Goal: Task Accomplishment & Management: Complete application form

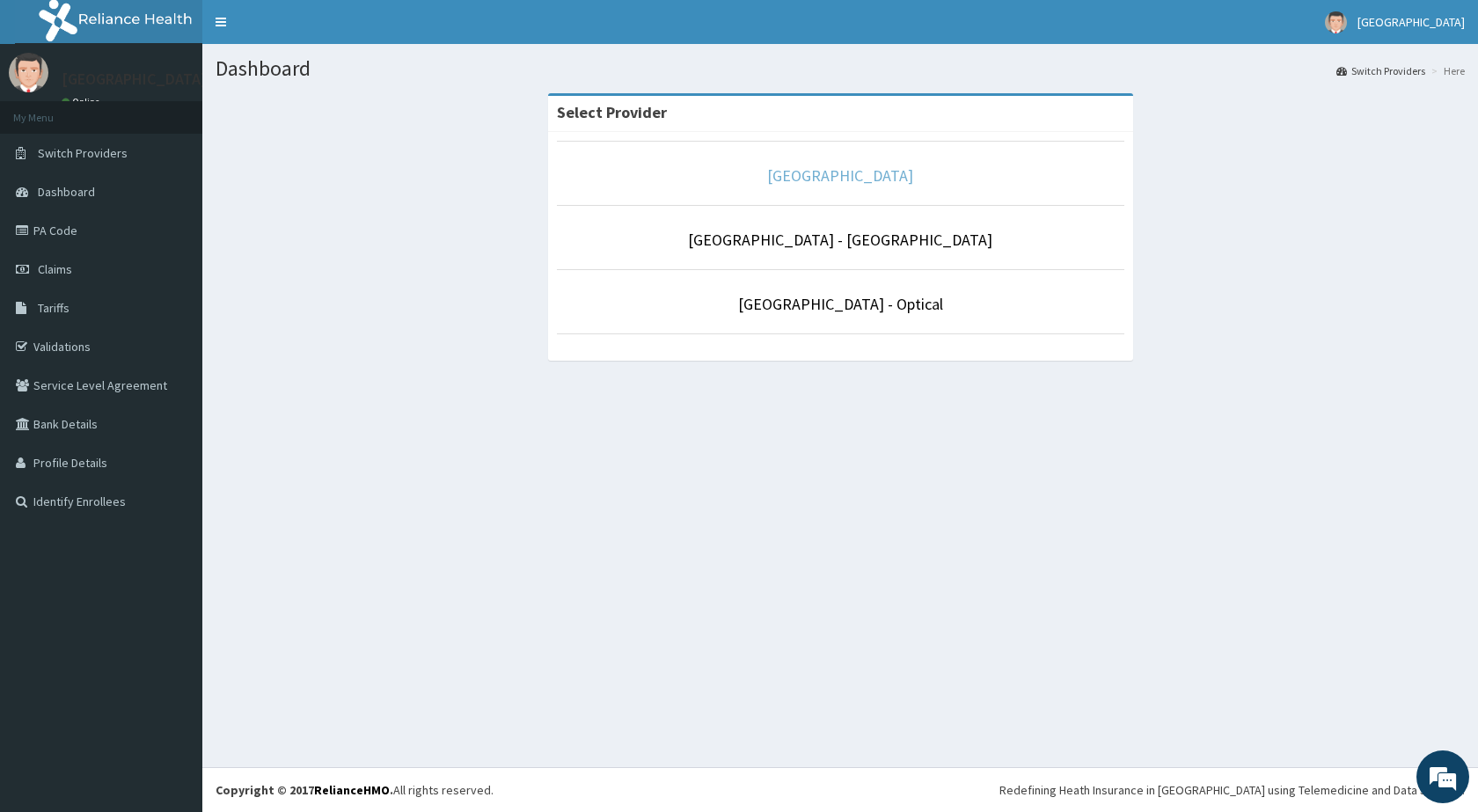
click at [820, 179] on link "[GEOGRAPHIC_DATA]" at bounding box center [840, 175] width 146 height 21
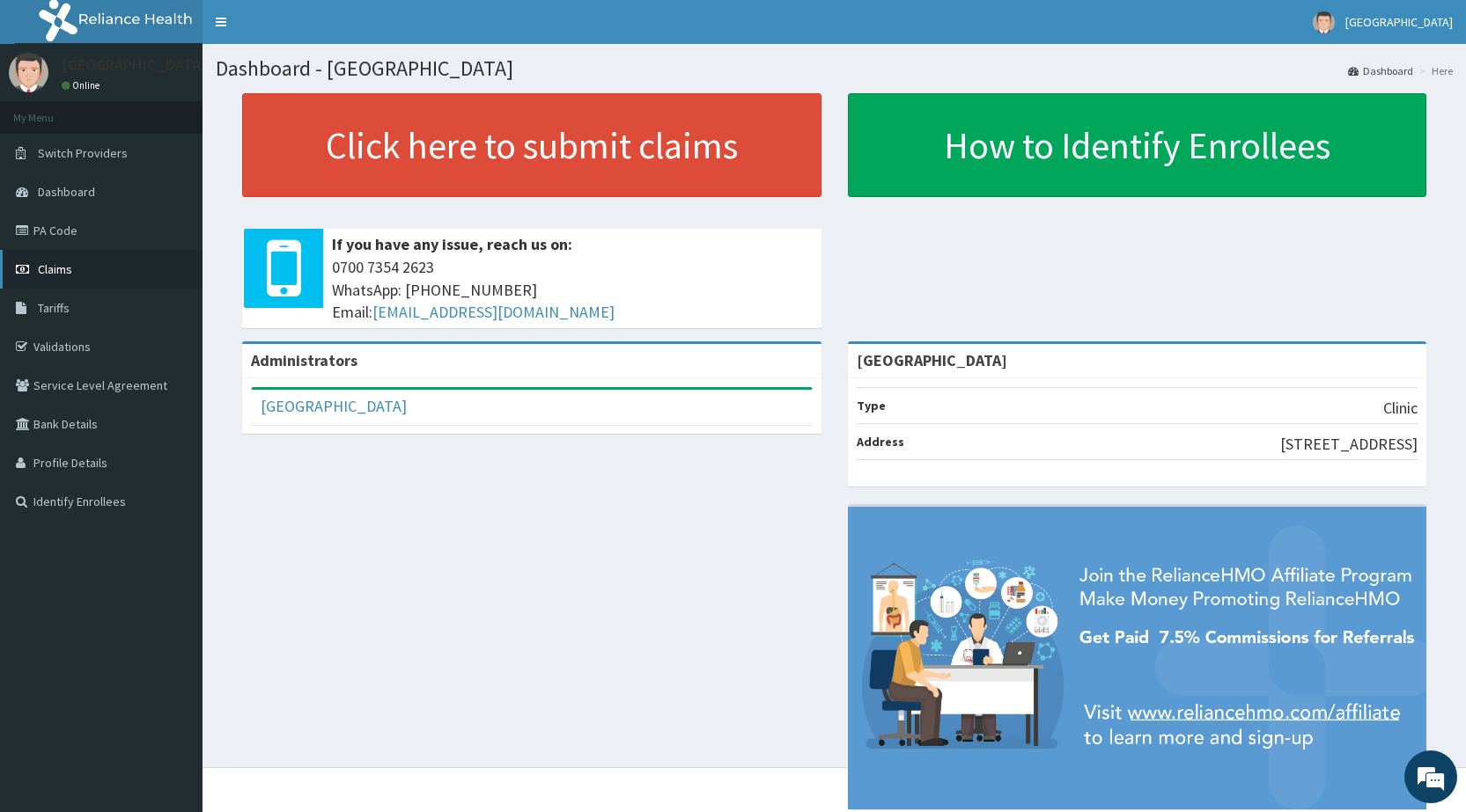
click at [50, 276] on span "Claims" at bounding box center [55, 269] width 34 height 16
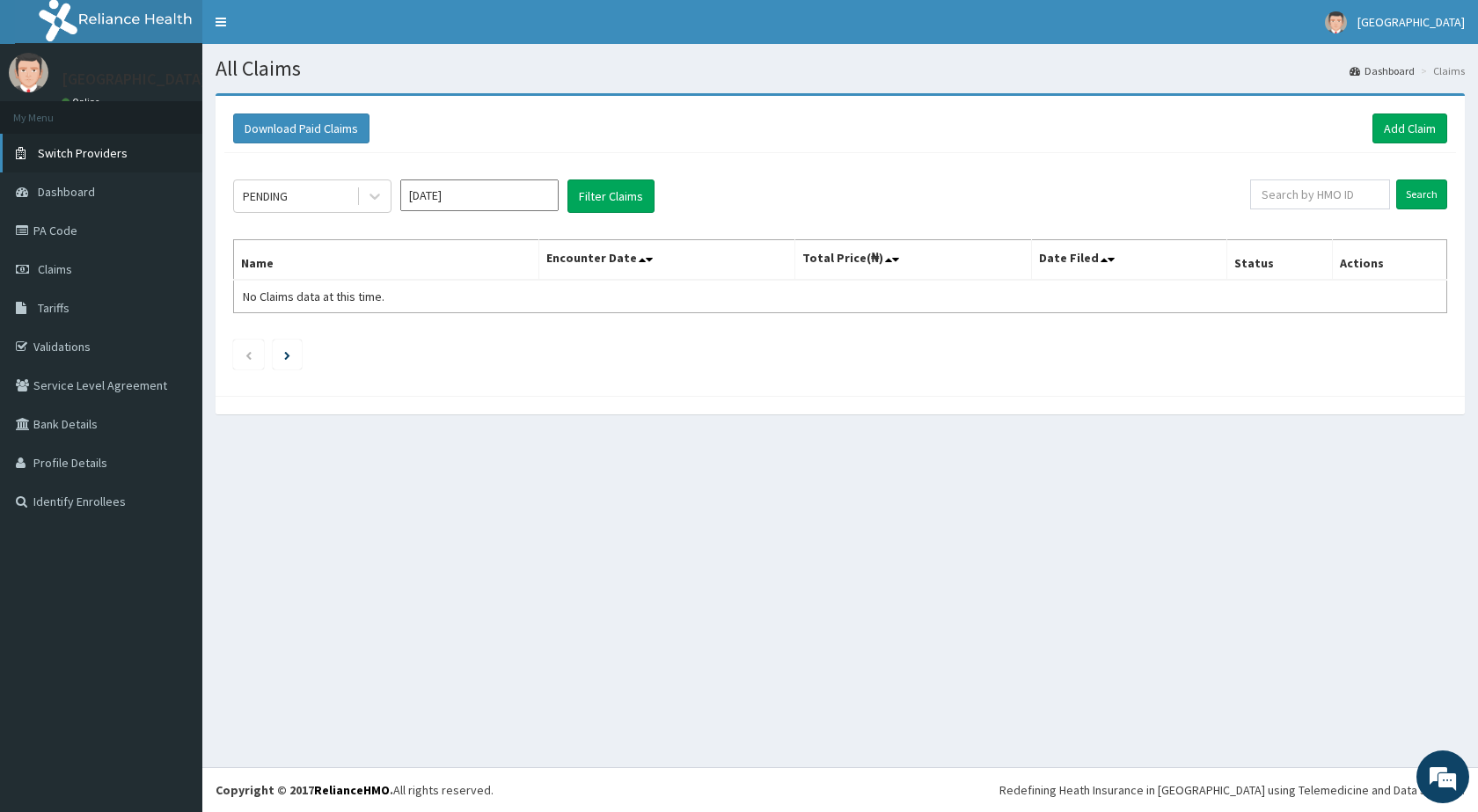
click at [71, 158] on span "Switch Providers" at bounding box center [83, 153] width 90 height 16
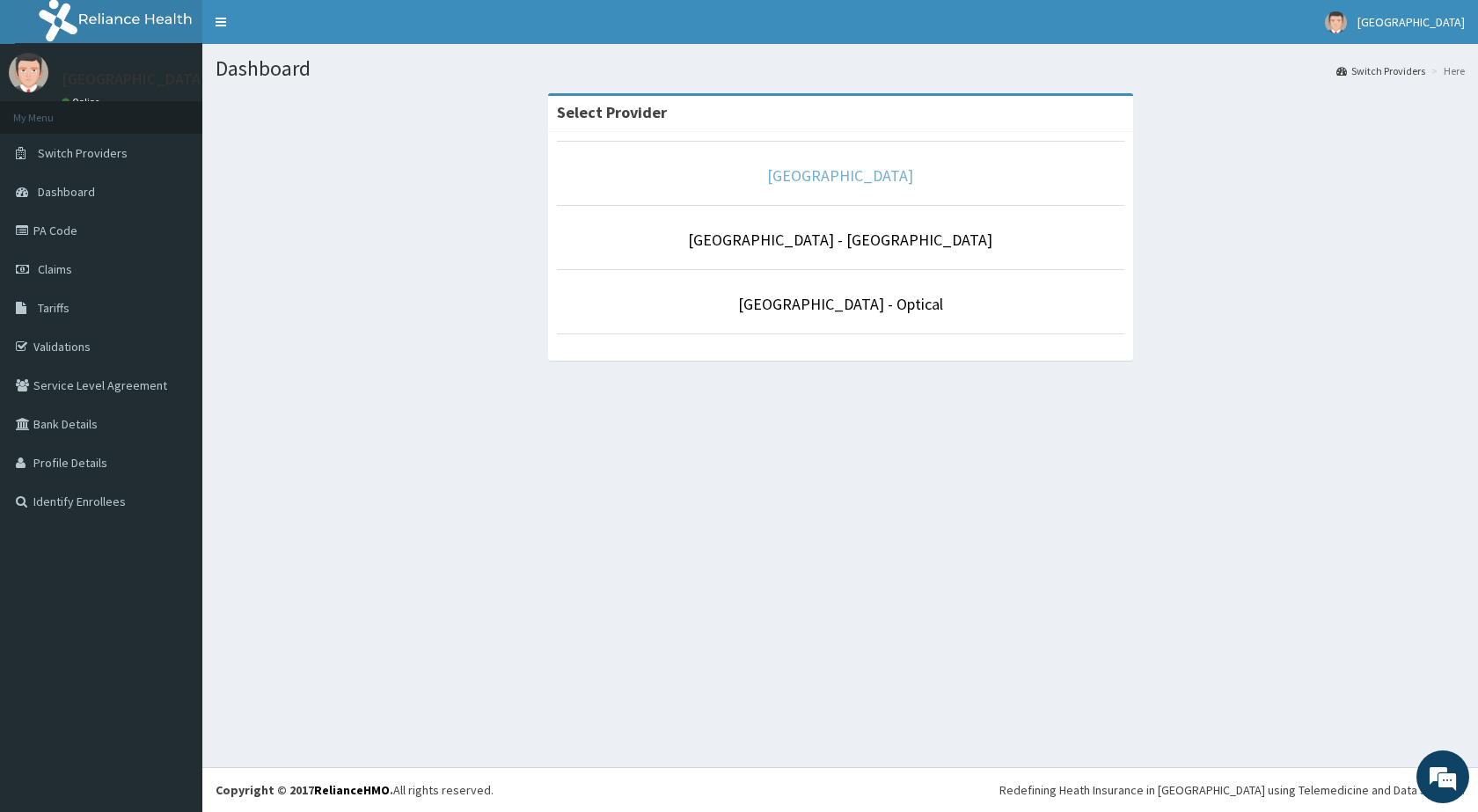
click at [789, 179] on link "De-lakeland Imperial Medical Centre" at bounding box center [840, 175] width 146 height 21
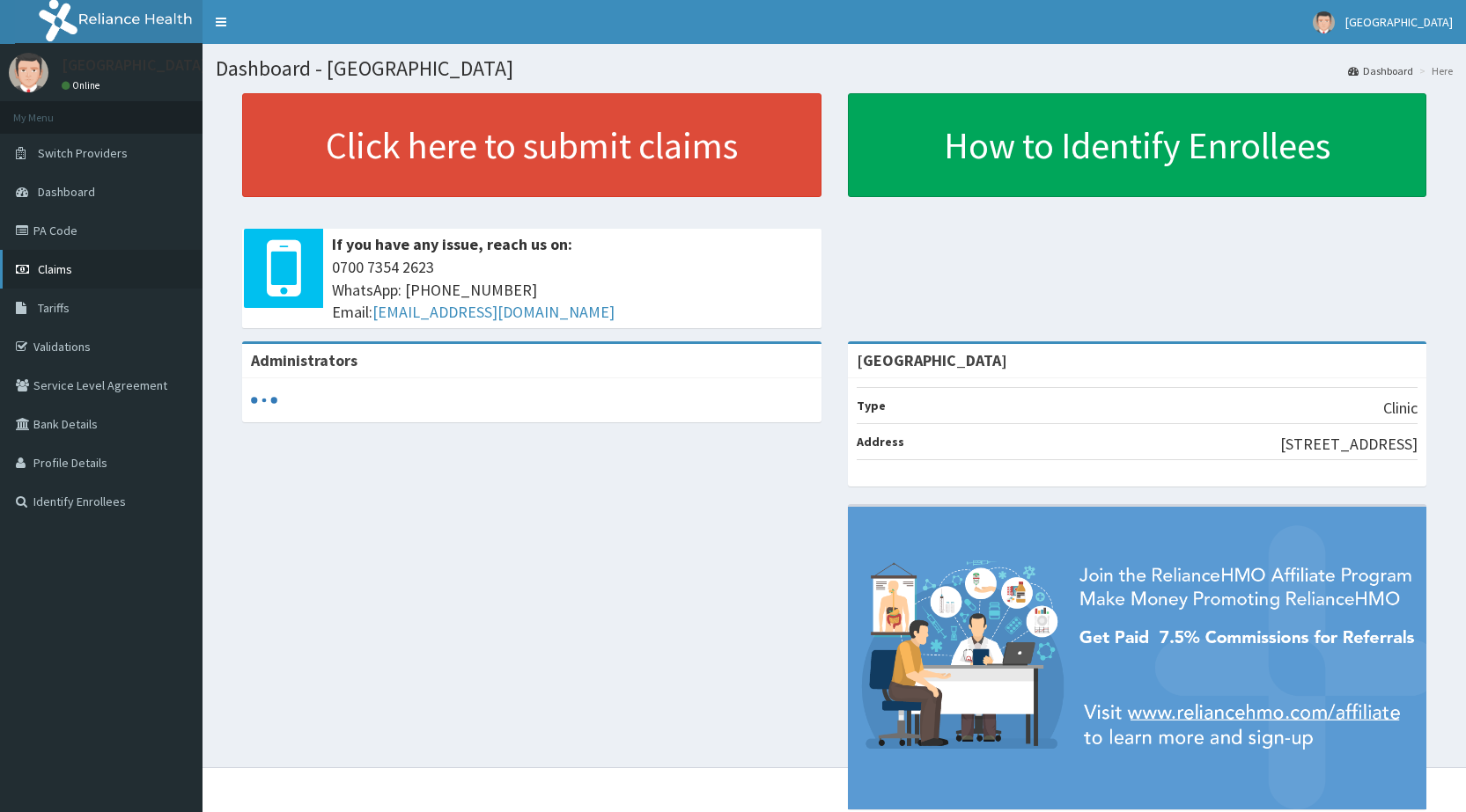
click at [57, 274] on span "Claims" at bounding box center [55, 269] width 34 height 16
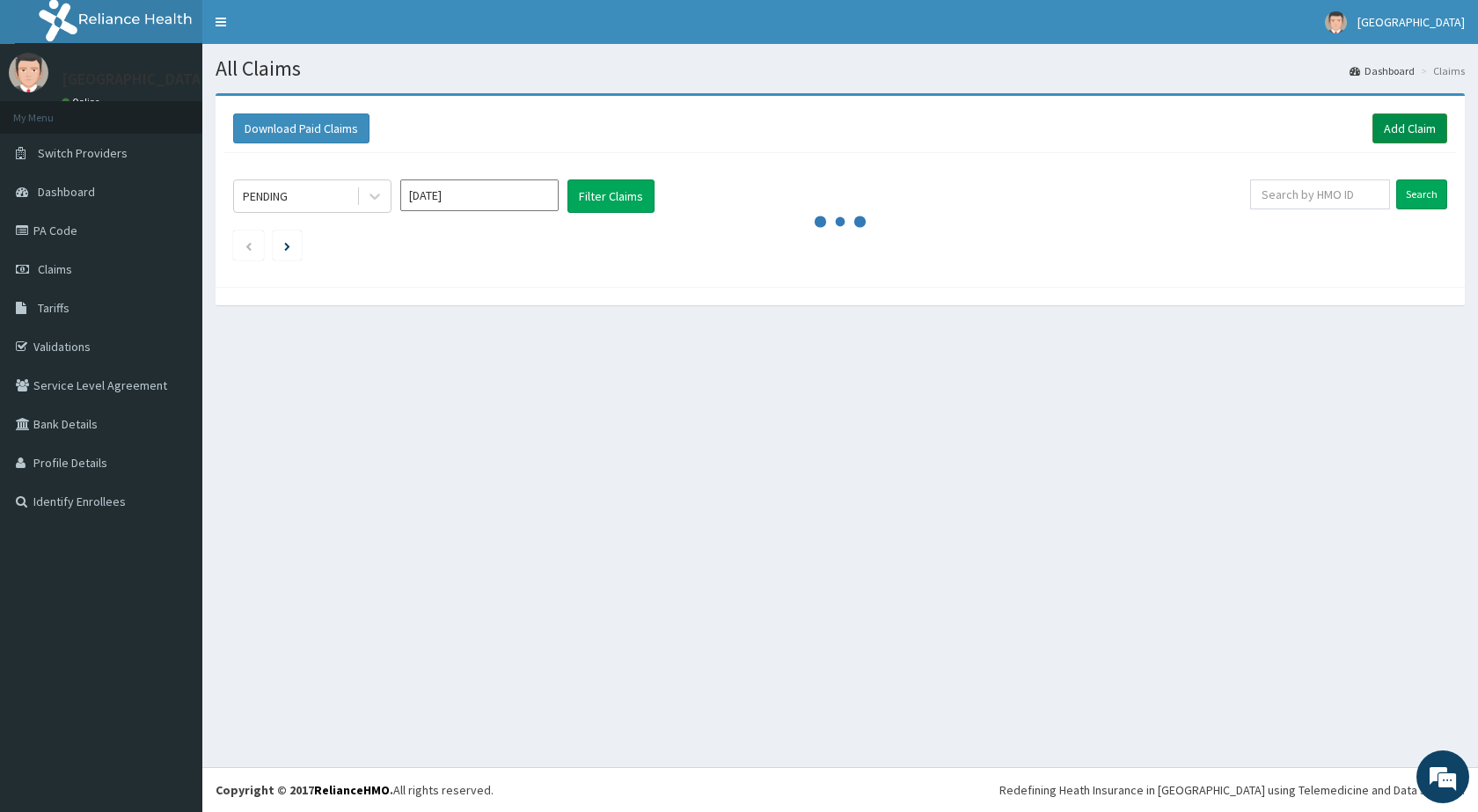
click at [1412, 129] on link "Add Claim" at bounding box center [1410, 127] width 74 height 30
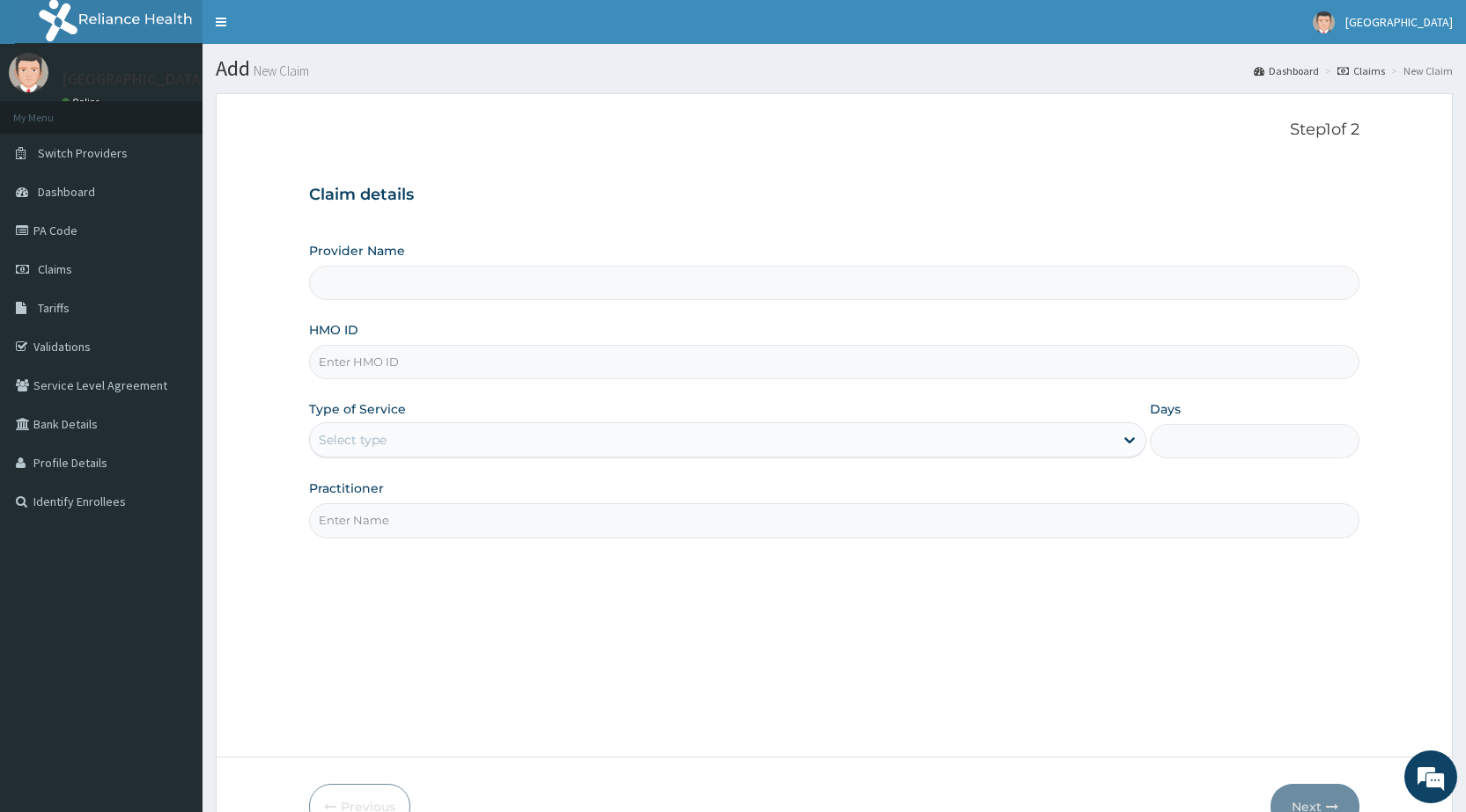
type input "De-lakeland Imperial Medical Centre"
click at [64, 228] on link "PA Code" at bounding box center [101, 230] width 203 height 39
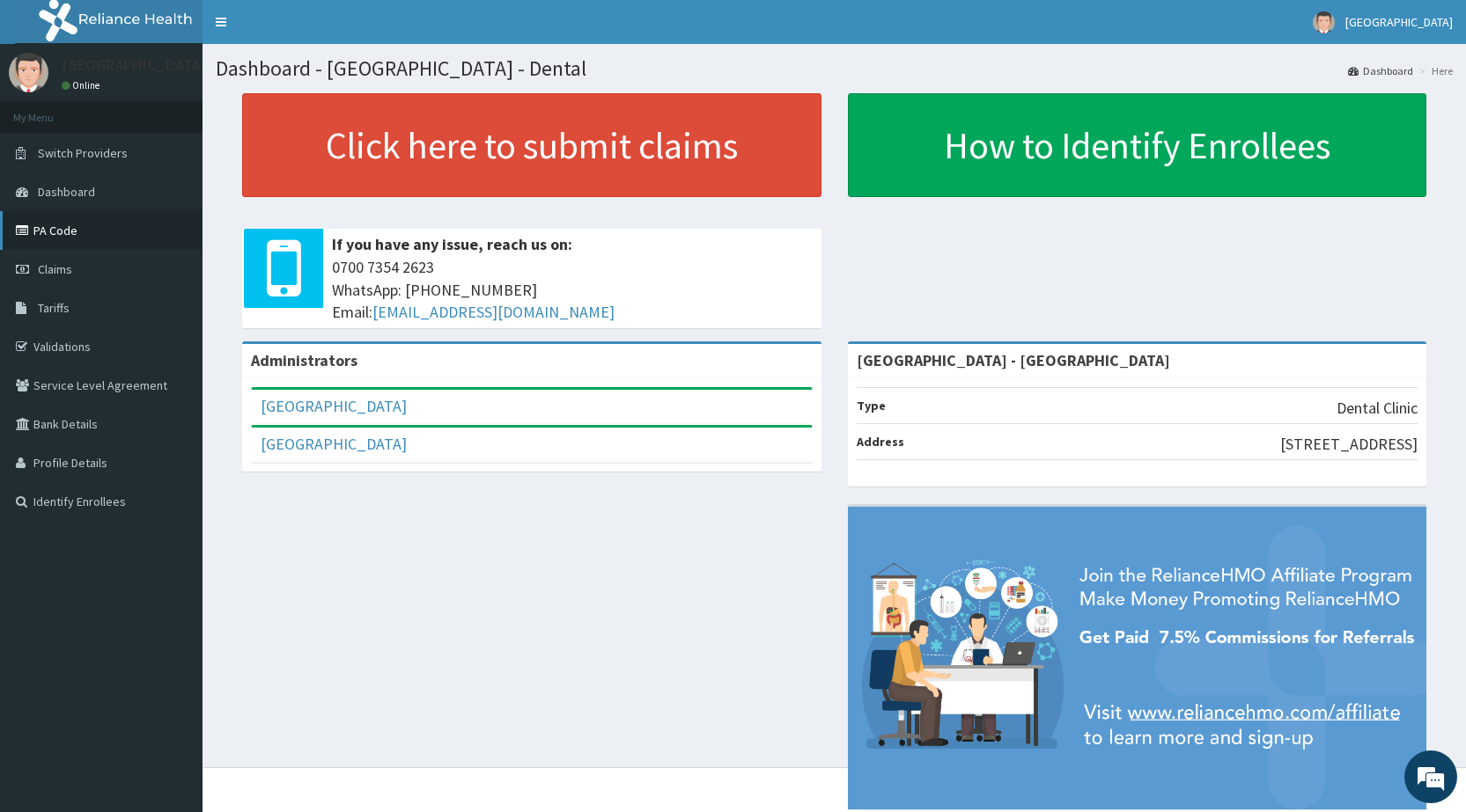
click at [48, 223] on link "PA Code" at bounding box center [101, 230] width 203 height 39
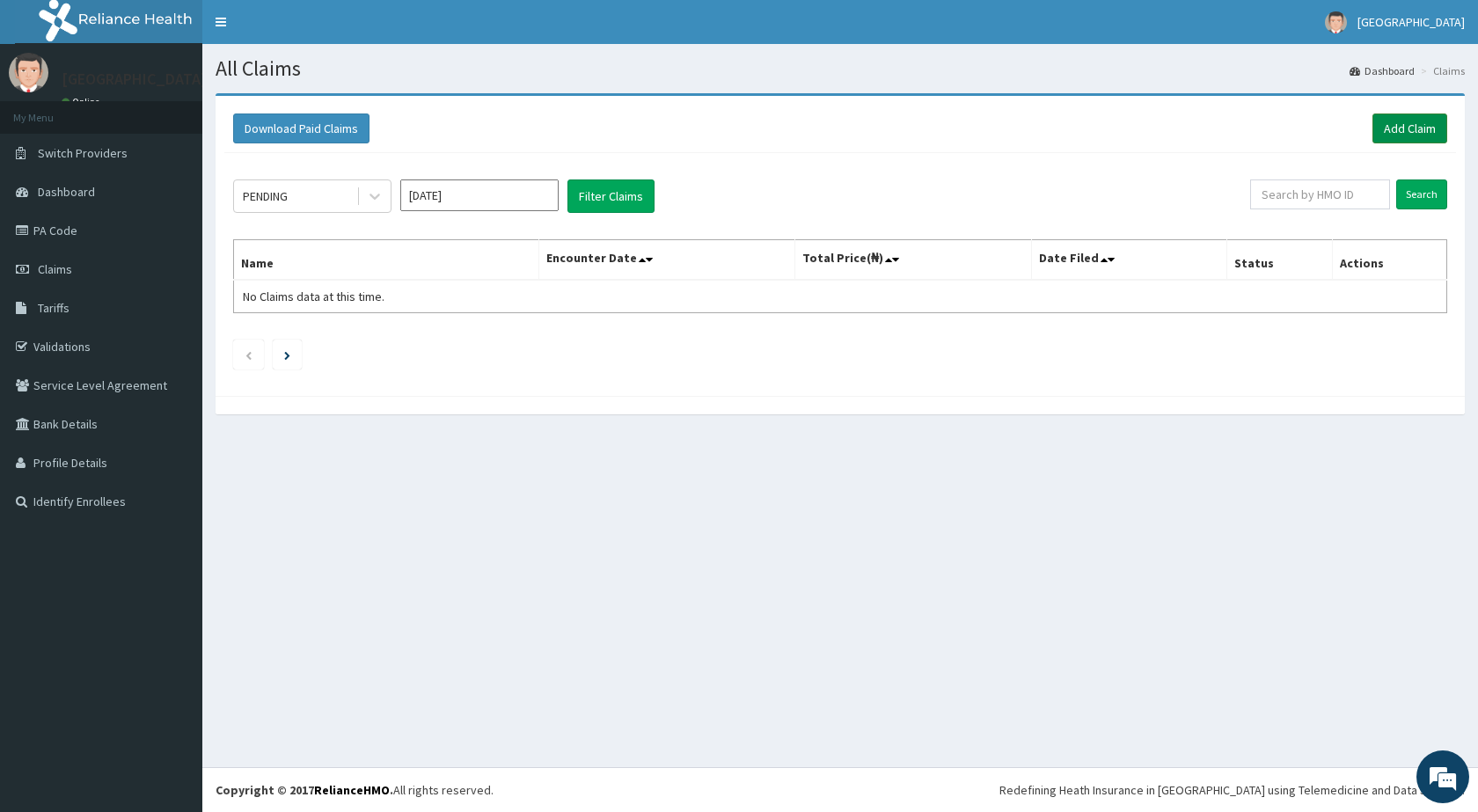
click at [1402, 129] on link "Add Claim" at bounding box center [1410, 127] width 74 height 30
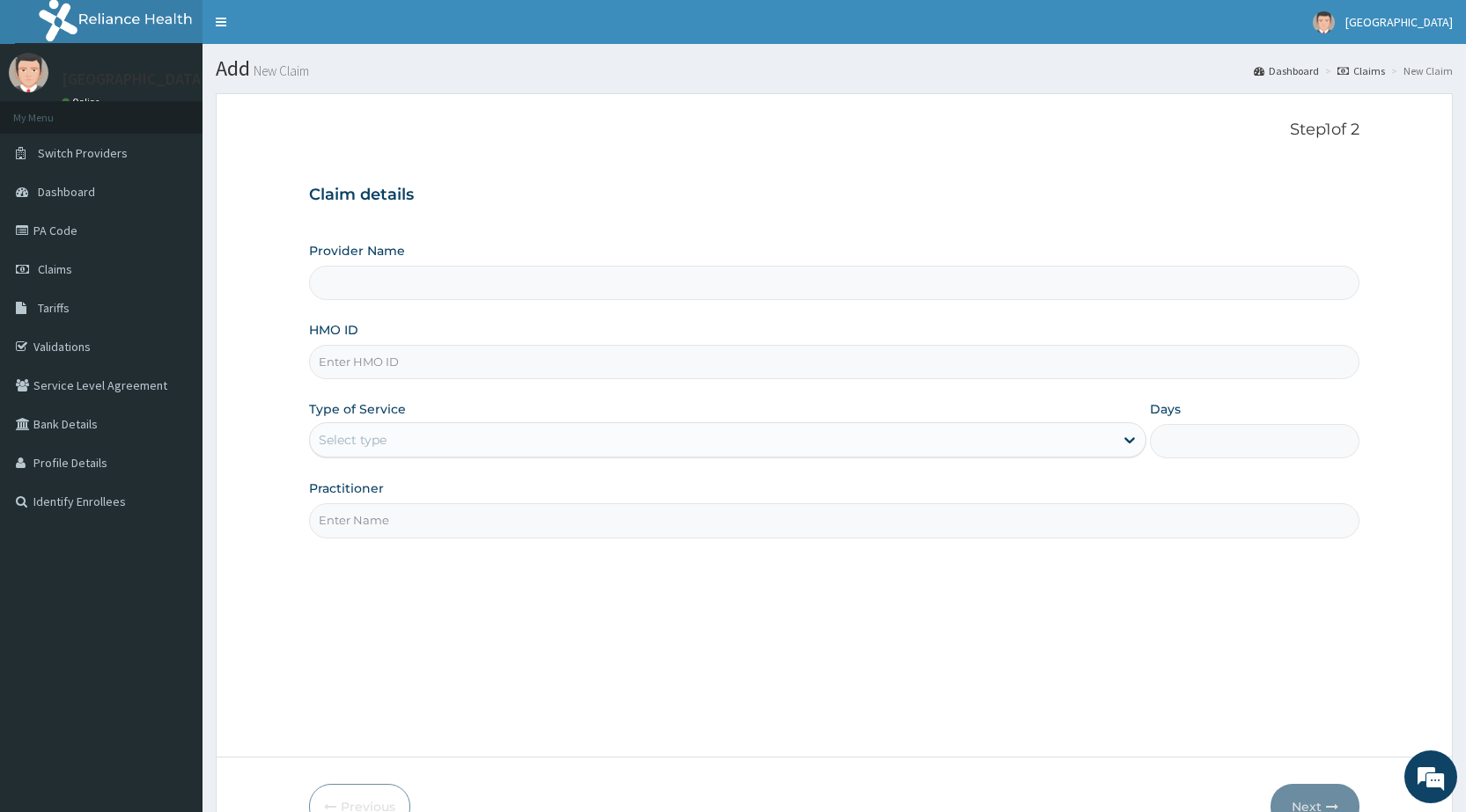
click at [645, 362] on input "HMO ID" at bounding box center [834, 362] width 1050 height 34
type input "[GEOGRAPHIC_DATA] - [GEOGRAPHIC_DATA]"
type input "GAC/10028/E"
click at [446, 445] on div "Select type" at bounding box center [711, 440] width 803 height 28
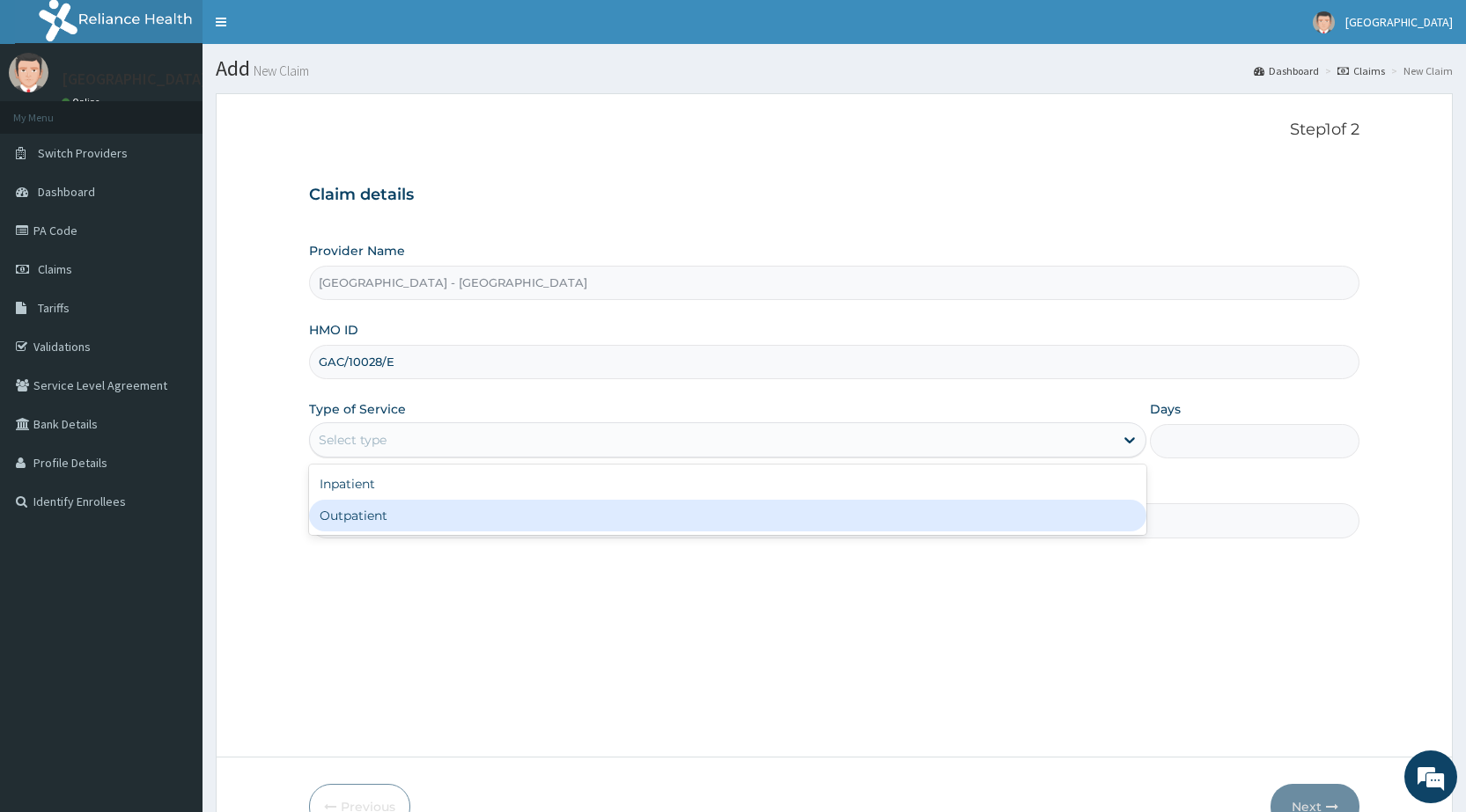
click at [421, 516] on div "Outpatient" at bounding box center [727, 515] width 837 height 31
type input "1"
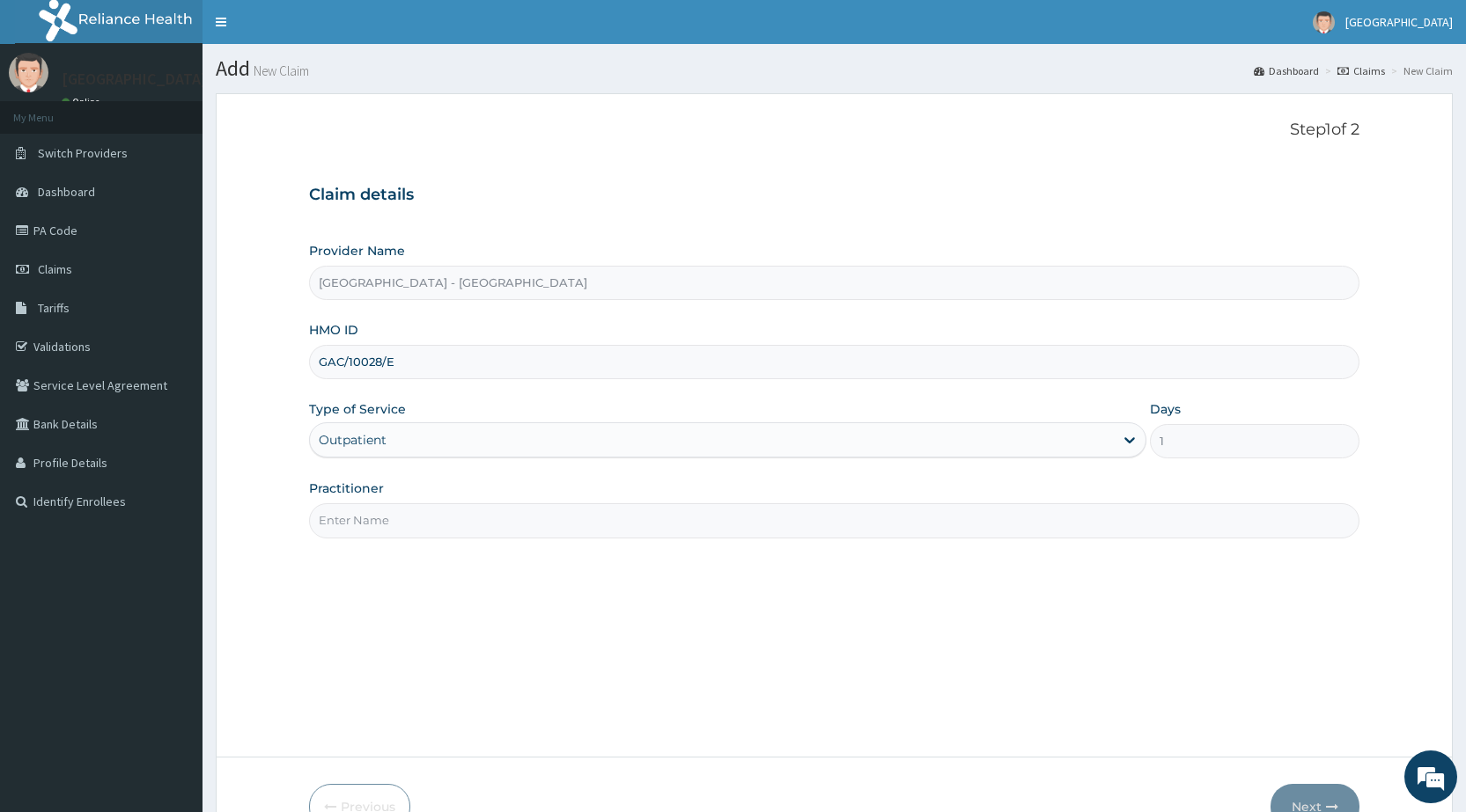
click at [423, 514] on input "Practitioner" at bounding box center [834, 520] width 1050 height 34
type input "DR OGU"
click at [1306, 791] on button "Next" at bounding box center [1314, 807] width 89 height 46
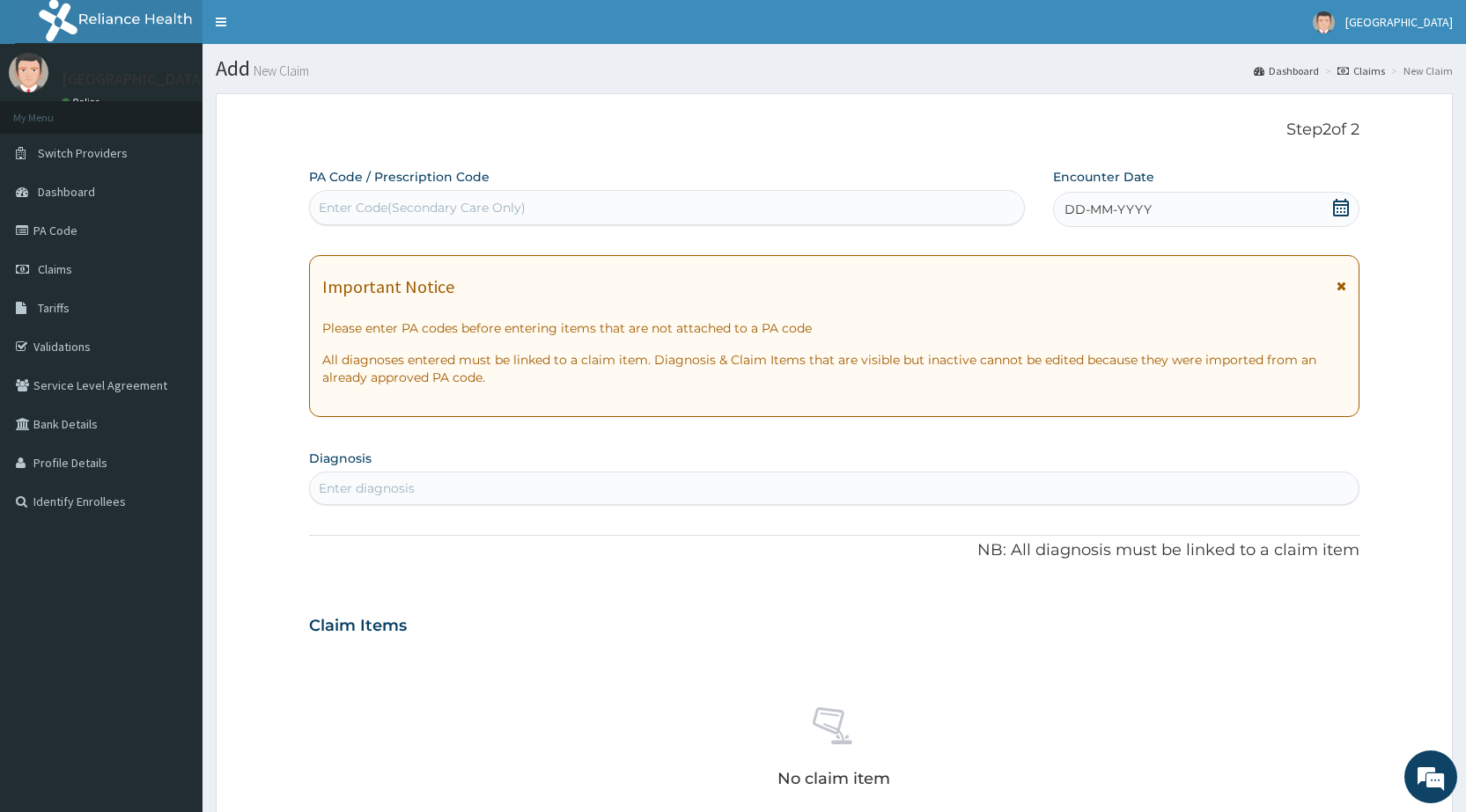
click at [444, 207] on div "Enter Code(Secondary Care Only)" at bounding box center [422, 208] width 206 height 18
type input "PA/D85EFF"
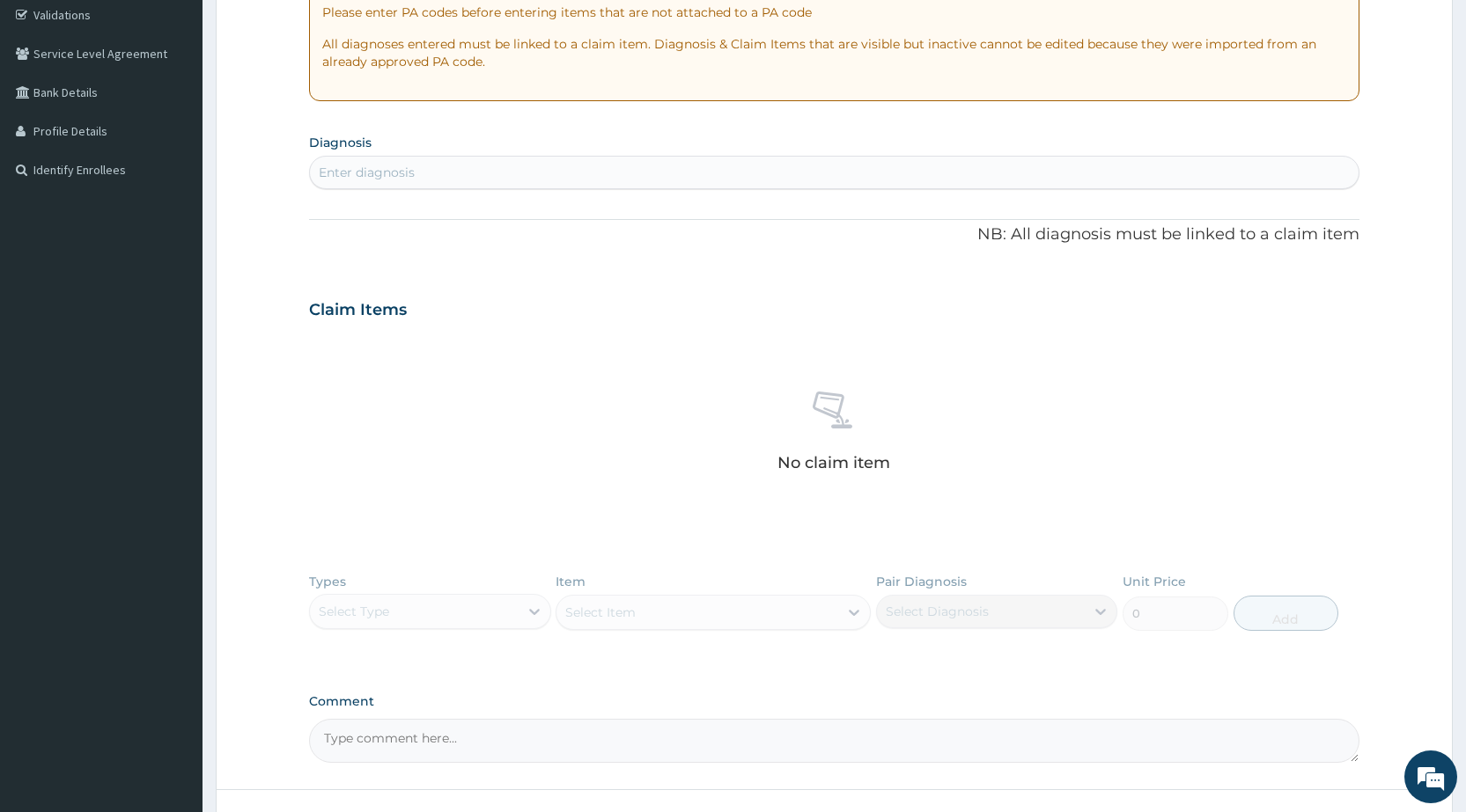
scroll to position [467, 0]
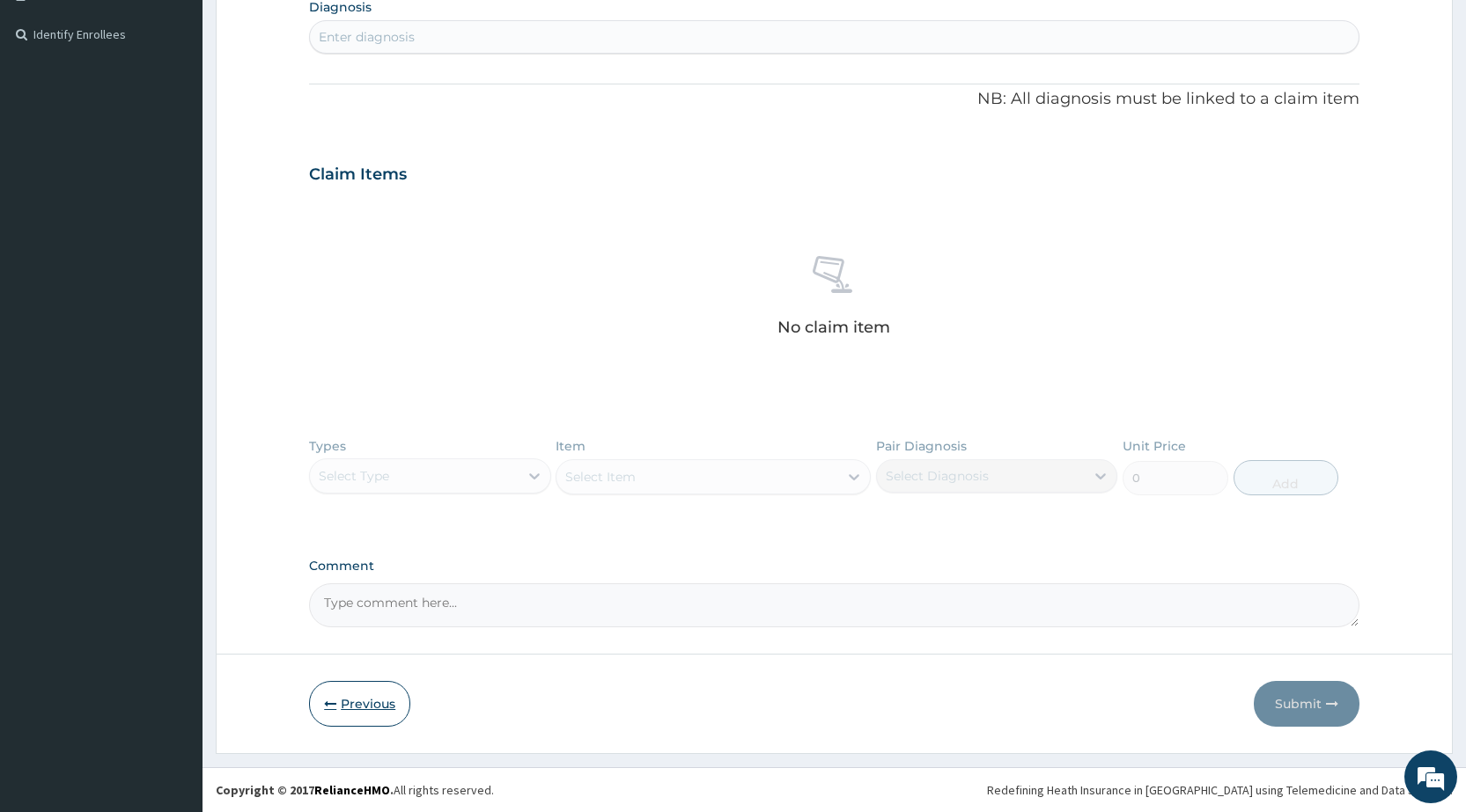
click at [335, 724] on button "Previous" at bounding box center [359, 703] width 101 height 46
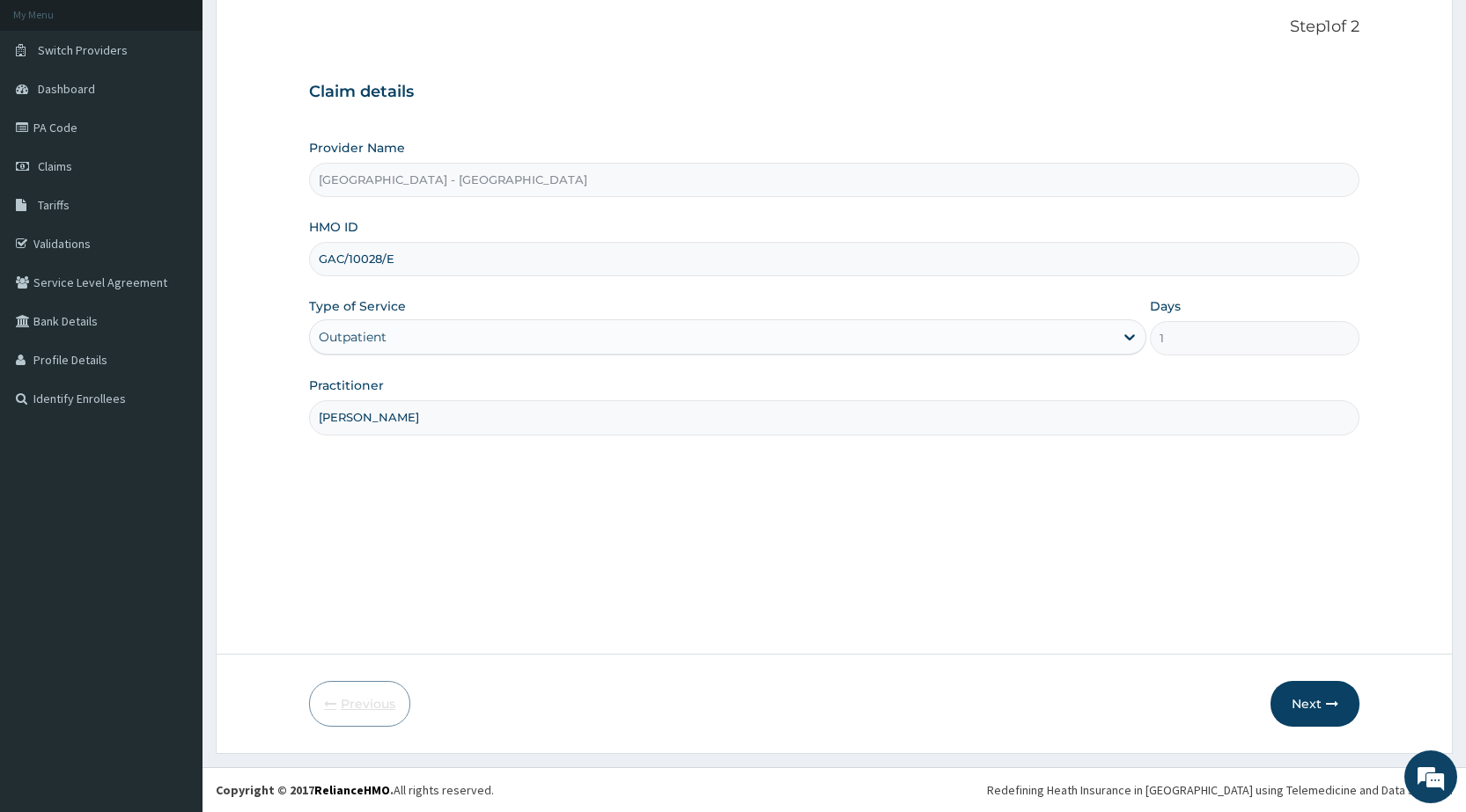
scroll to position [103, 0]
click at [398, 258] on input "GAC/10028/E" at bounding box center [834, 259] width 1050 height 34
type input "GAC/10028/F"
click at [1300, 702] on button "Next" at bounding box center [1314, 703] width 89 height 46
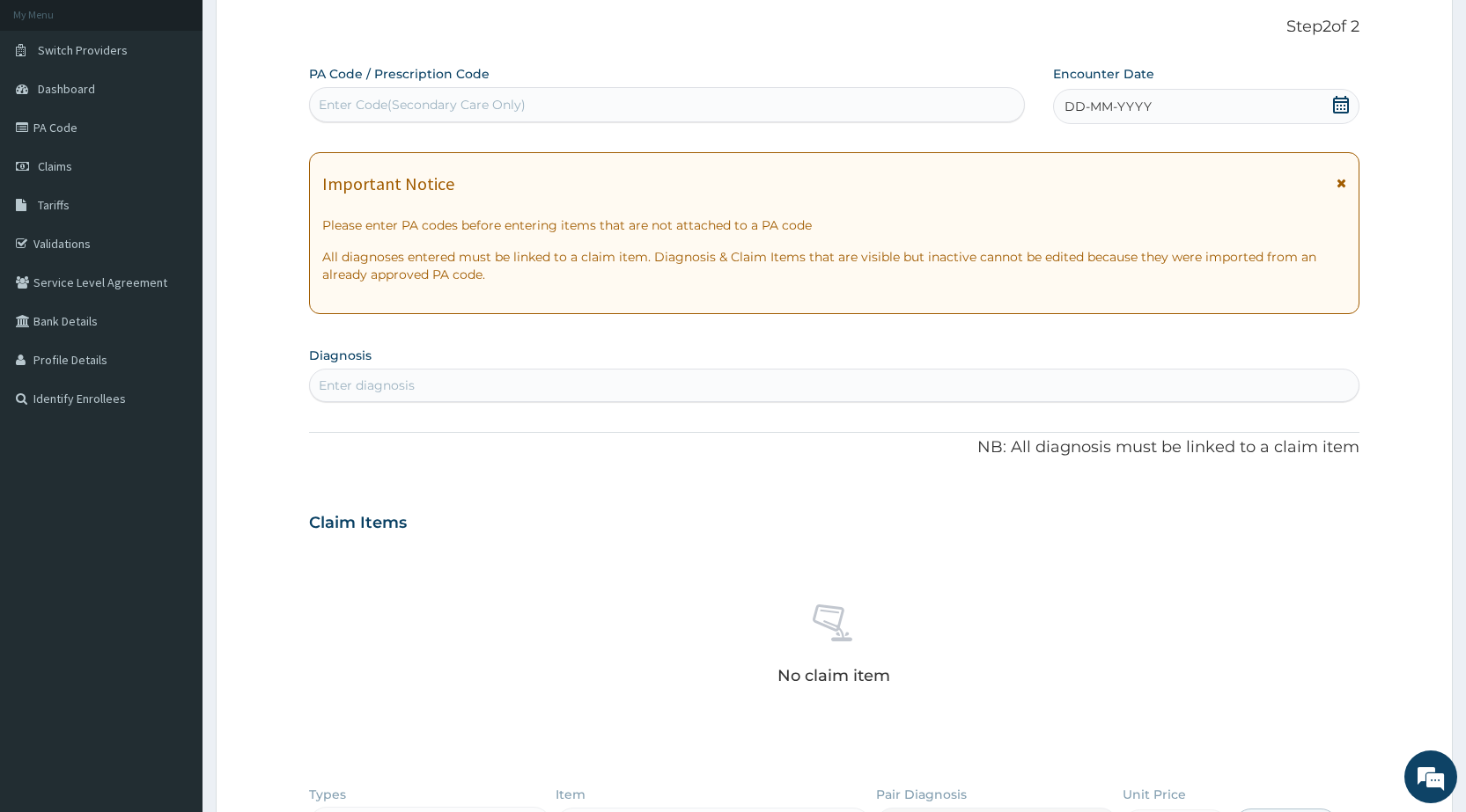
click at [339, 109] on div "Enter Code(Secondary Care Only)" at bounding box center [422, 105] width 206 height 18
type input "PA/DE5EFF"
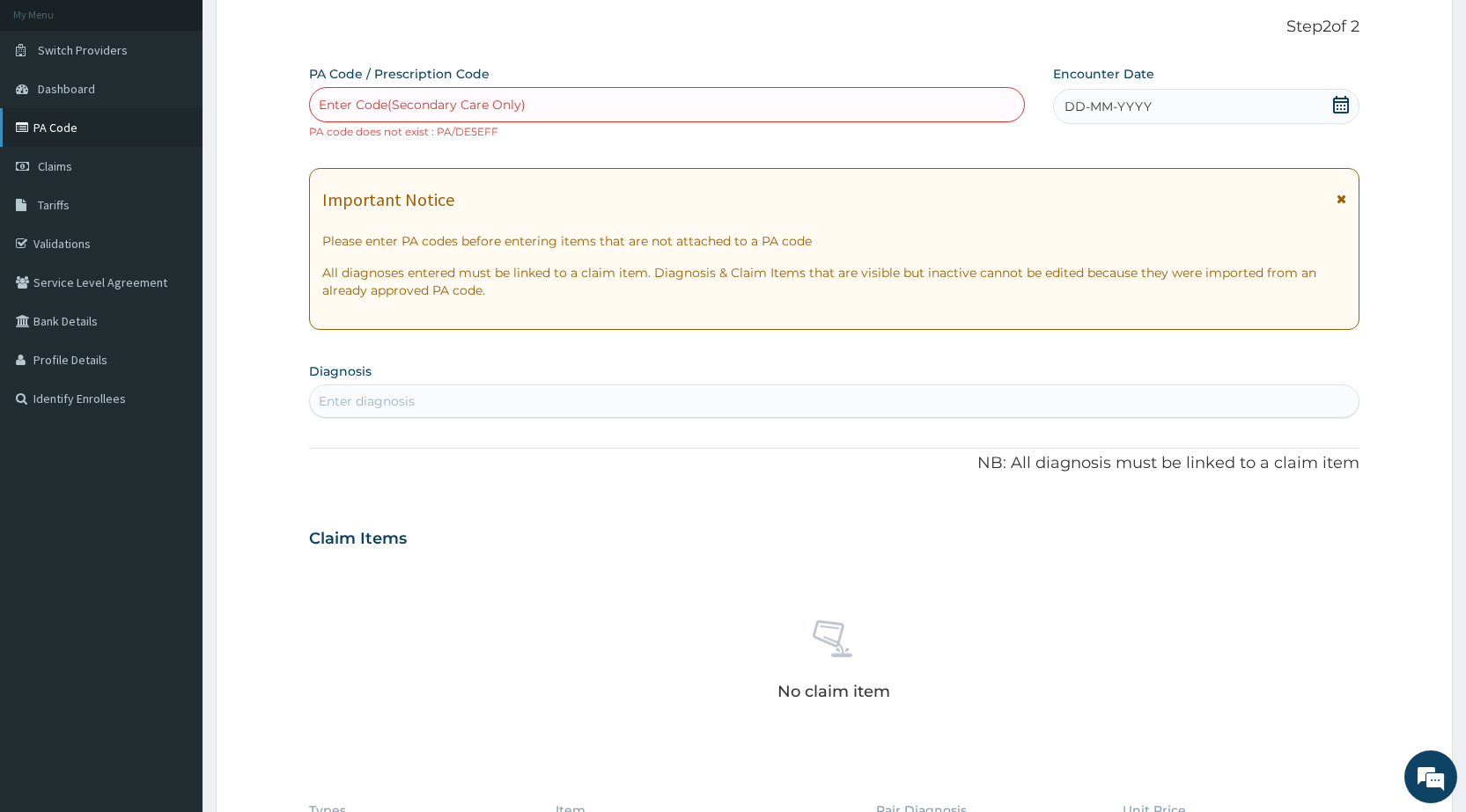
click at [56, 122] on link "PA Code" at bounding box center [101, 127] width 203 height 39
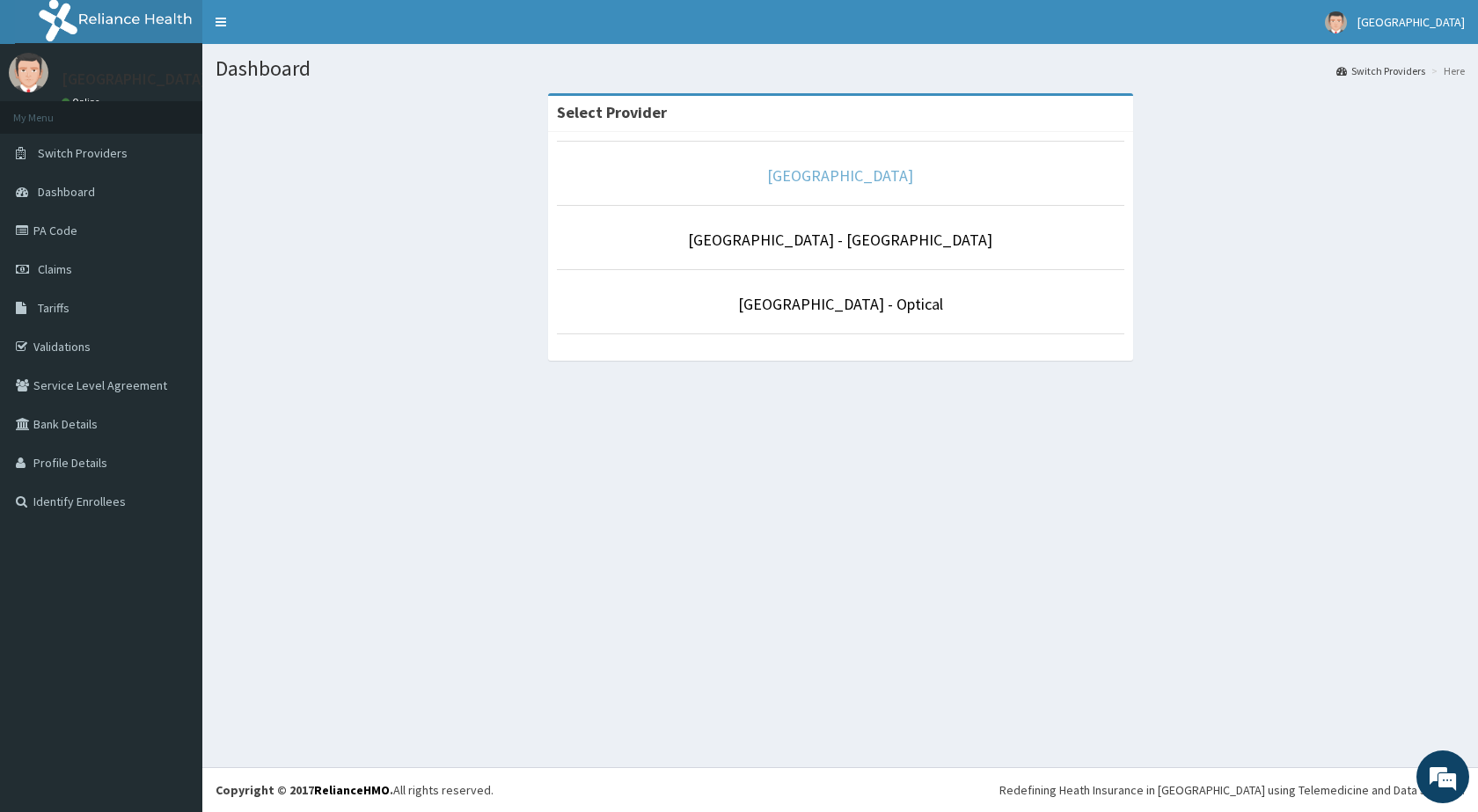
click at [800, 173] on link "[GEOGRAPHIC_DATA]" at bounding box center [840, 175] width 146 height 21
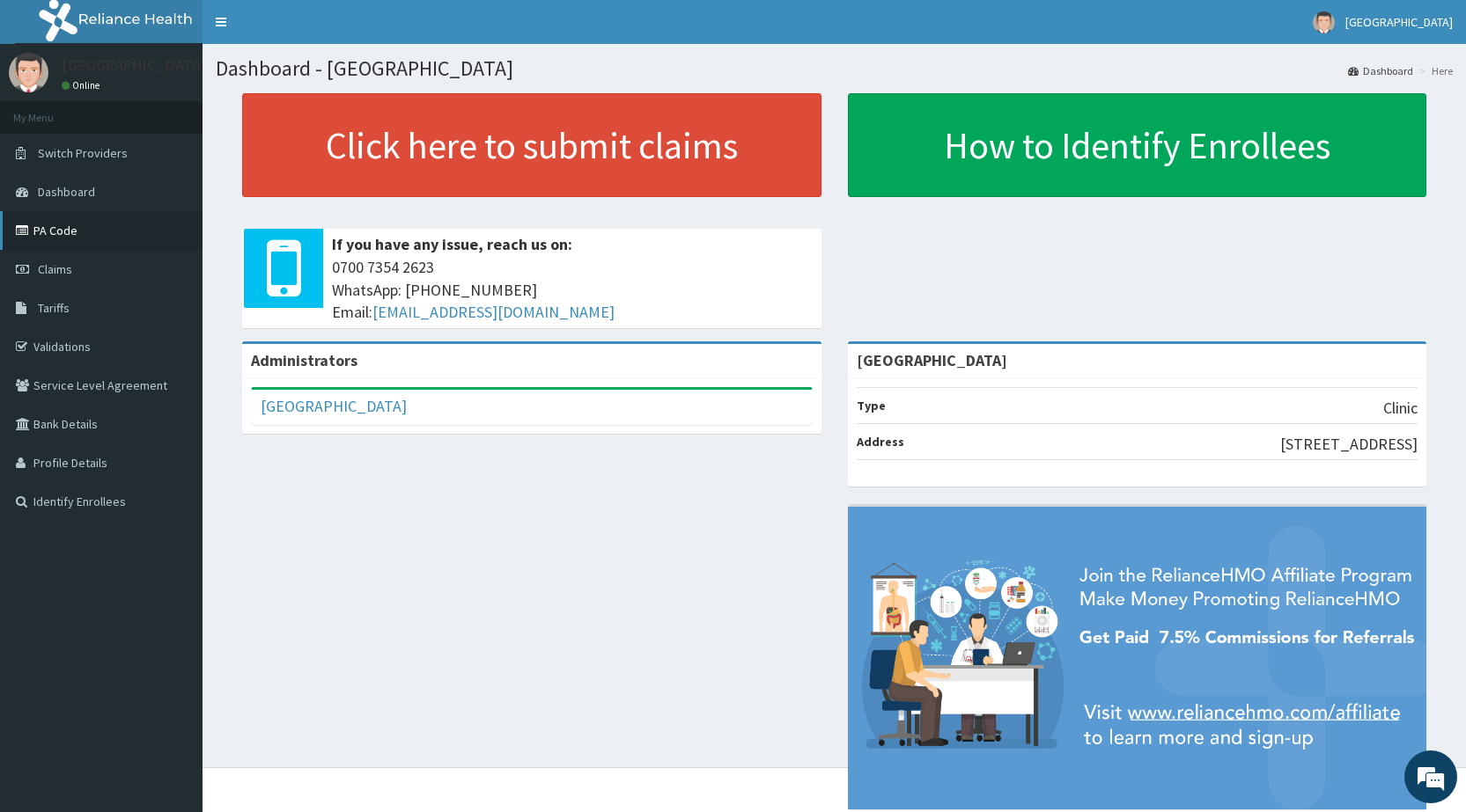
click at [62, 228] on link "PA Code" at bounding box center [101, 230] width 203 height 39
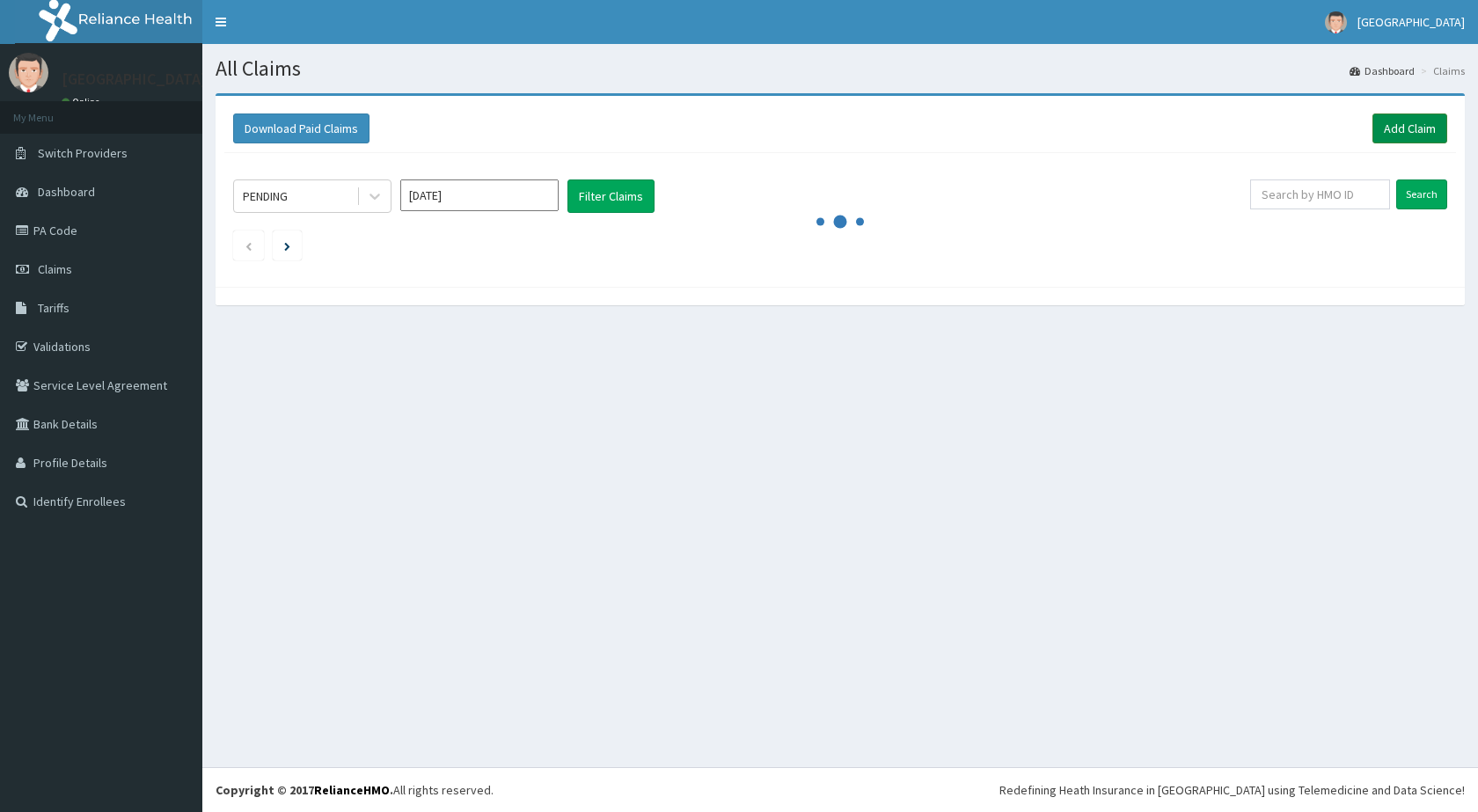
click at [1408, 127] on link "Add Claim" at bounding box center [1410, 127] width 74 height 30
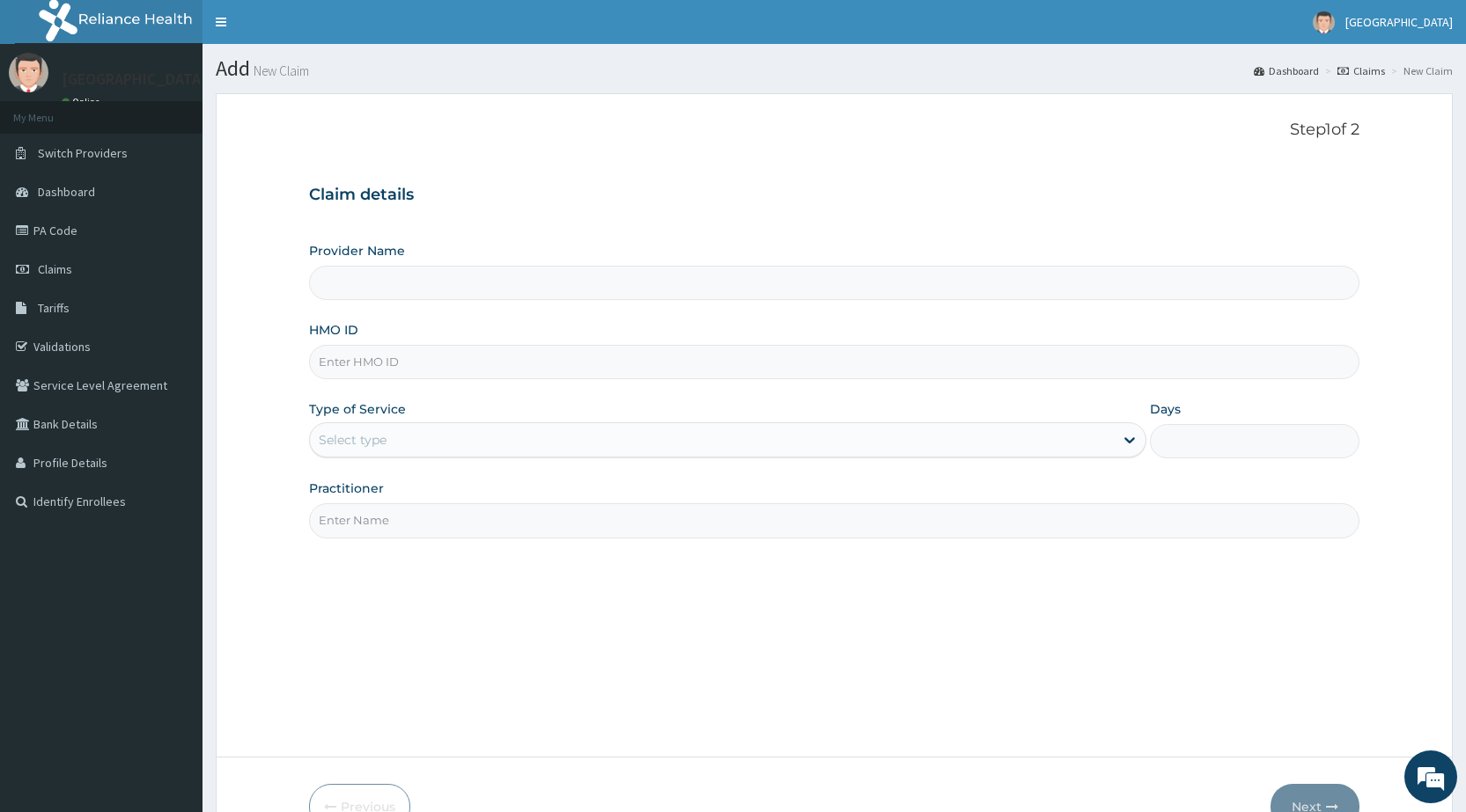
type input "De-lakeland Imperial Medical Centre"
click at [391, 353] on input "HMO ID" at bounding box center [834, 362] width 1050 height 34
type input "GAC/10028/E"
click at [368, 439] on div "Select type" at bounding box center [353, 440] width 68 height 18
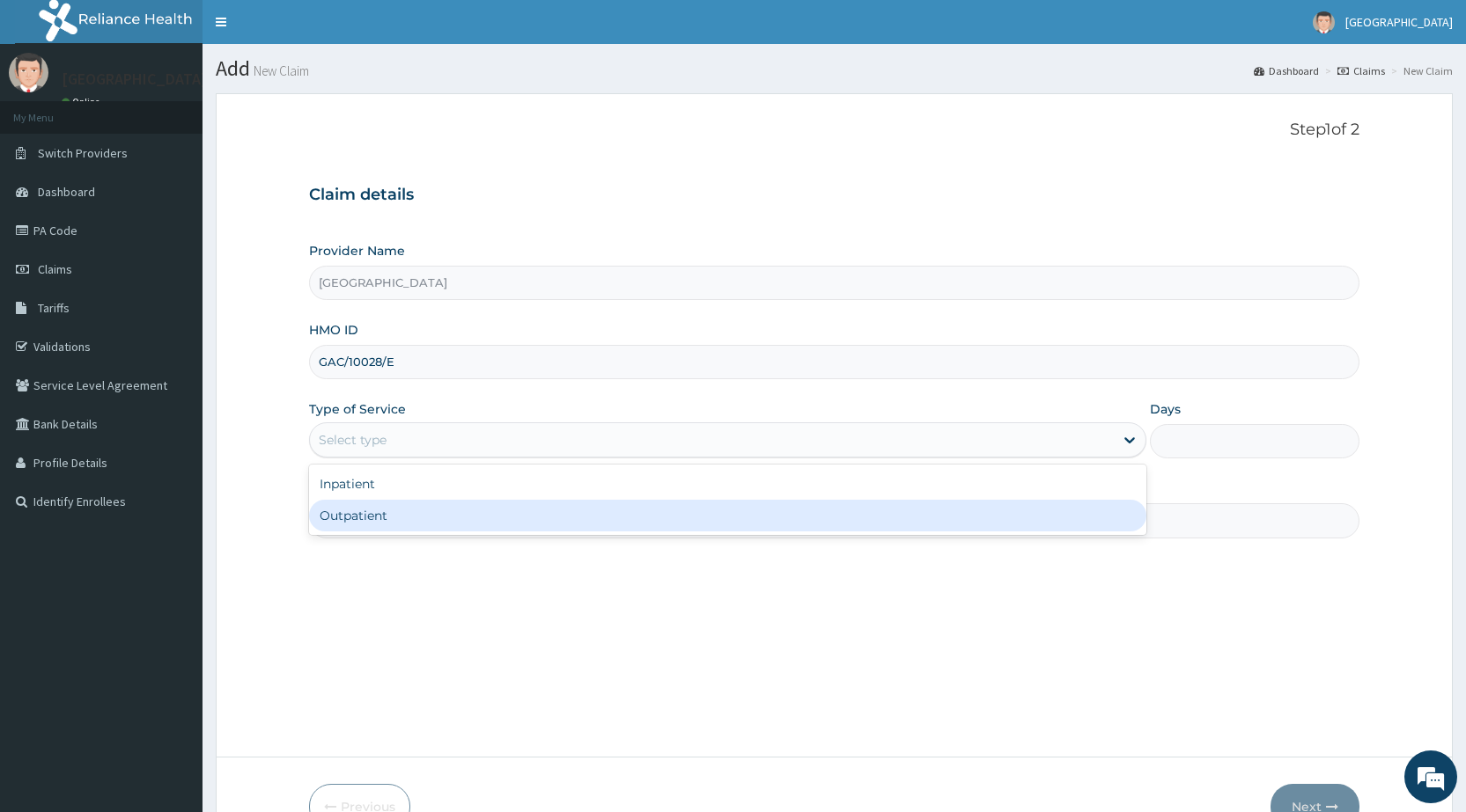
click at [359, 520] on div "Outpatient" at bounding box center [727, 515] width 837 height 31
type input "1"
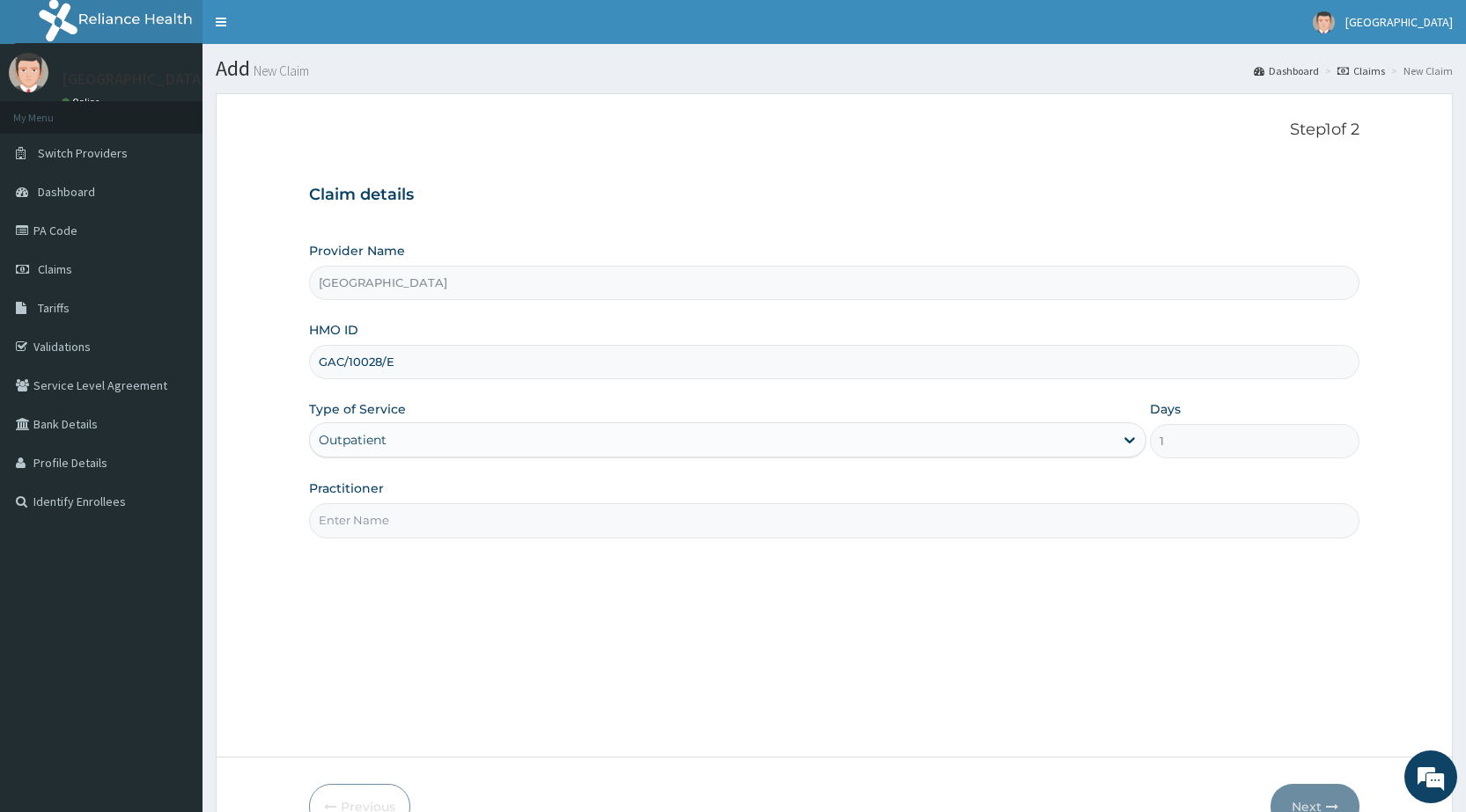
click at [360, 520] on input "Practitioner" at bounding box center [834, 520] width 1050 height 34
type input "DR OGU"
click at [1298, 799] on button "Next" at bounding box center [1314, 807] width 89 height 46
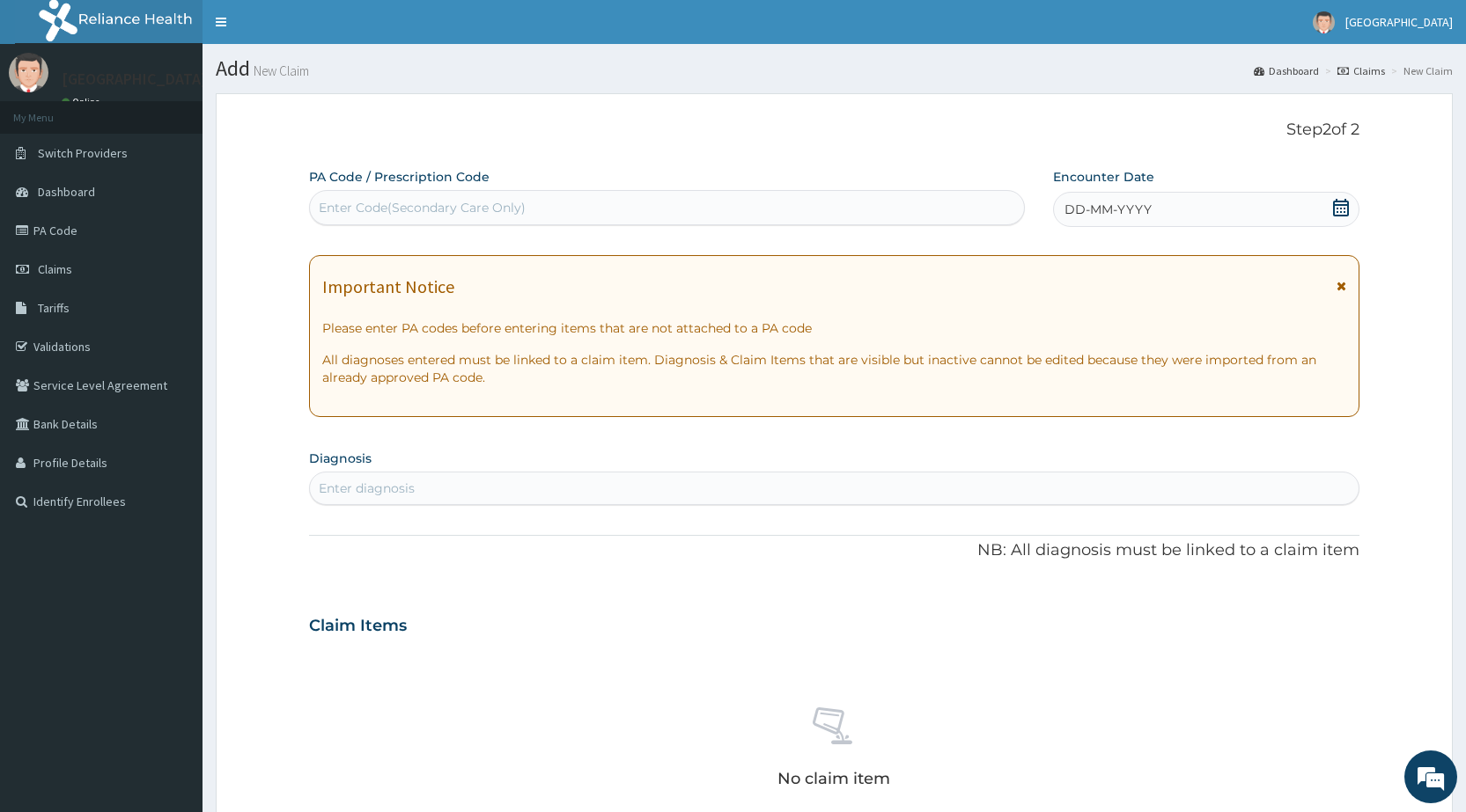
click at [430, 198] on div "Enter Code(Secondary Care Only)" at bounding box center [666, 207] width 713 height 28
type input "PA/D85EFF"
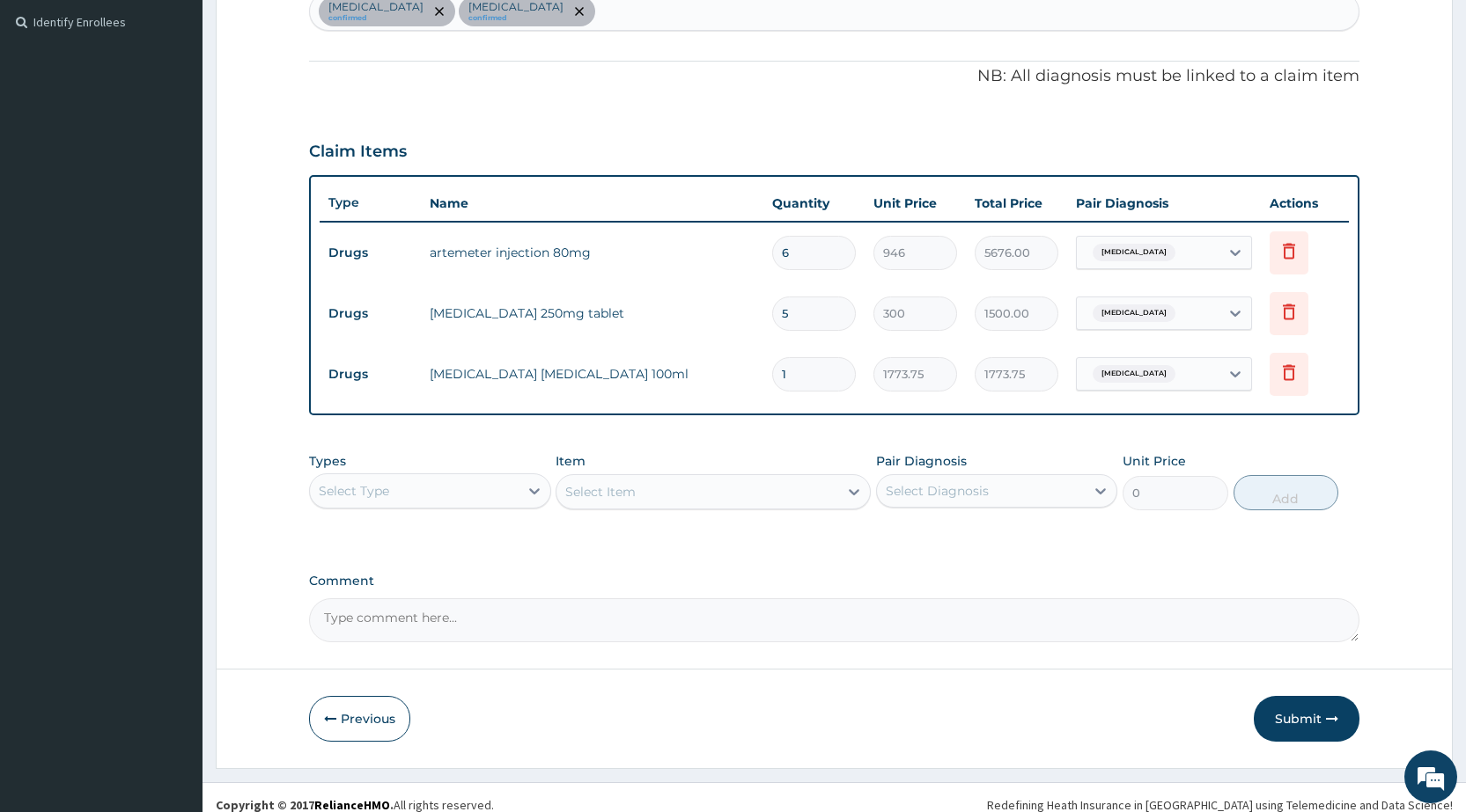
scroll to position [494, 0]
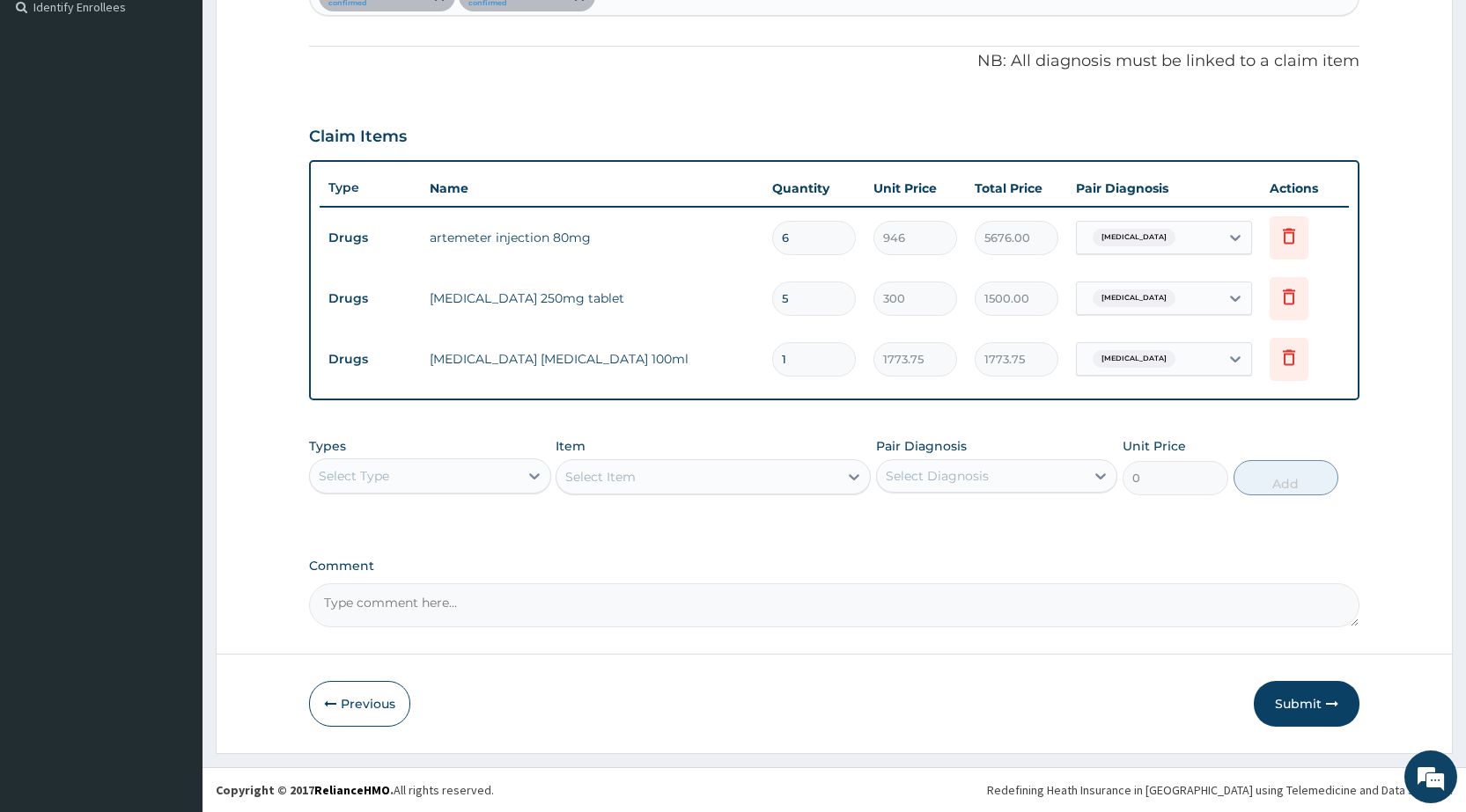
click at [378, 464] on div "Select Type" at bounding box center [413, 476] width 207 height 28
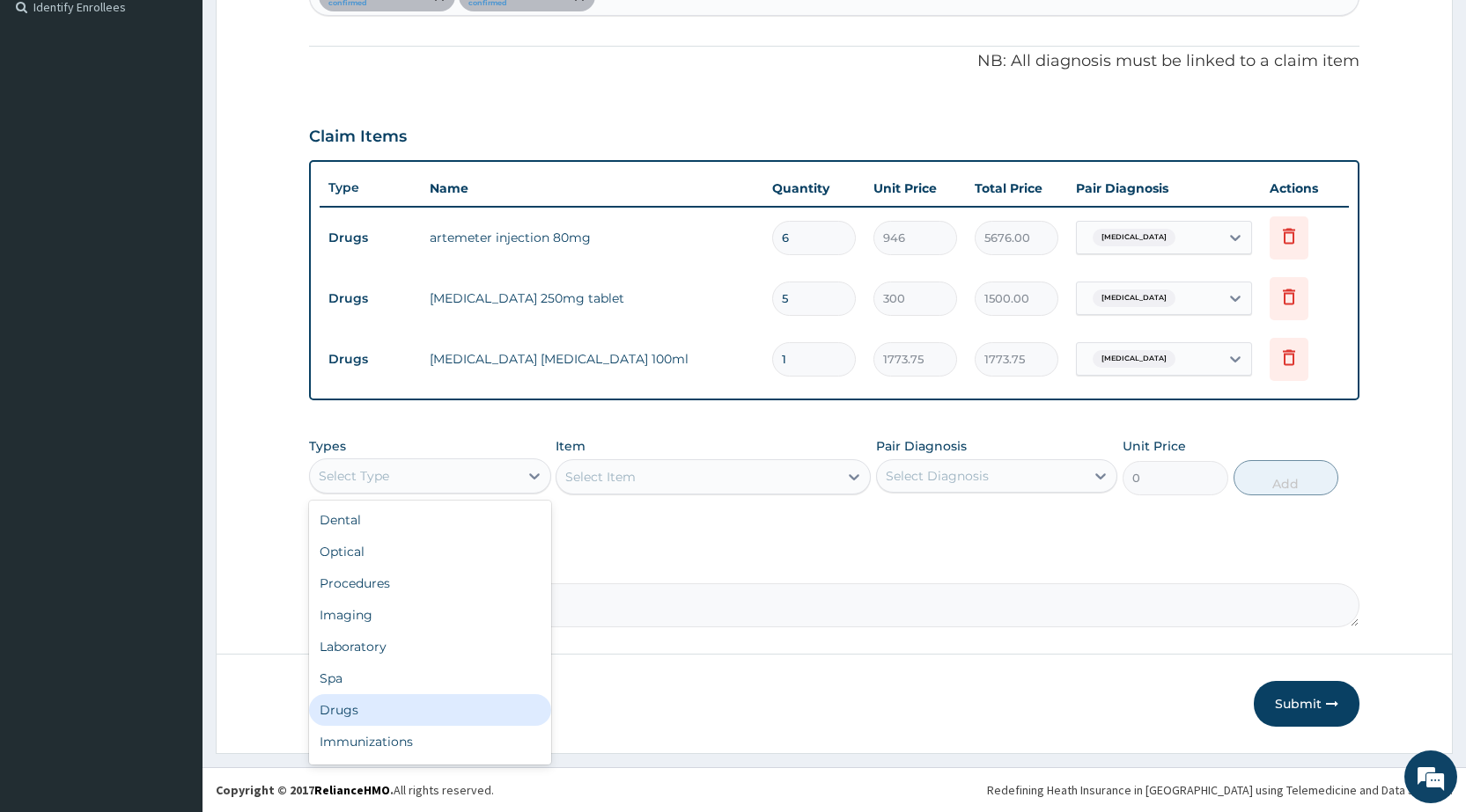
click at [399, 701] on div "Drugs" at bounding box center [429, 710] width 241 height 31
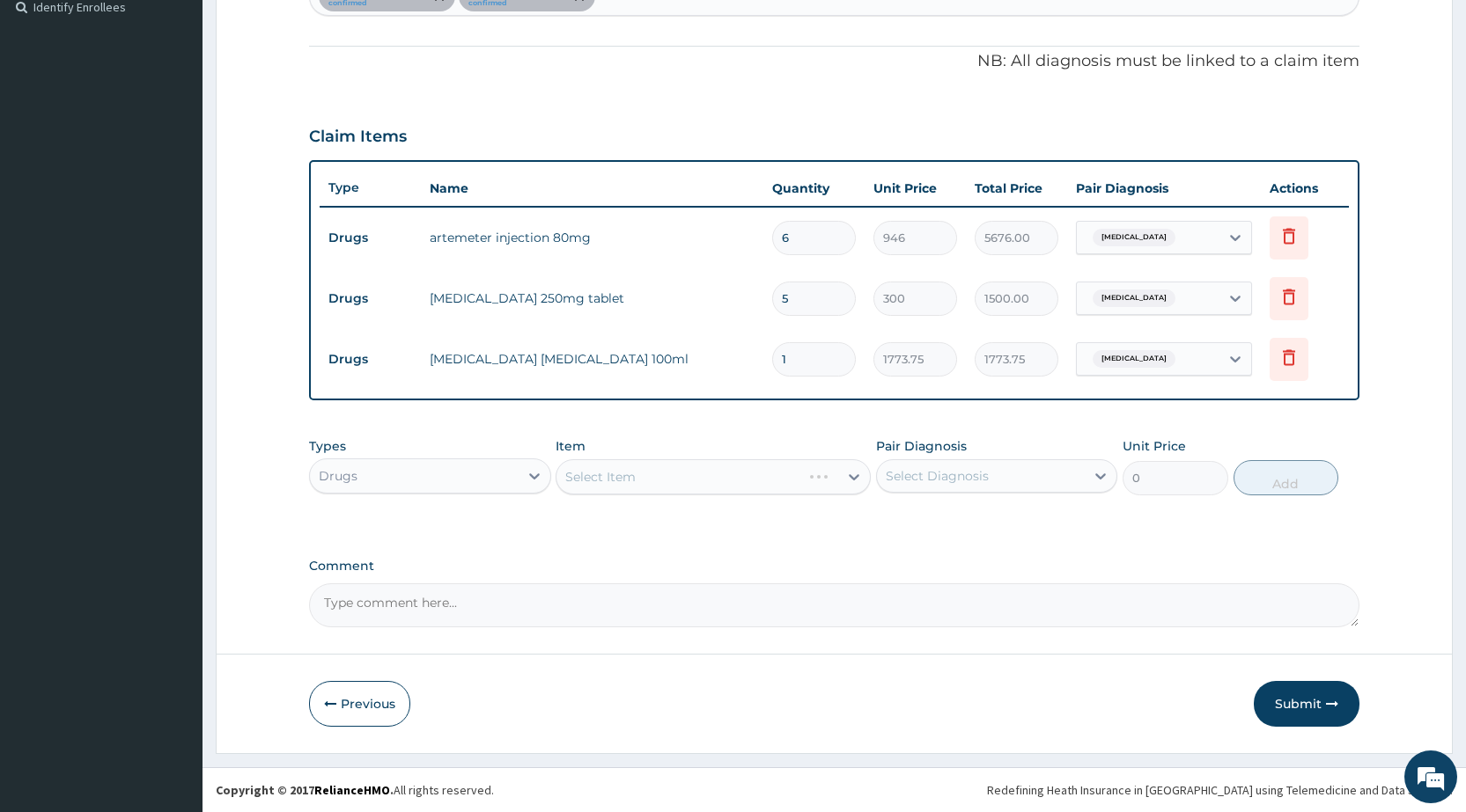
click at [669, 469] on div "Select Item" at bounding box center [713, 476] width 315 height 35
click at [655, 479] on div "Select Item" at bounding box center [698, 476] width 282 height 28
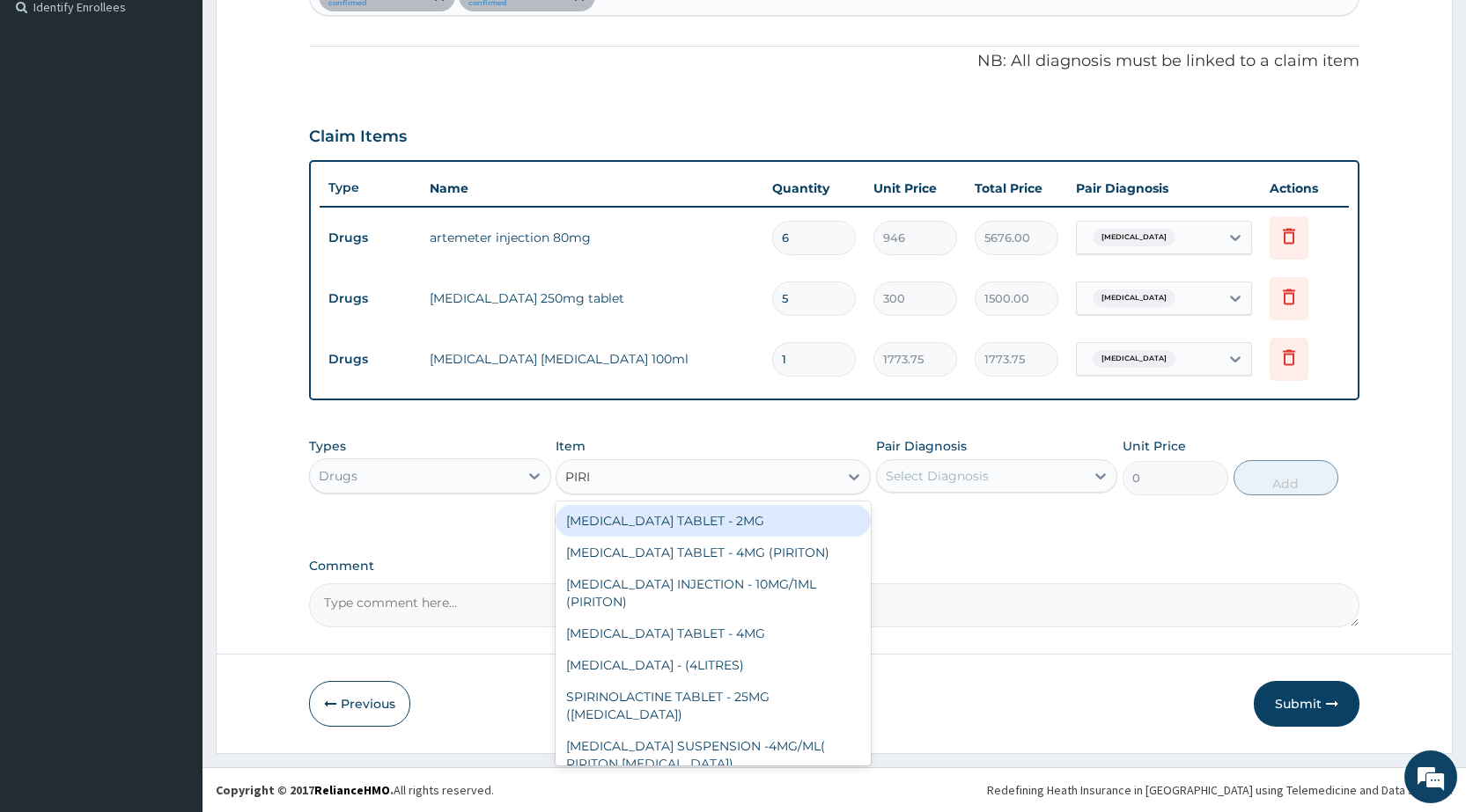
type input "PIRIT"
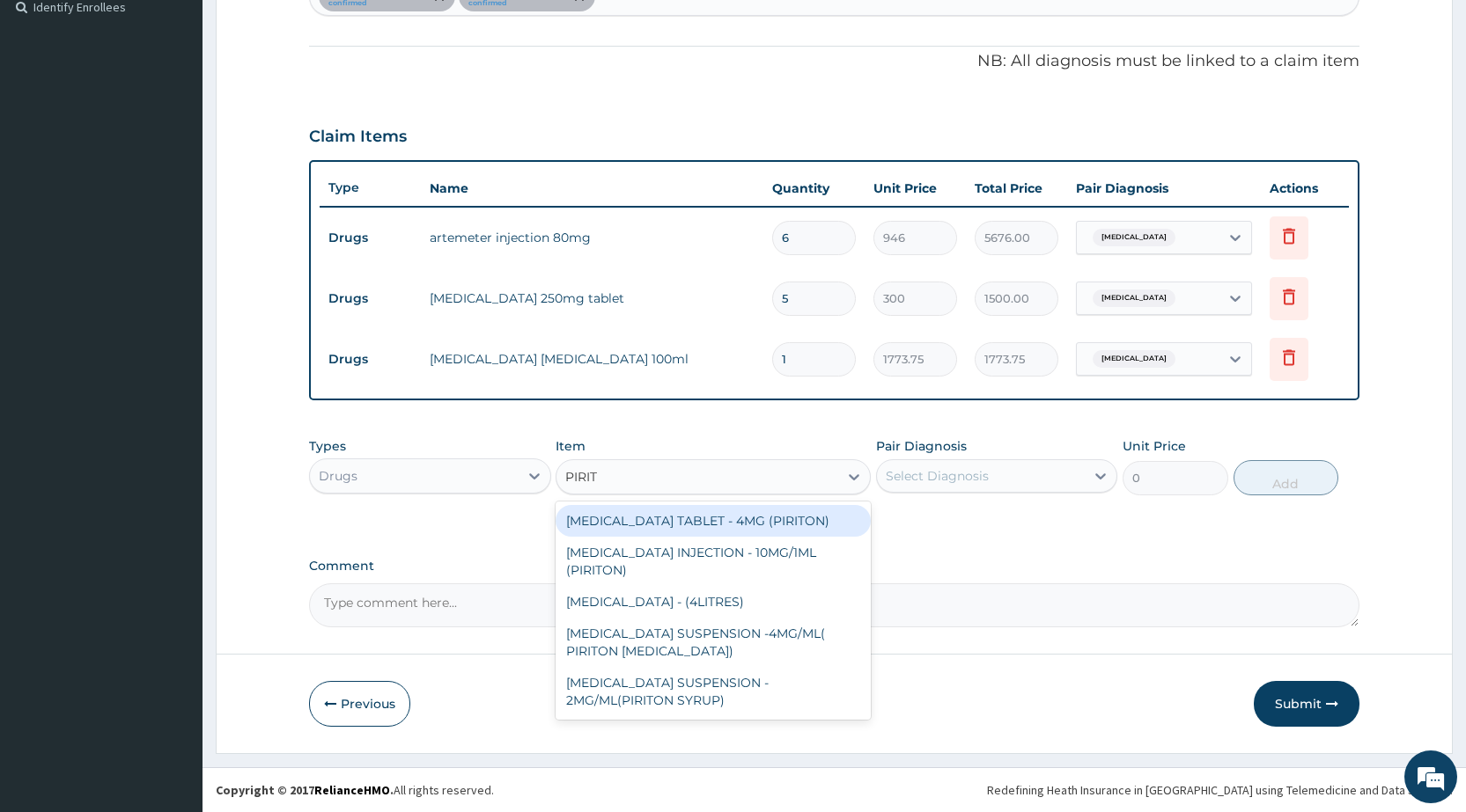
click at [672, 520] on div "[MEDICAL_DATA] TABLET - 4MG (PIRITON)" at bounding box center [713, 520] width 315 height 31
type input "22.4"
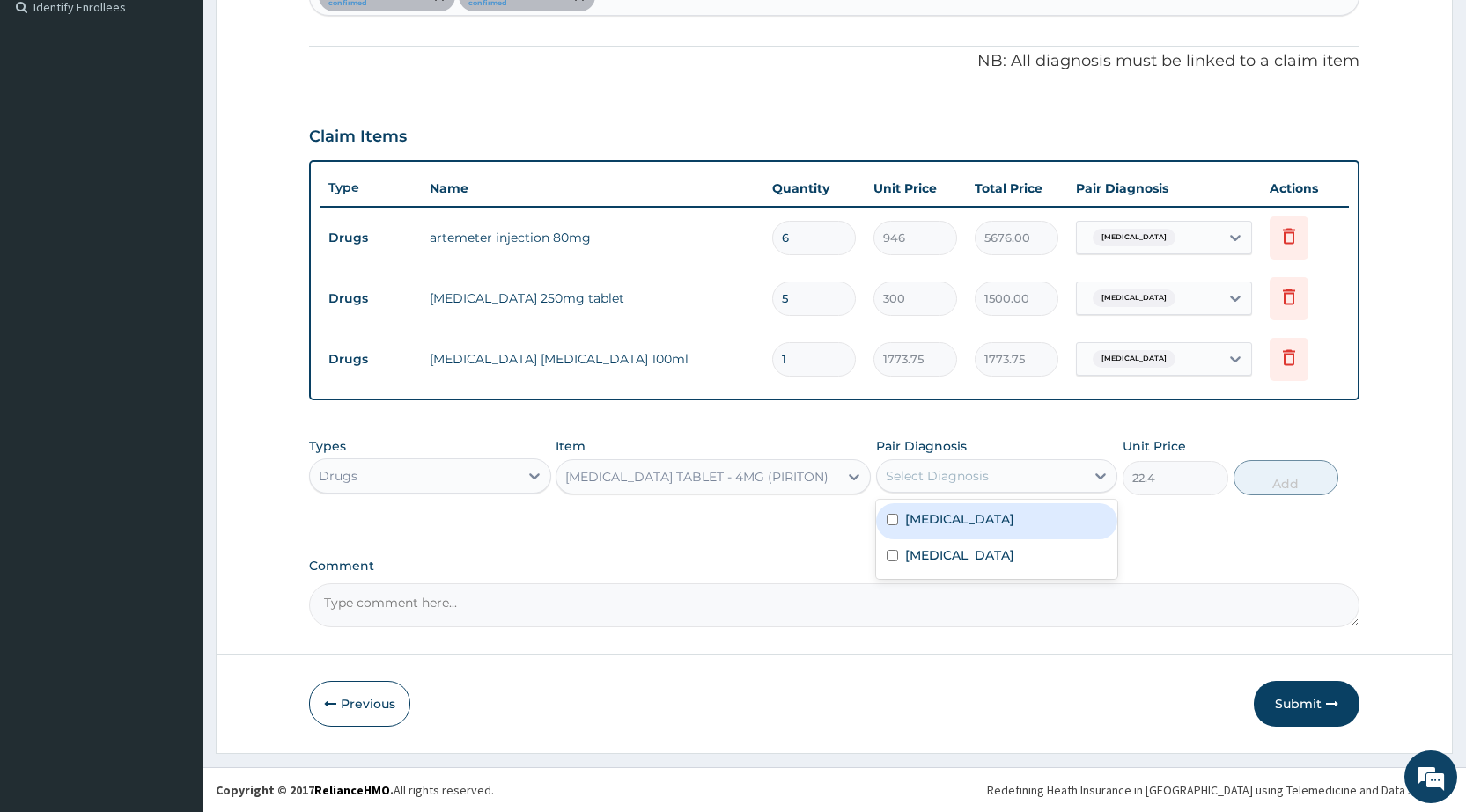
click at [917, 486] on div "Select Diagnosis" at bounding box center [980, 476] width 207 height 28
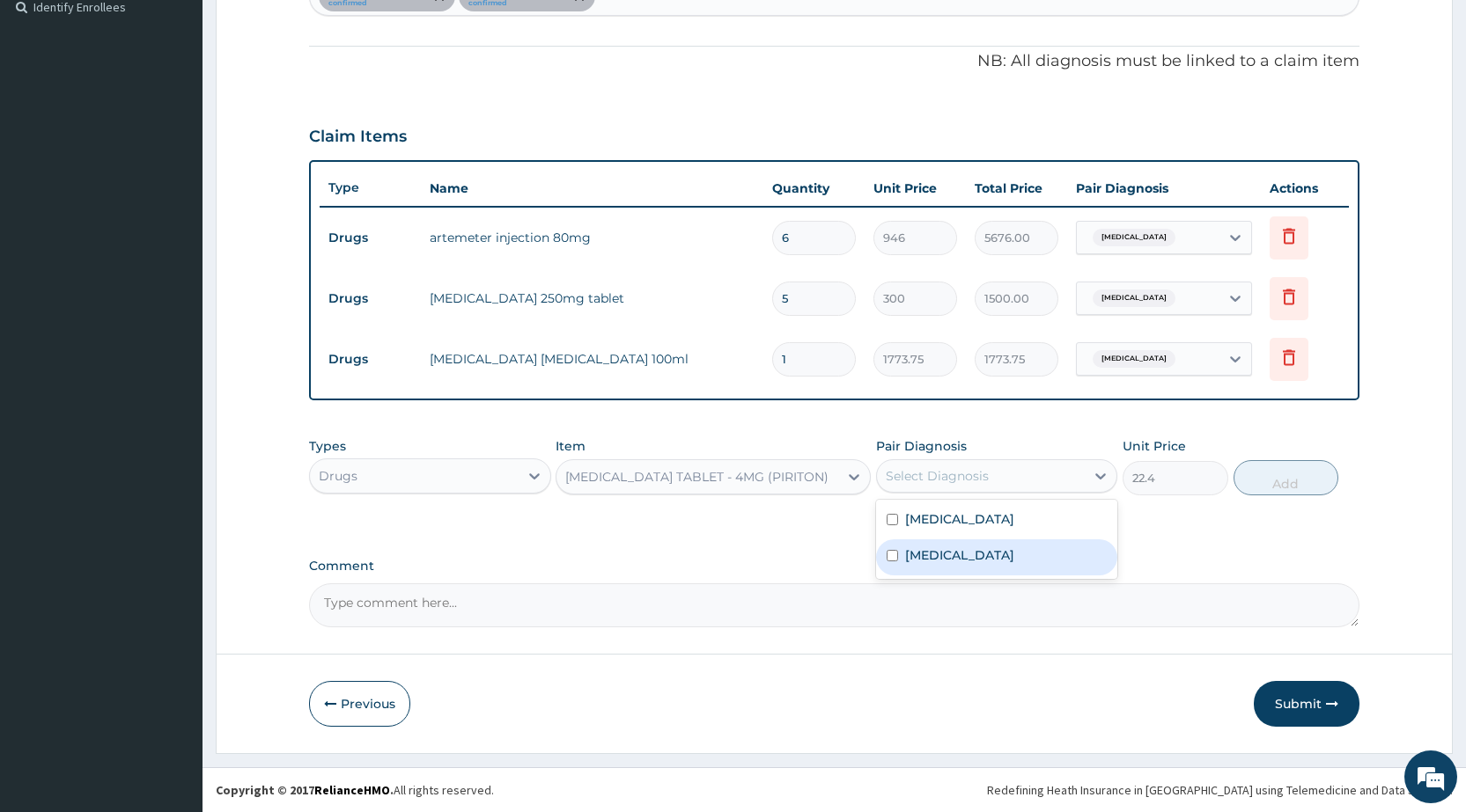
drag, startPoint x: 918, startPoint y: 554, endPoint x: 1239, endPoint y: 501, distance: 325.3
click at [921, 554] on label "[MEDICAL_DATA]" at bounding box center [960, 555] width 110 height 18
checkbox input "true"
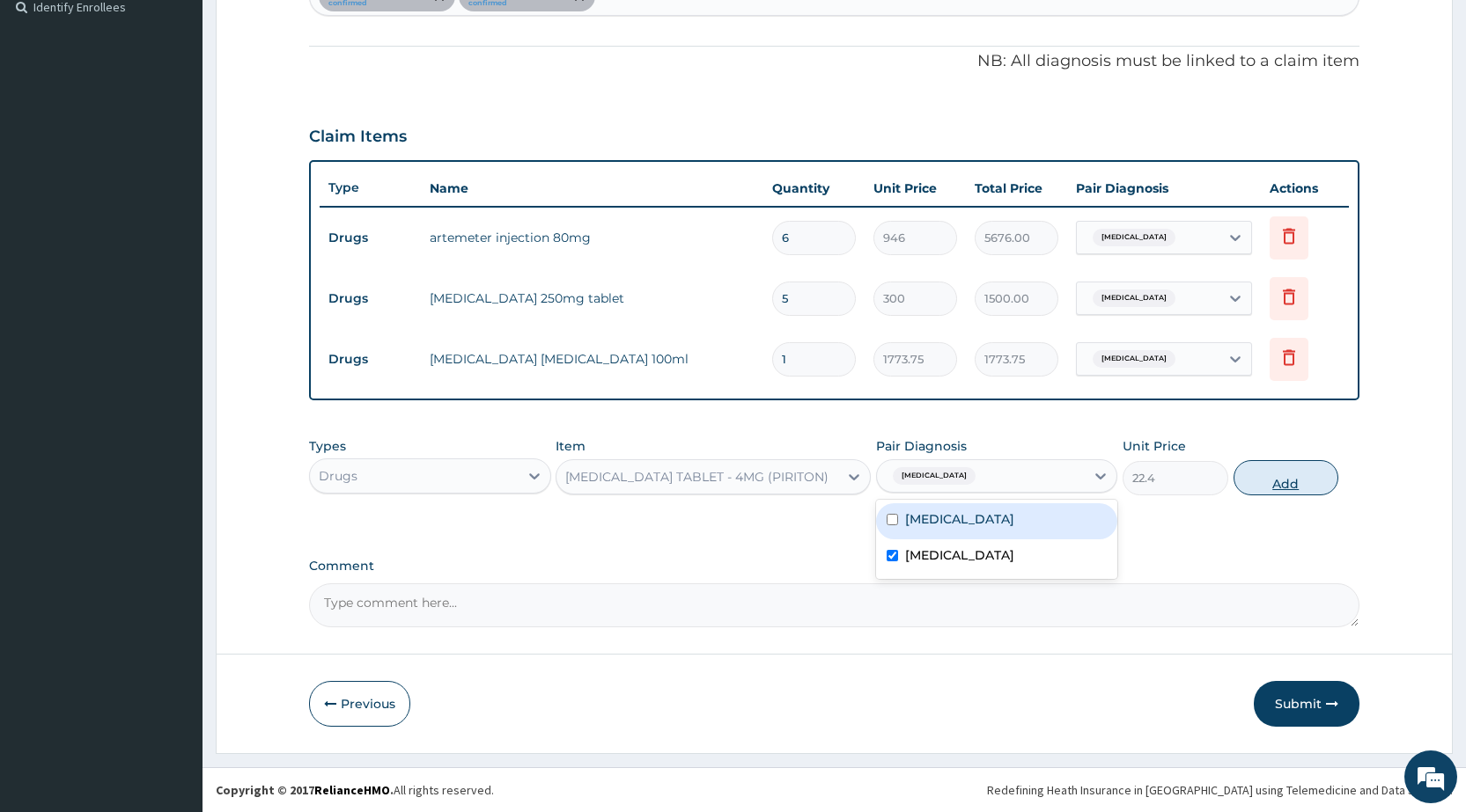
click at [1295, 478] on button "Add" at bounding box center [1286, 477] width 105 height 35
type input "0"
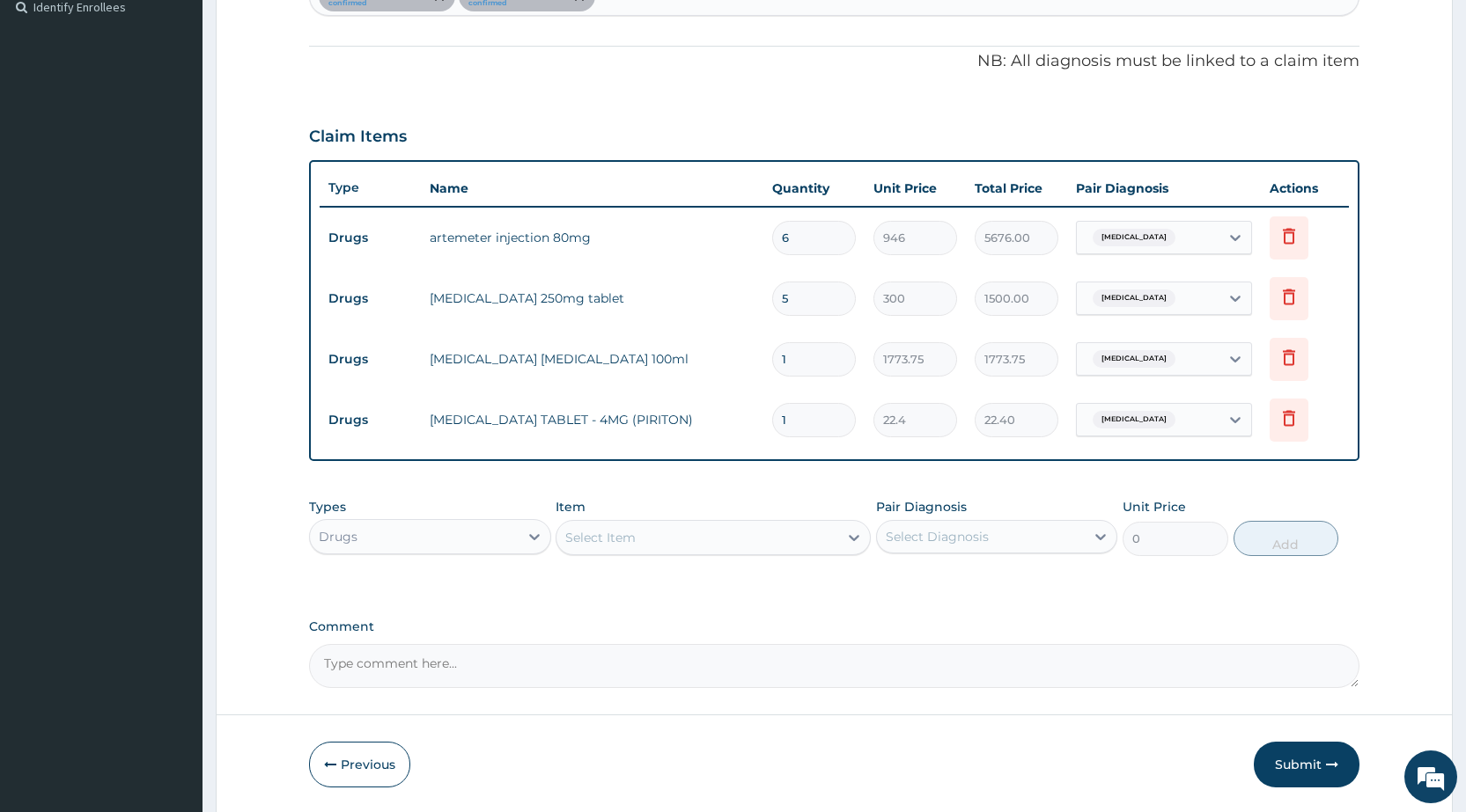
type input "0.00"
type input "4"
type input "89.60"
type input "4"
click at [706, 556] on div "Types Drugs Item Select Item Pair Diagnosis Select Diagnosis Unit Price 0 Add" at bounding box center [834, 527] width 1050 height 75
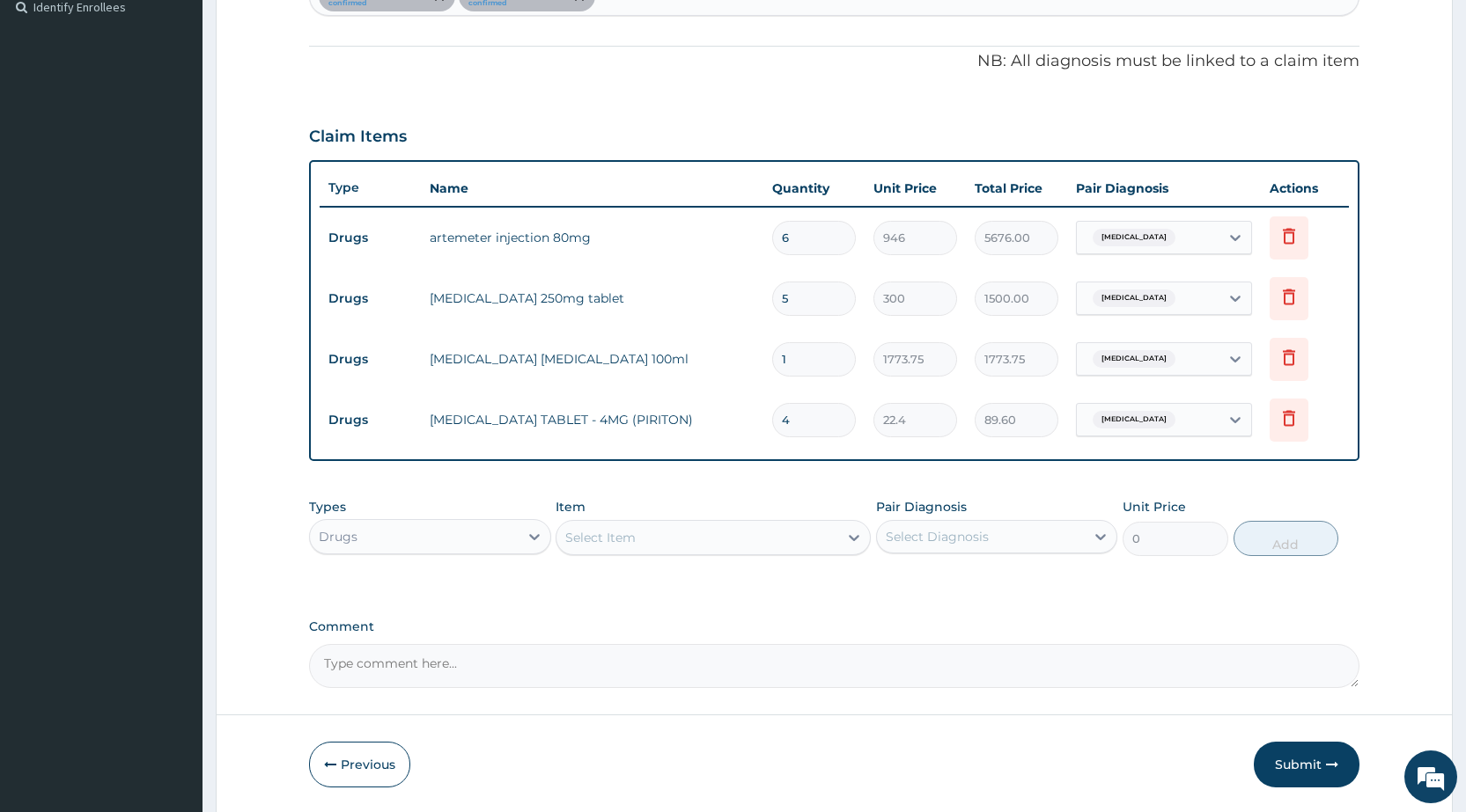
click at [707, 546] on div "Select Item" at bounding box center [698, 537] width 282 height 28
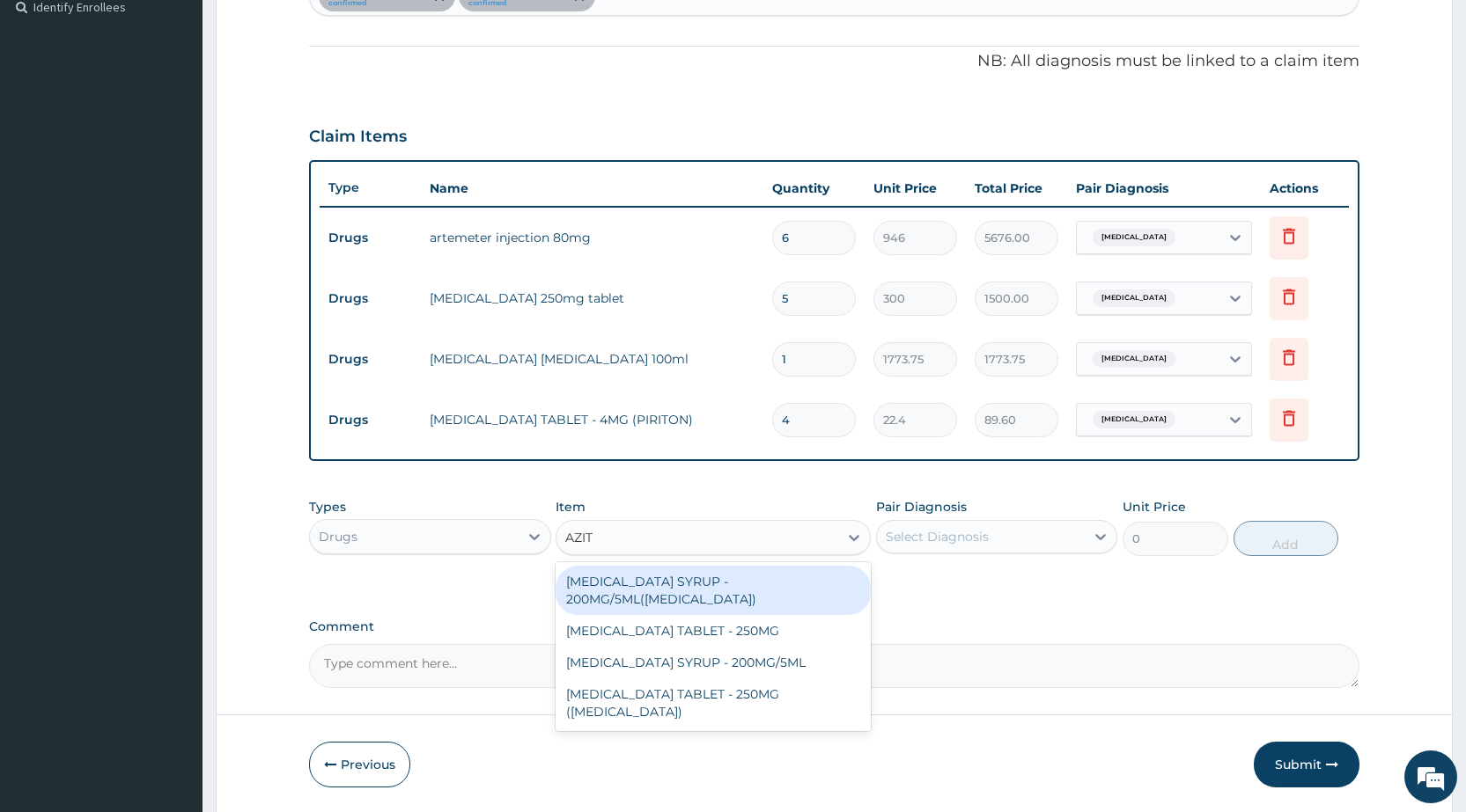
type input "AZITH"
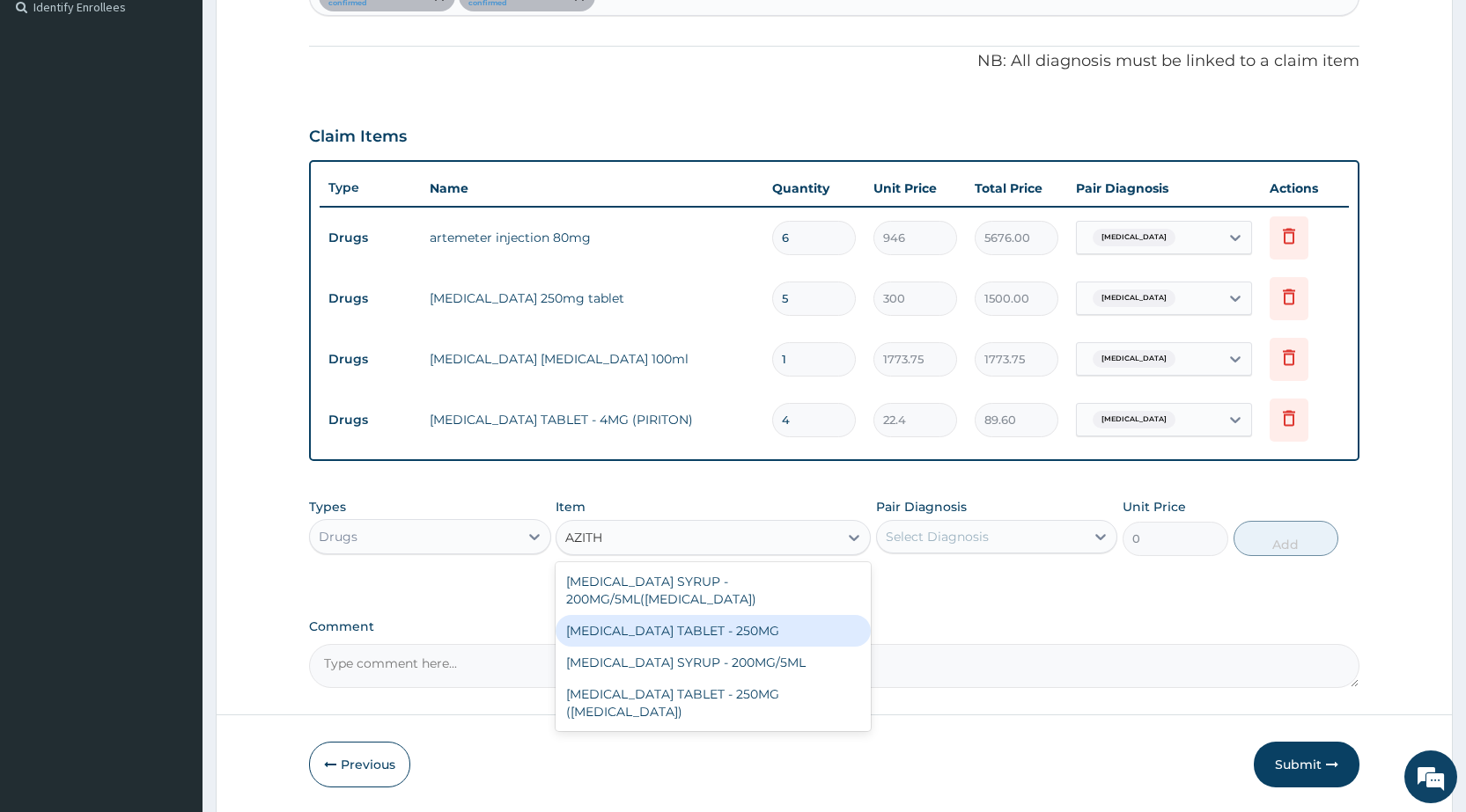
click at [619, 633] on div "[MEDICAL_DATA] TABLET - 250MG" at bounding box center [713, 630] width 315 height 31
type input "280"
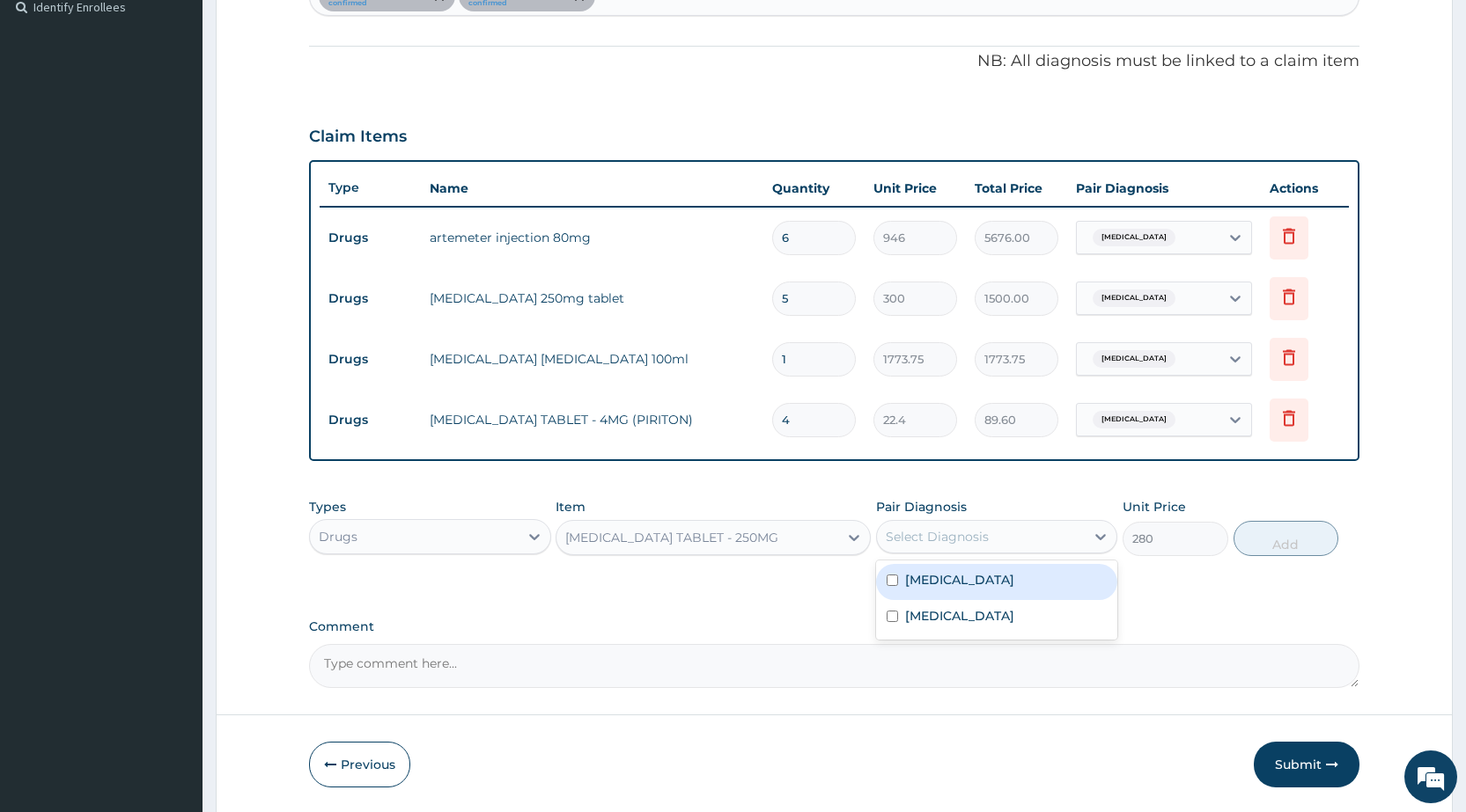
click at [949, 537] on div "Select Diagnosis" at bounding box center [936, 537] width 103 height 18
drag, startPoint x: 948, startPoint y: 580, endPoint x: 948, endPoint y: 605, distance: 25.0
click at [947, 585] on label "[MEDICAL_DATA]" at bounding box center [960, 580] width 110 height 18
checkbox input "true"
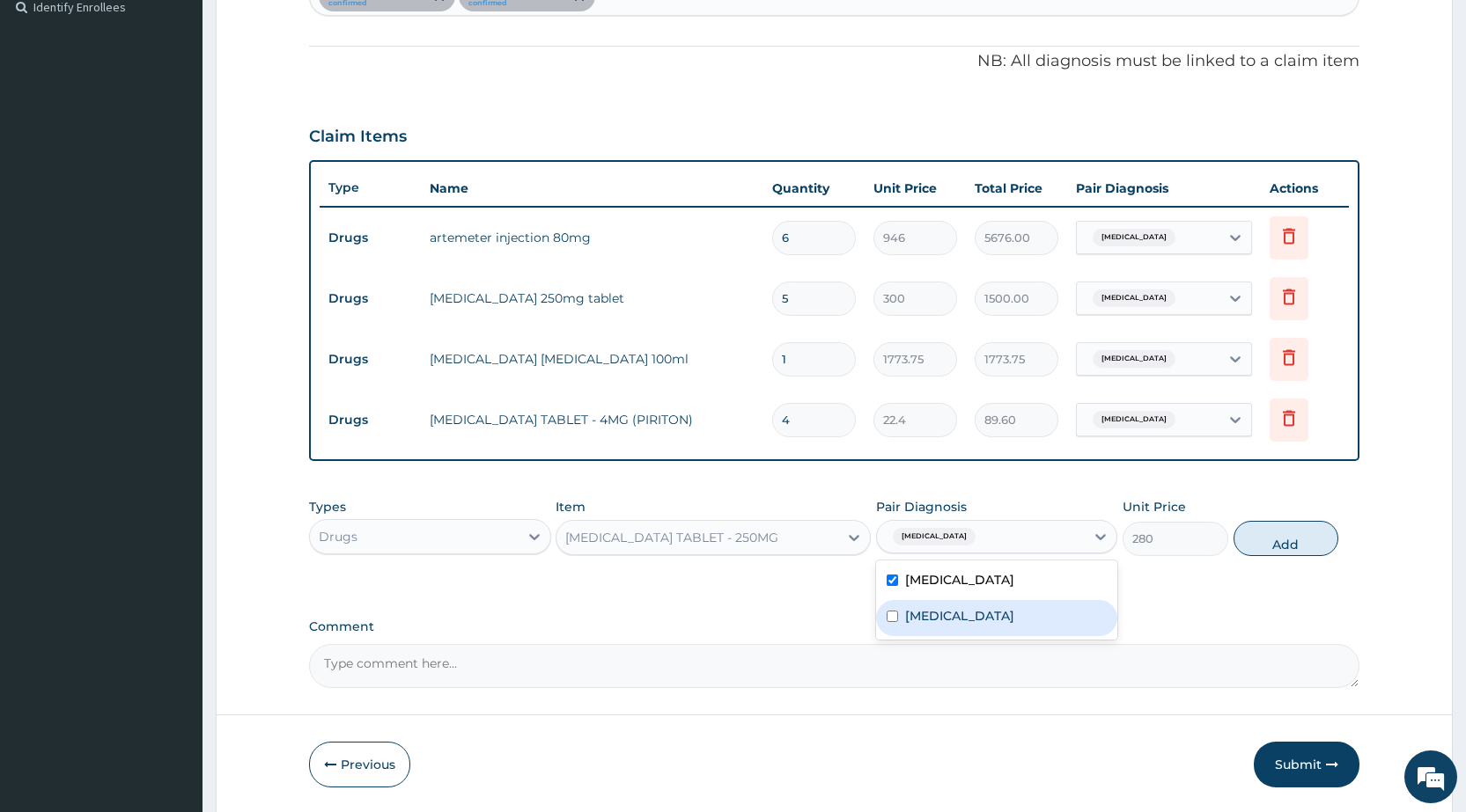
click at [950, 616] on label "[MEDICAL_DATA]" at bounding box center [960, 616] width 110 height 18
checkbox input "true"
click at [1325, 526] on button "Add" at bounding box center [1286, 537] width 105 height 35
type input "0"
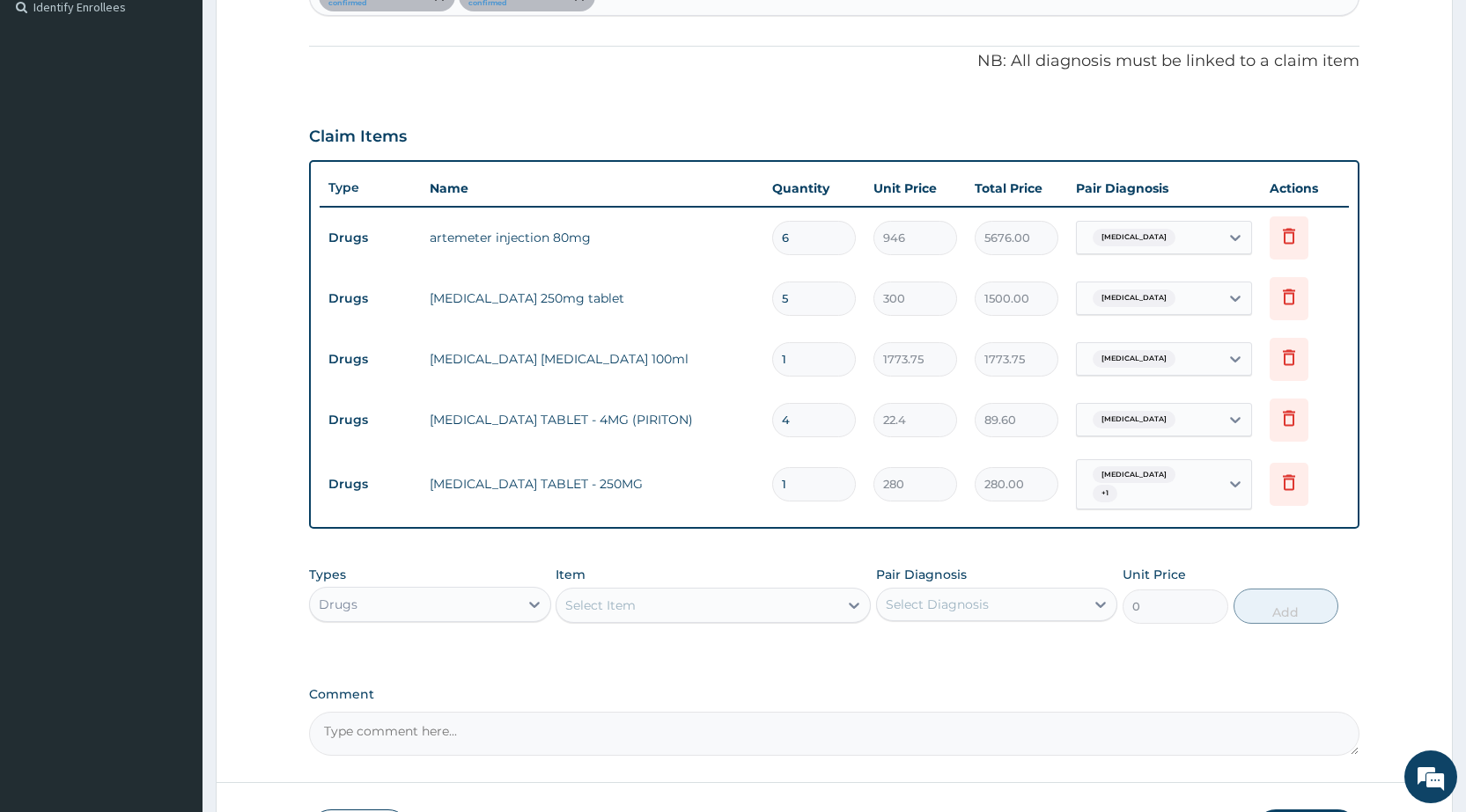
type input "0.00"
type input "5"
type input "1400.00"
type input "5"
click at [384, 613] on div "Drugs" at bounding box center [429, 604] width 241 height 35
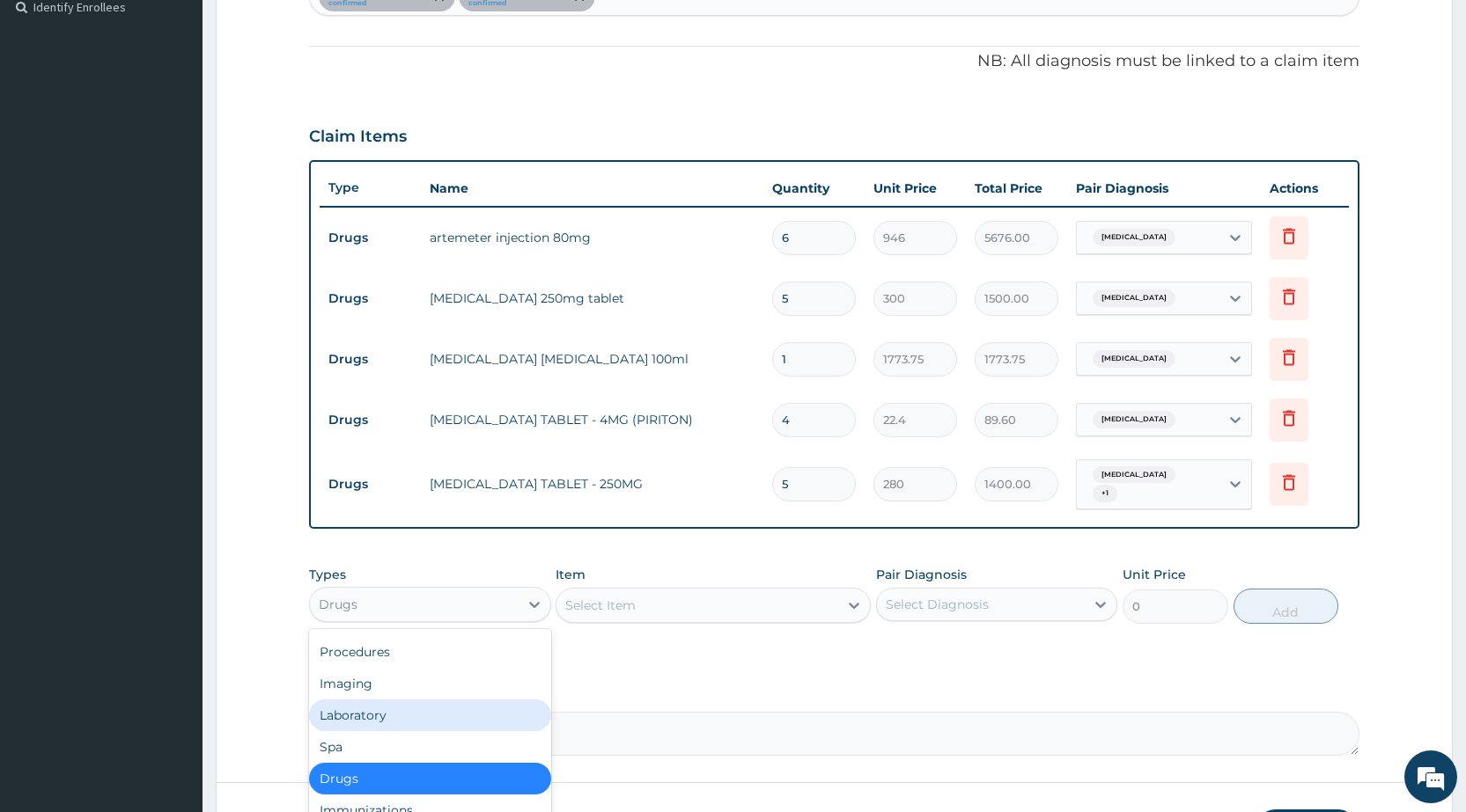
scroll to position [0, 0]
click at [379, 696] on div "Procedures" at bounding box center [429, 712] width 241 height 31
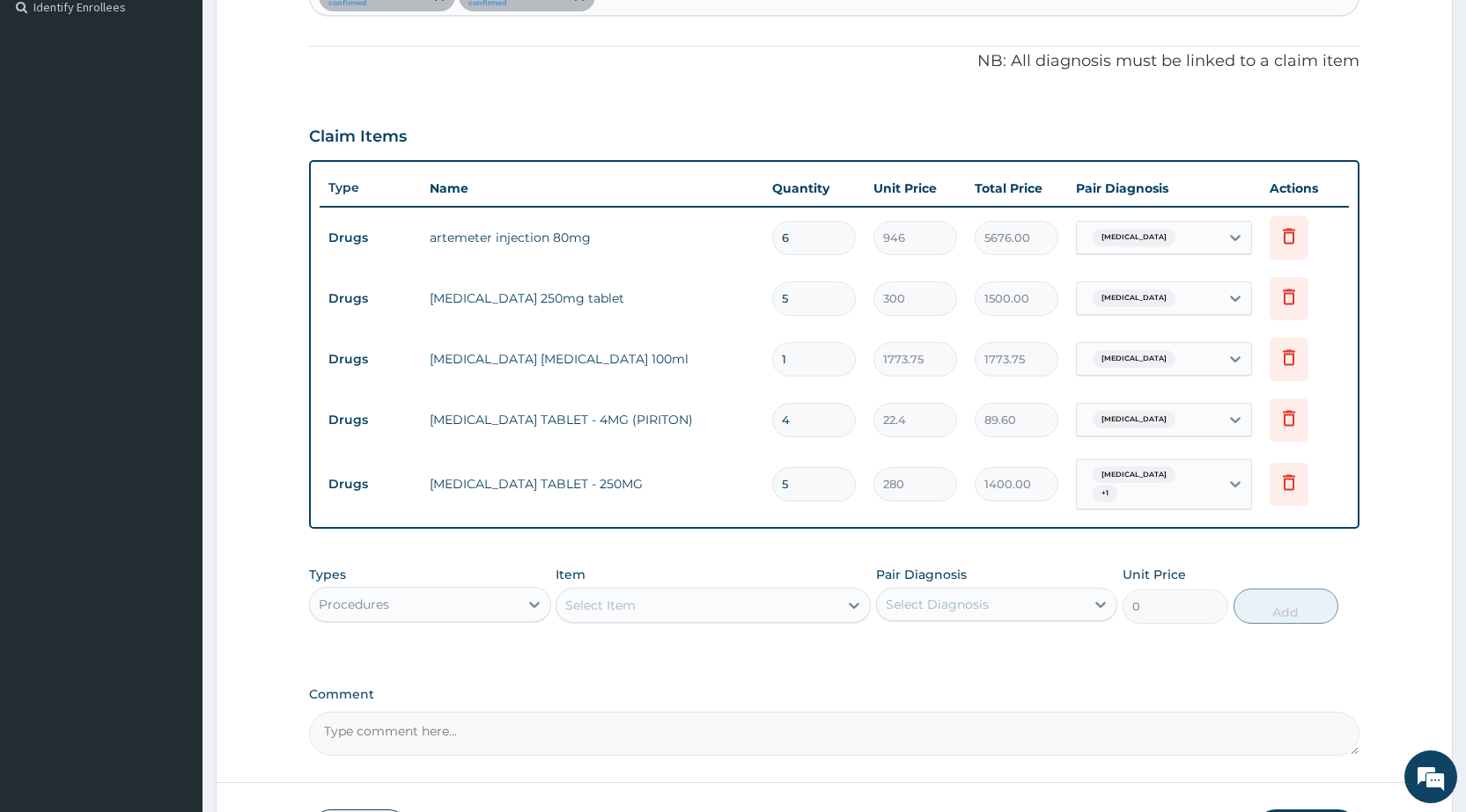
click at [610, 597] on div "Select Item" at bounding box center [601, 606] width 70 height 18
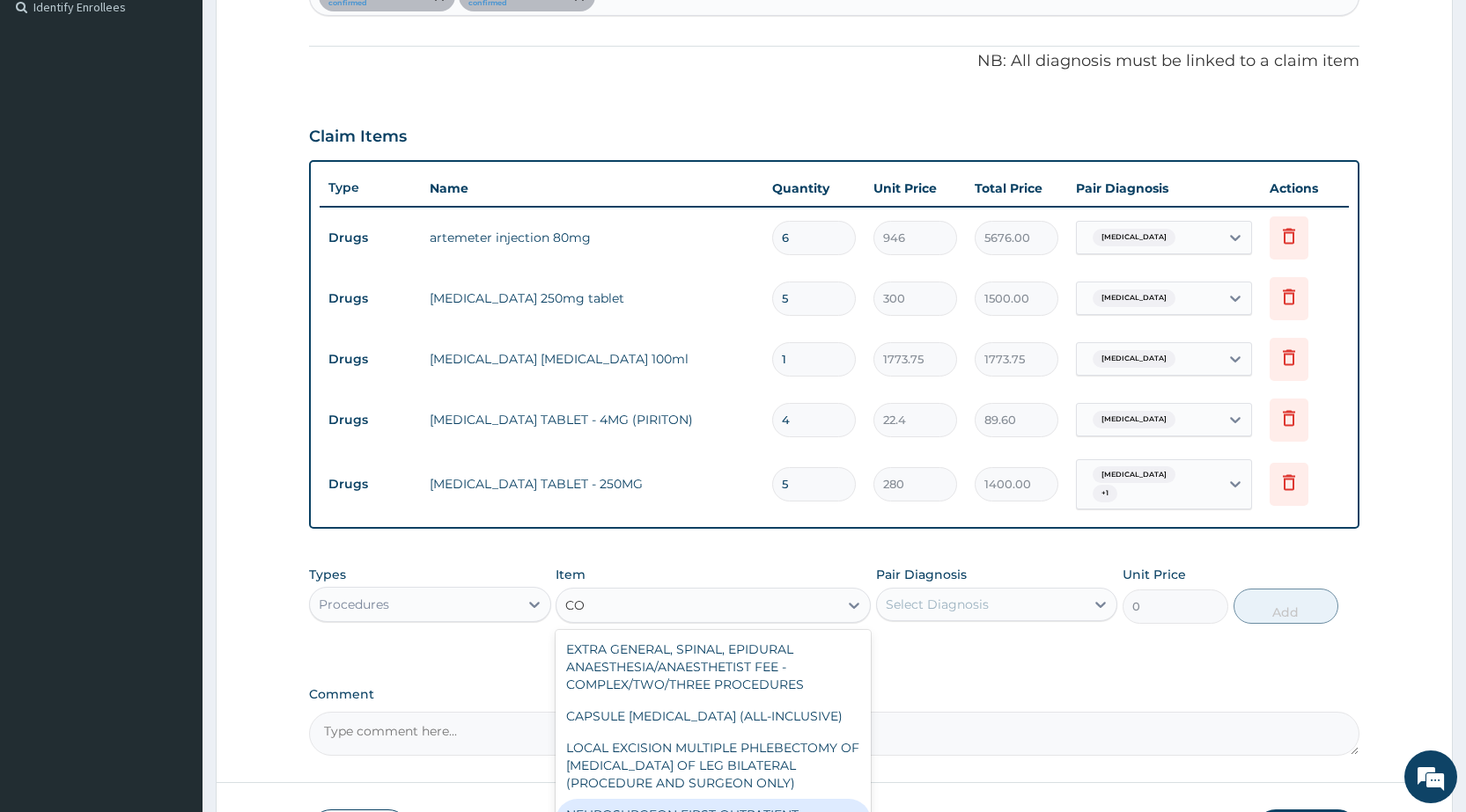
type input "C"
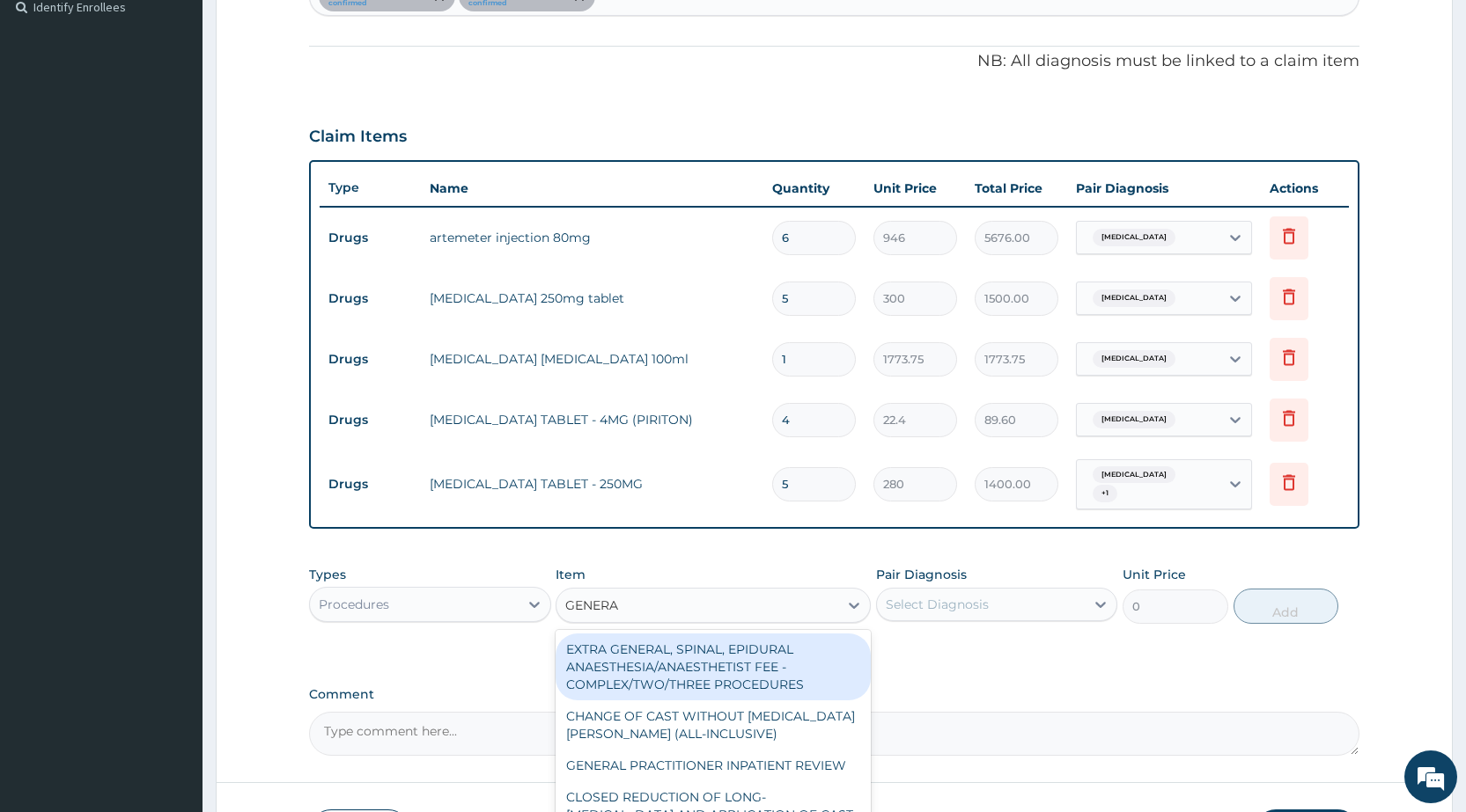
type input "GENERAL"
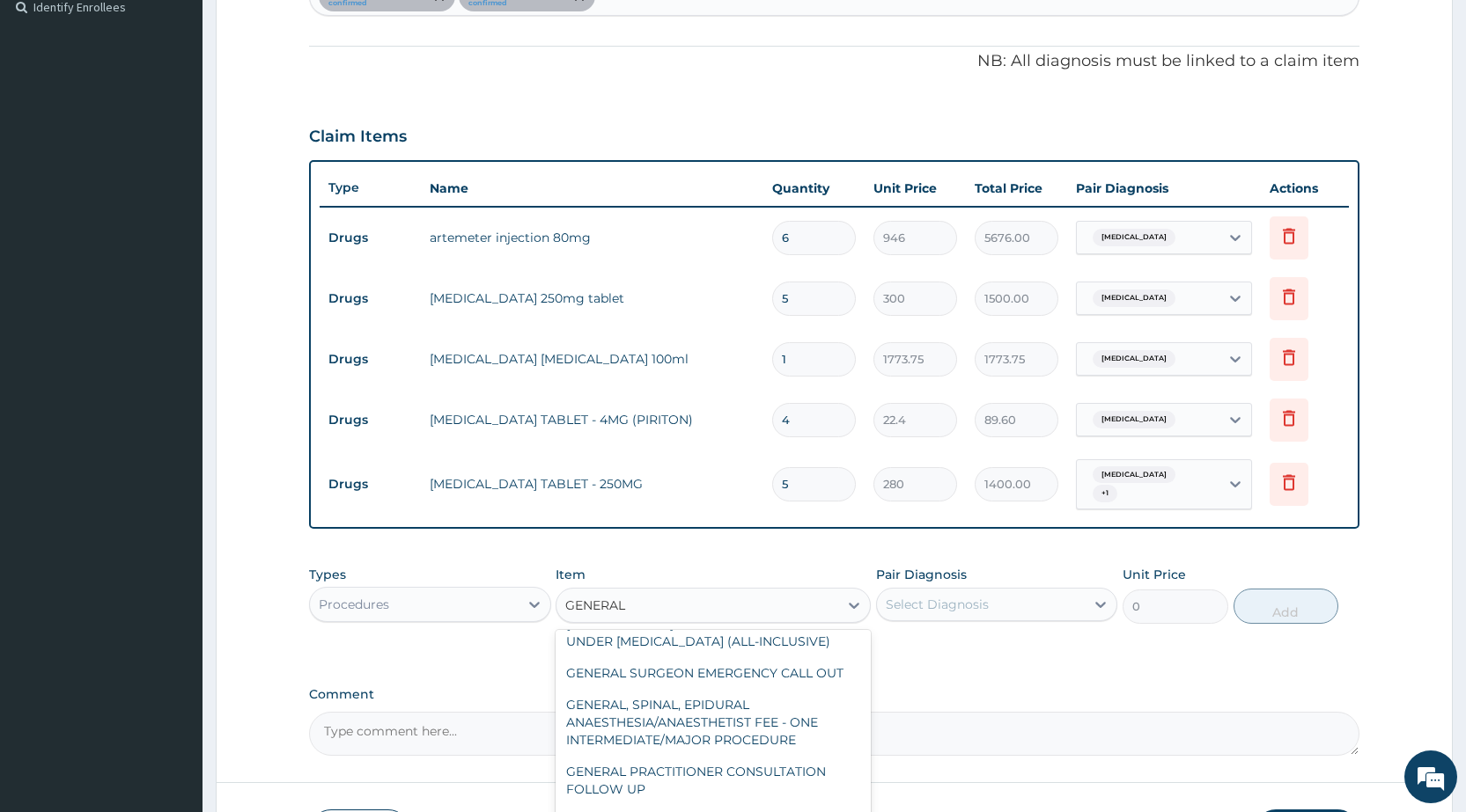
scroll to position [352, 0]
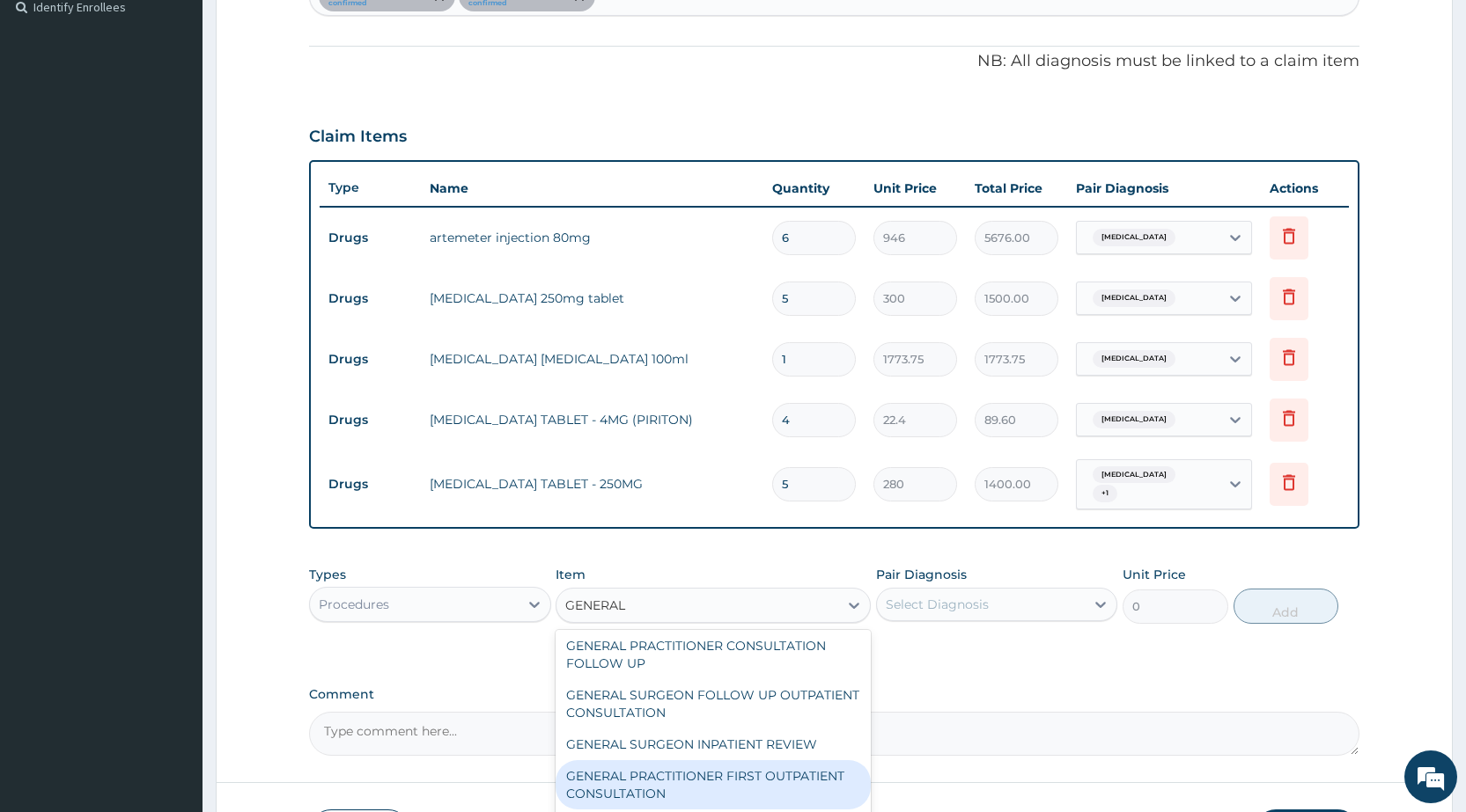
click at [699, 773] on div "GENERAL PRACTITIONER FIRST OUTPATIENT CONSULTATION" at bounding box center [713, 784] width 315 height 49
type input "3750"
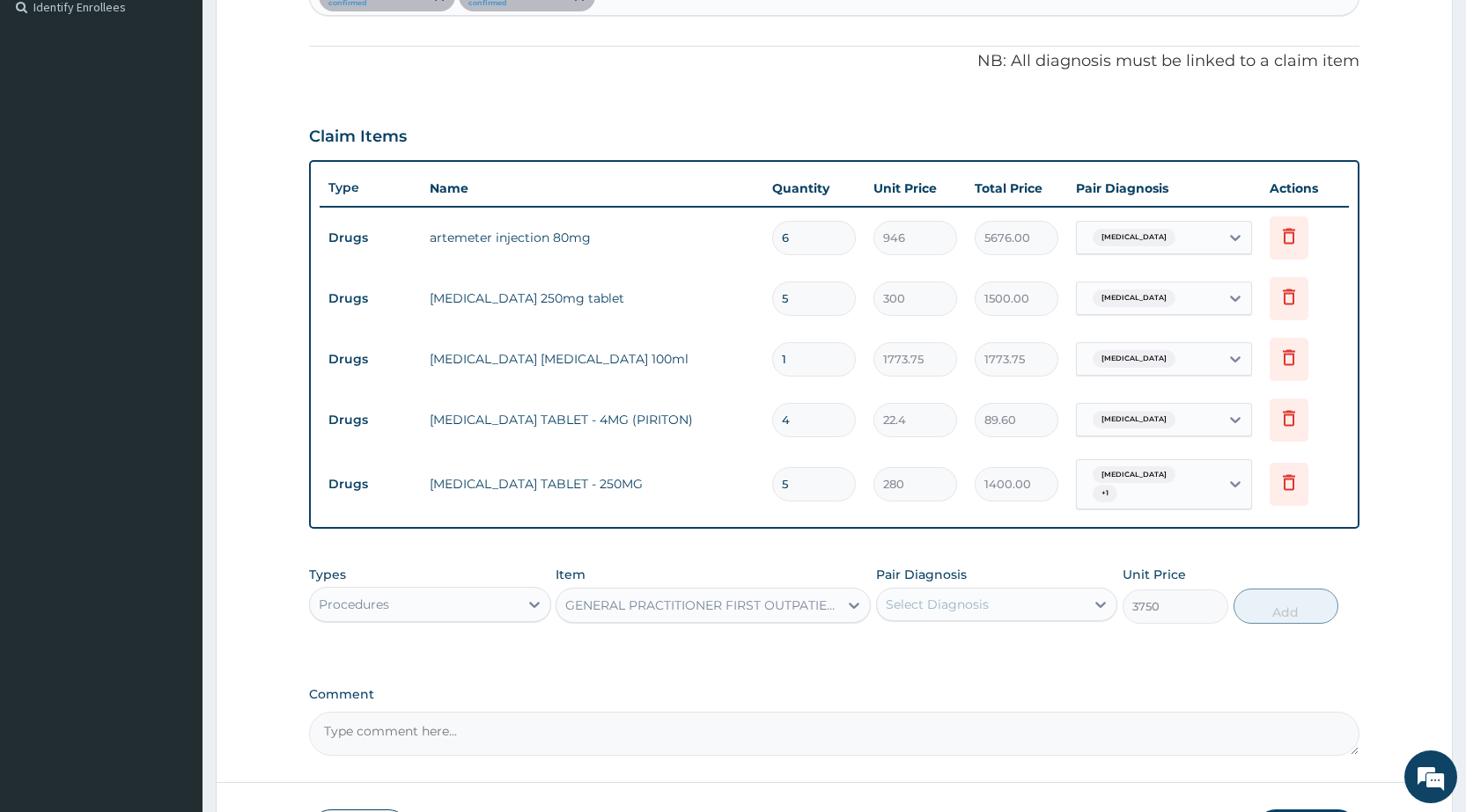
click at [948, 596] on div "Select Diagnosis" at bounding box center [936, 605] width 103 height 18
click at [916, 654] on div "[MEDICAL_DATA]" at bounding box center [996, 650] width 241 height 36
checkbox input "true"
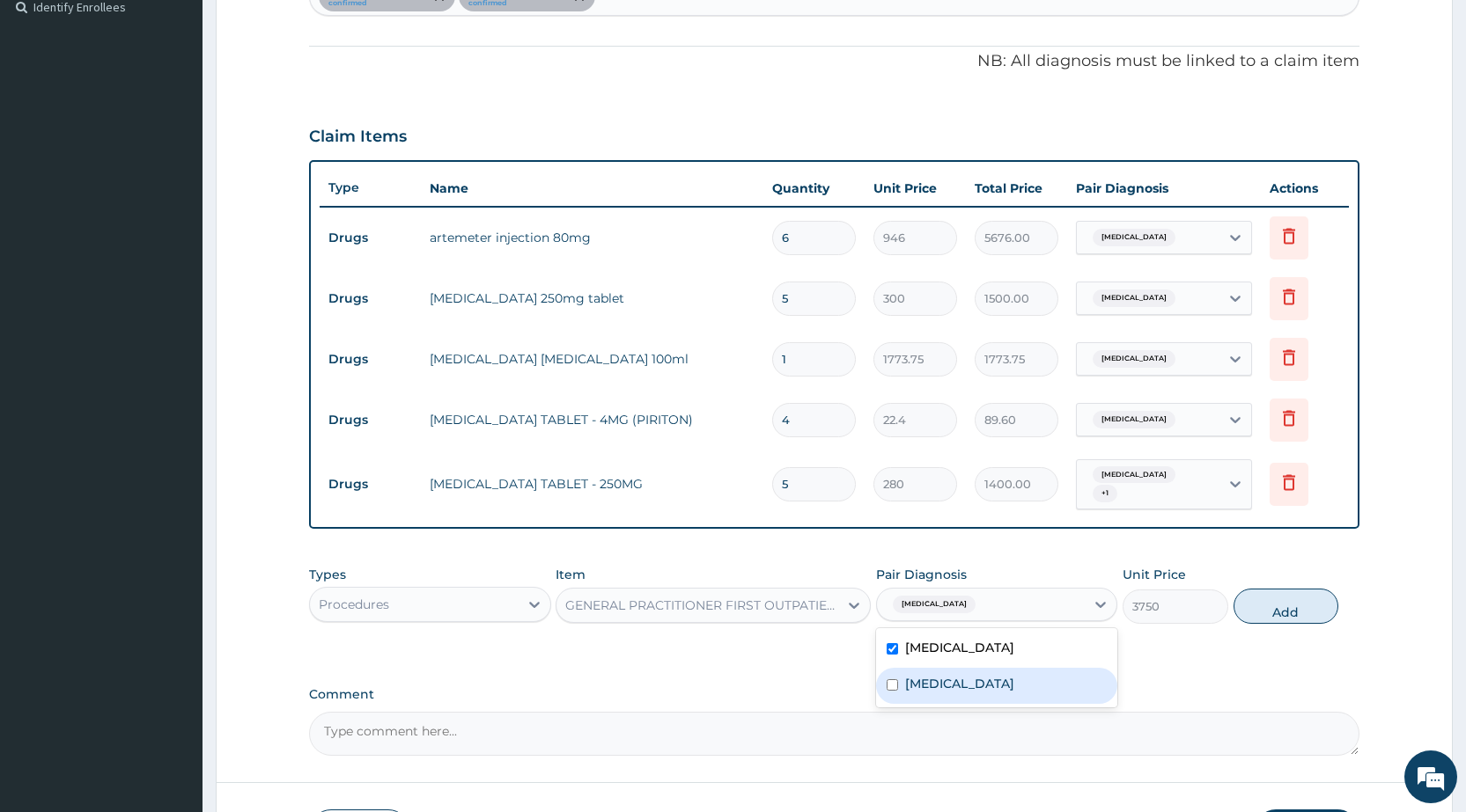
click at [938, 675] on label "[MEDICAL_DATA]" at bounding box center [960, 684] width 110 height 18
checkbox input "true"
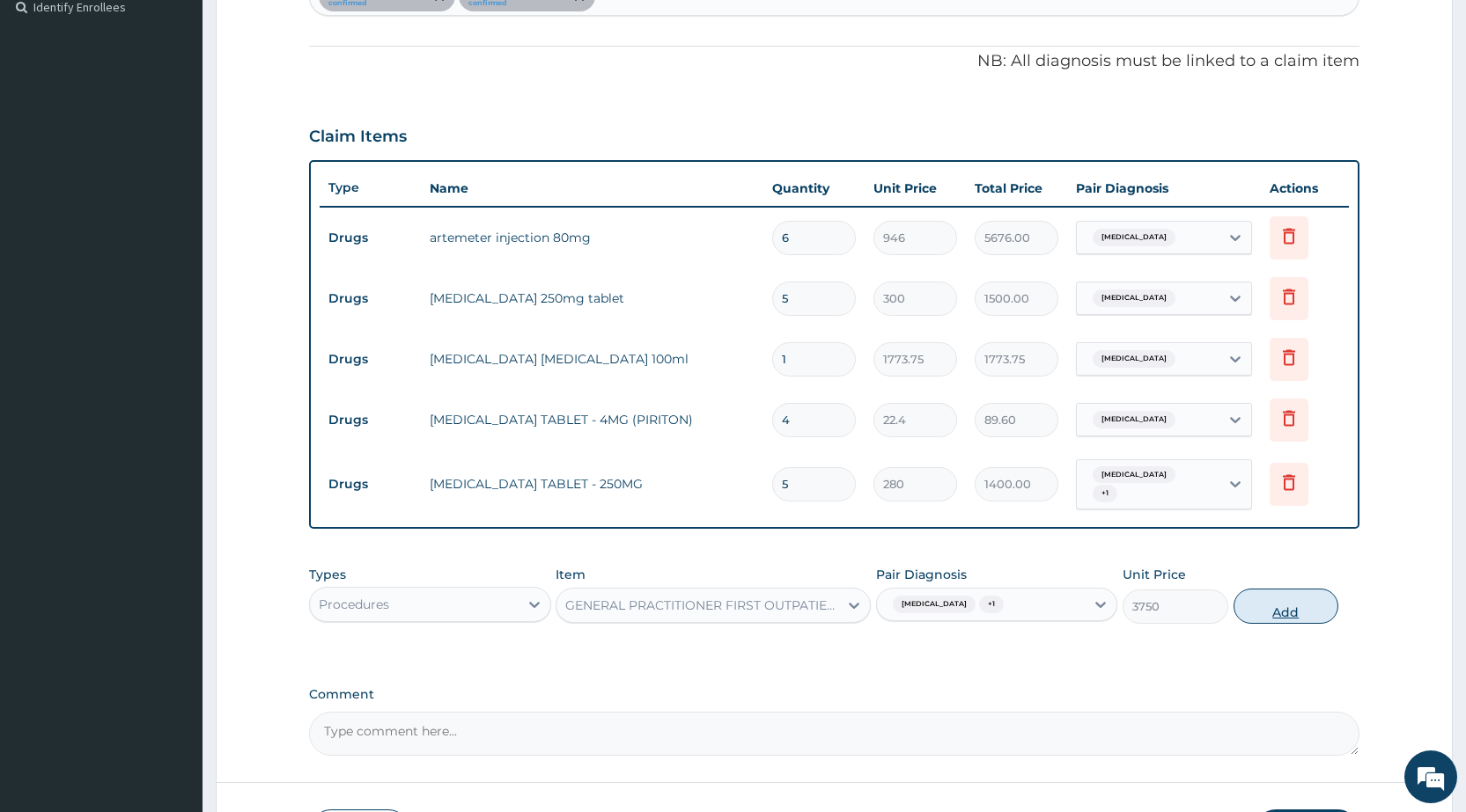
click at [1277, 589] on button "Add" at bounding box center [1286, 606] width 105 height 35
type input "0"
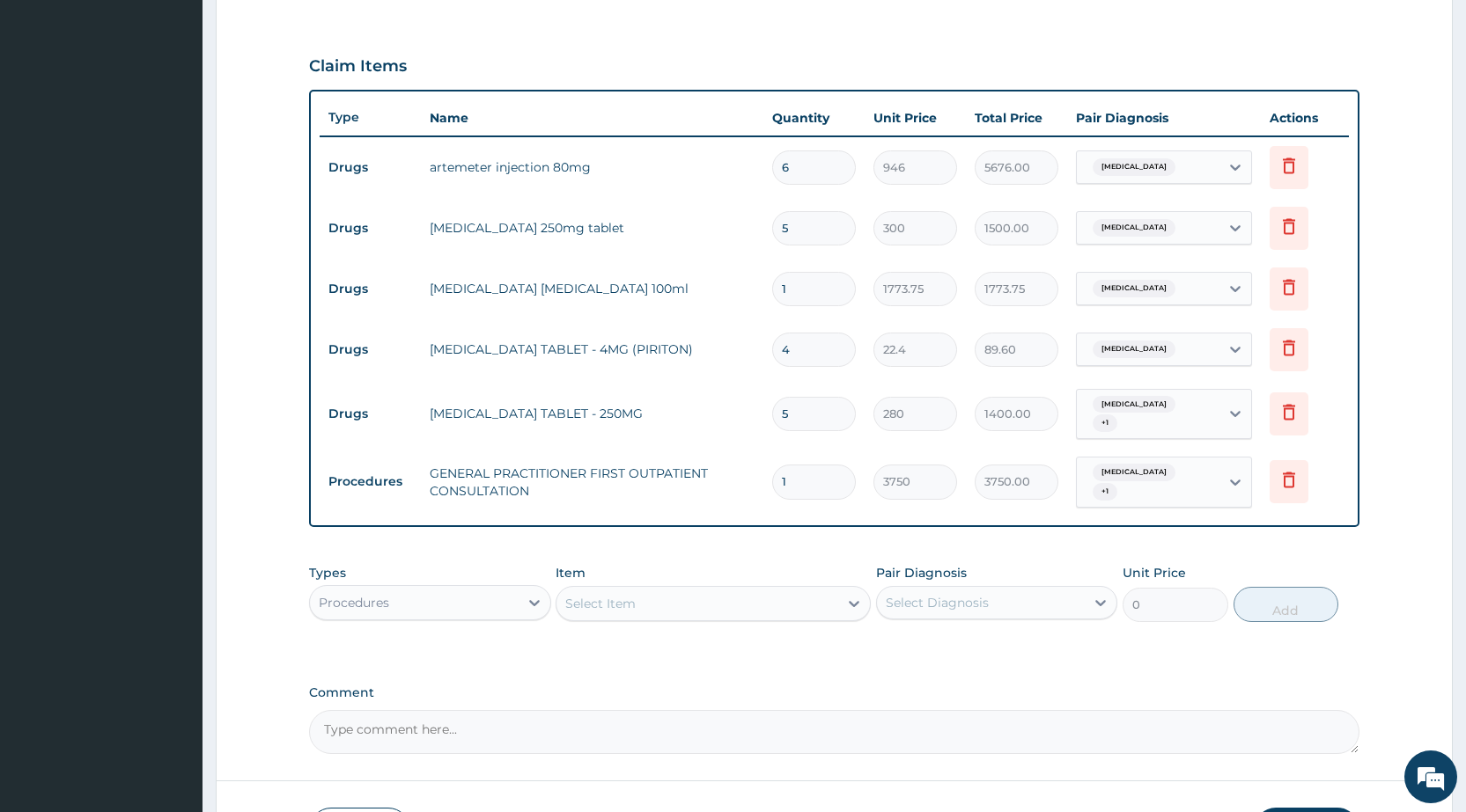
scroll to position [677, 0]
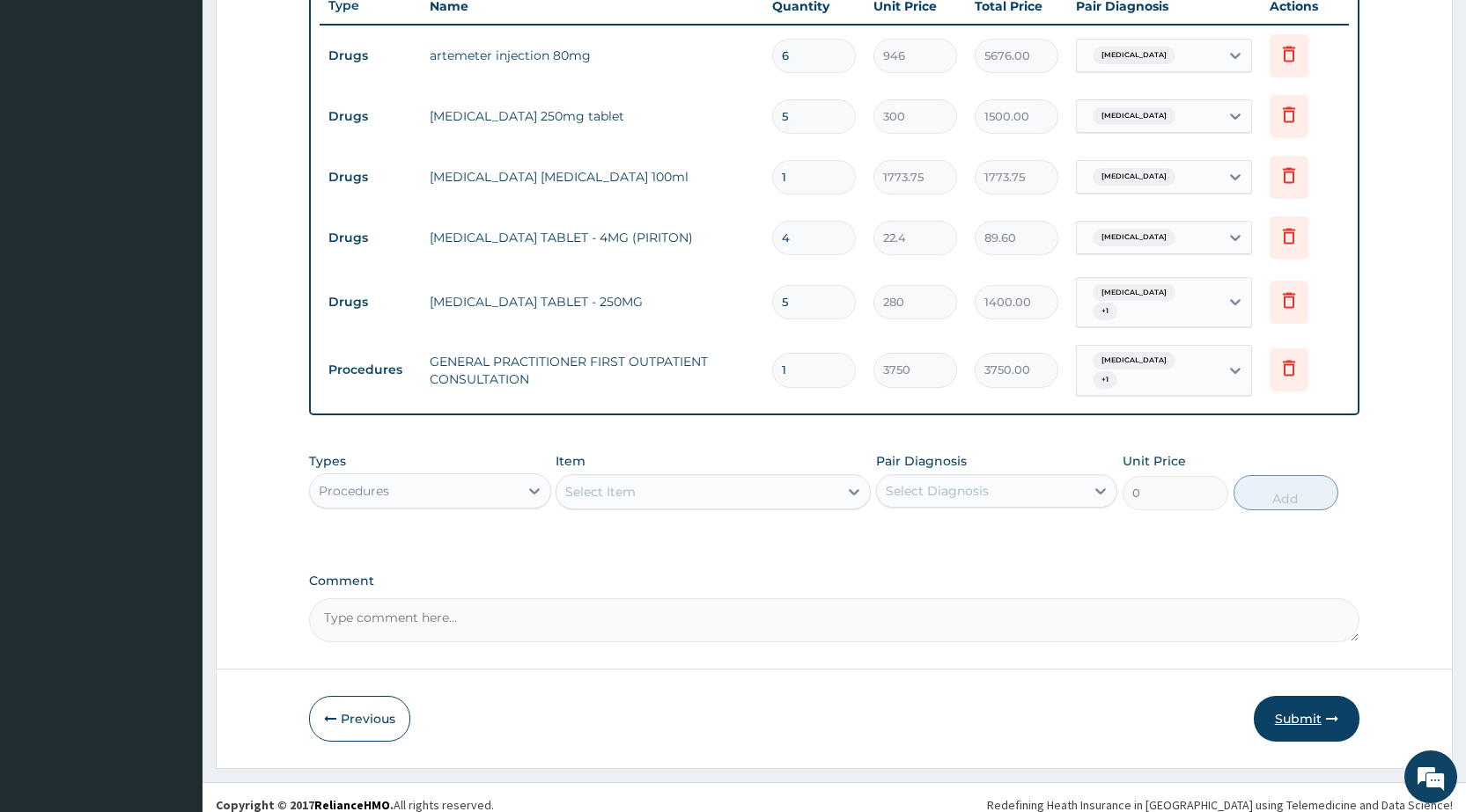
click at [1282, 700] on button "Submit" at bounding box center [1306, 719] width 106 height 46
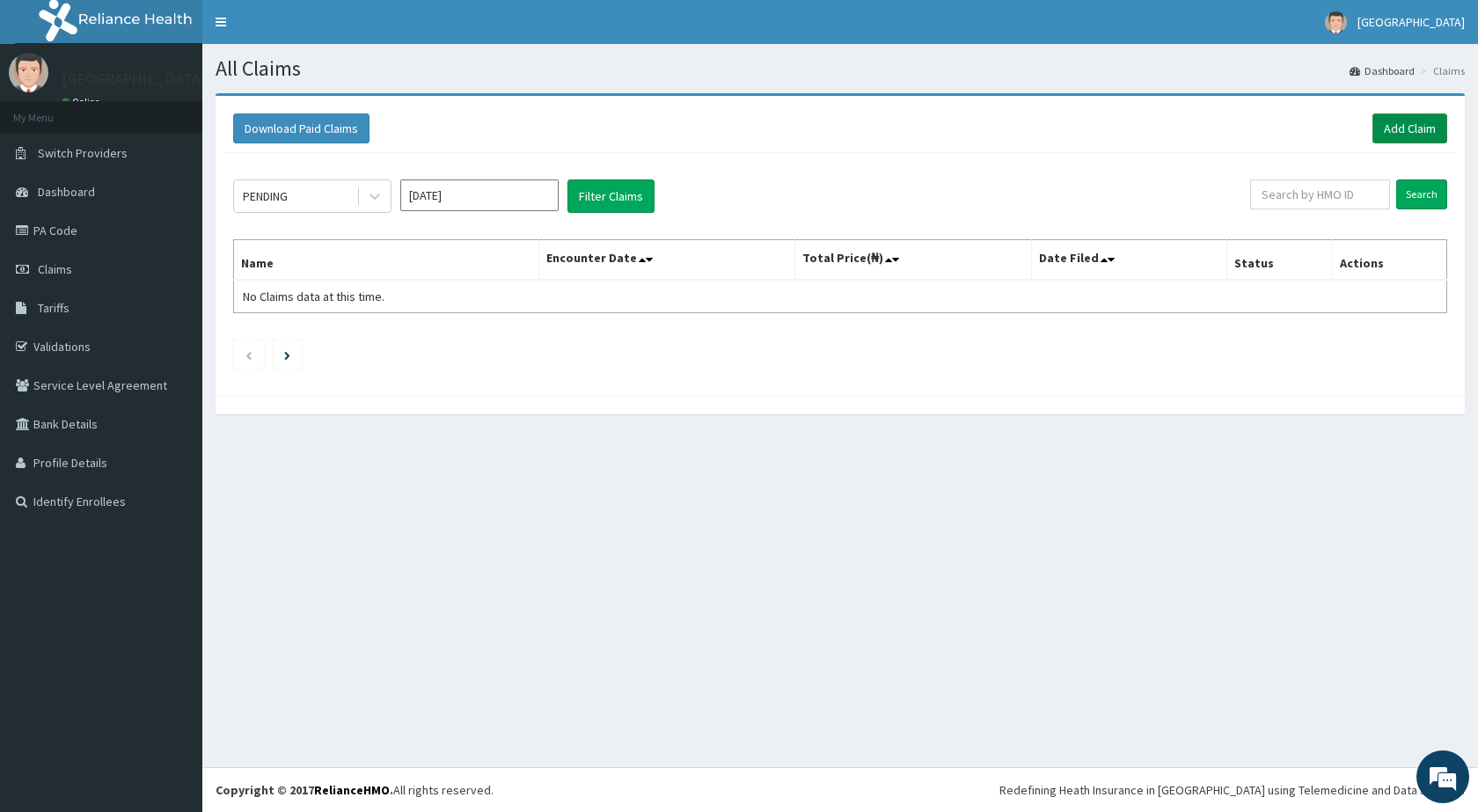
click at [1394, 131] on link "Add Claim" at bounding box center [1410, 127] width 74 height 30
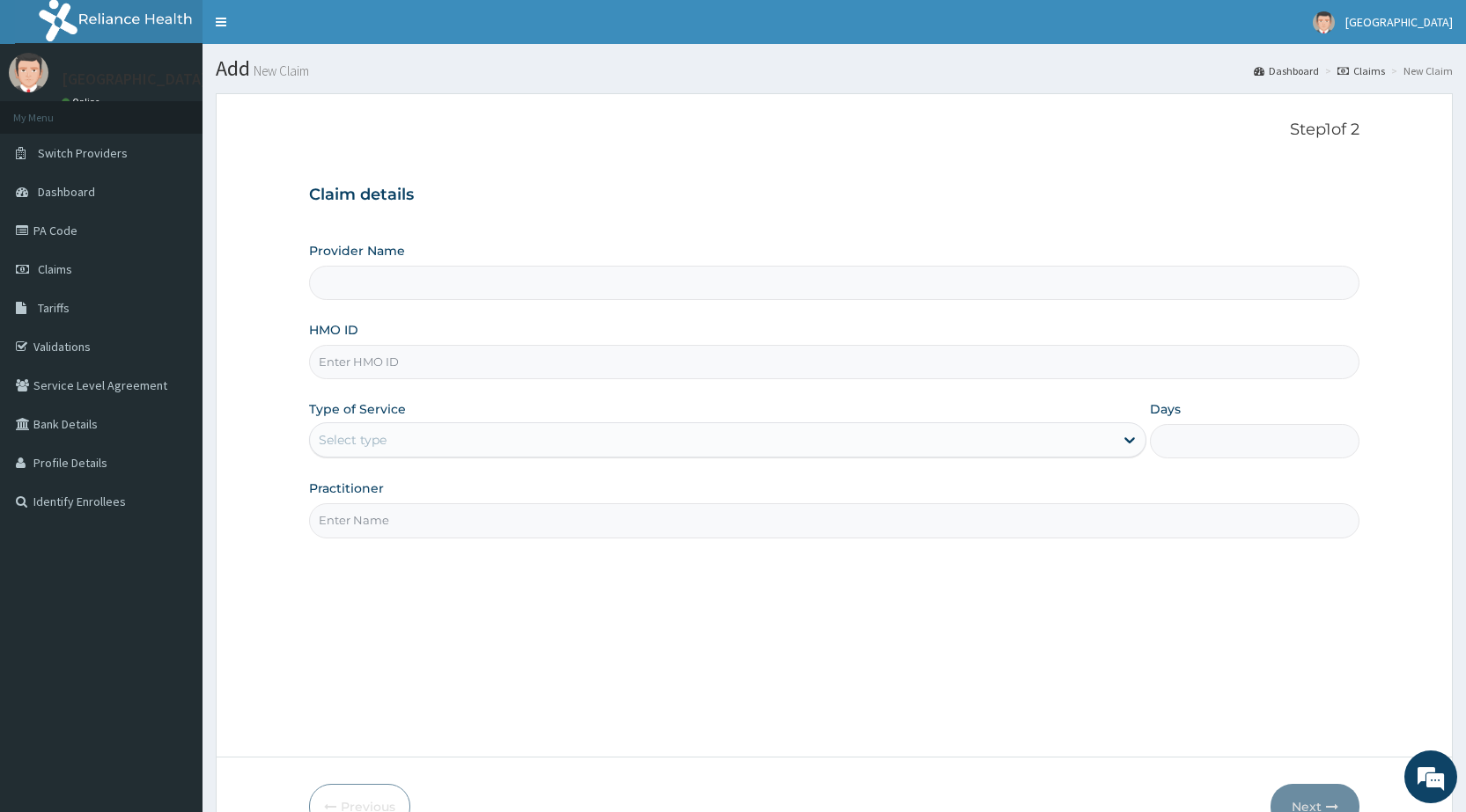
click at [373, 365] on input "HMO ID" at bounding box center [834, 362] width 1050 height 34
type input "[GEOGRAPHIC_DATA]"
type input "GAC/10028/B"
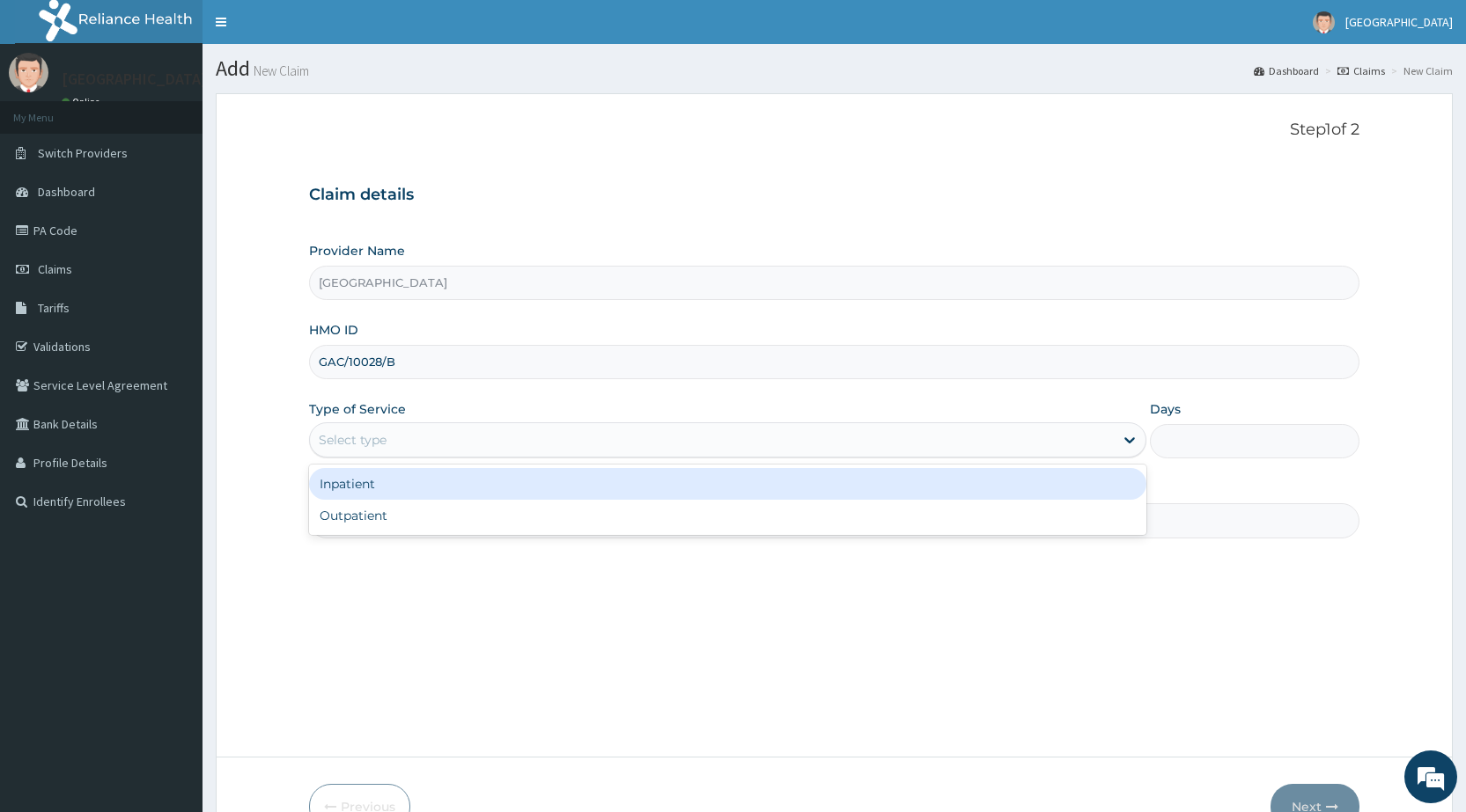
click at [369, 438] on div "Select type" at bounding box center [353, 440] width 68 height 18
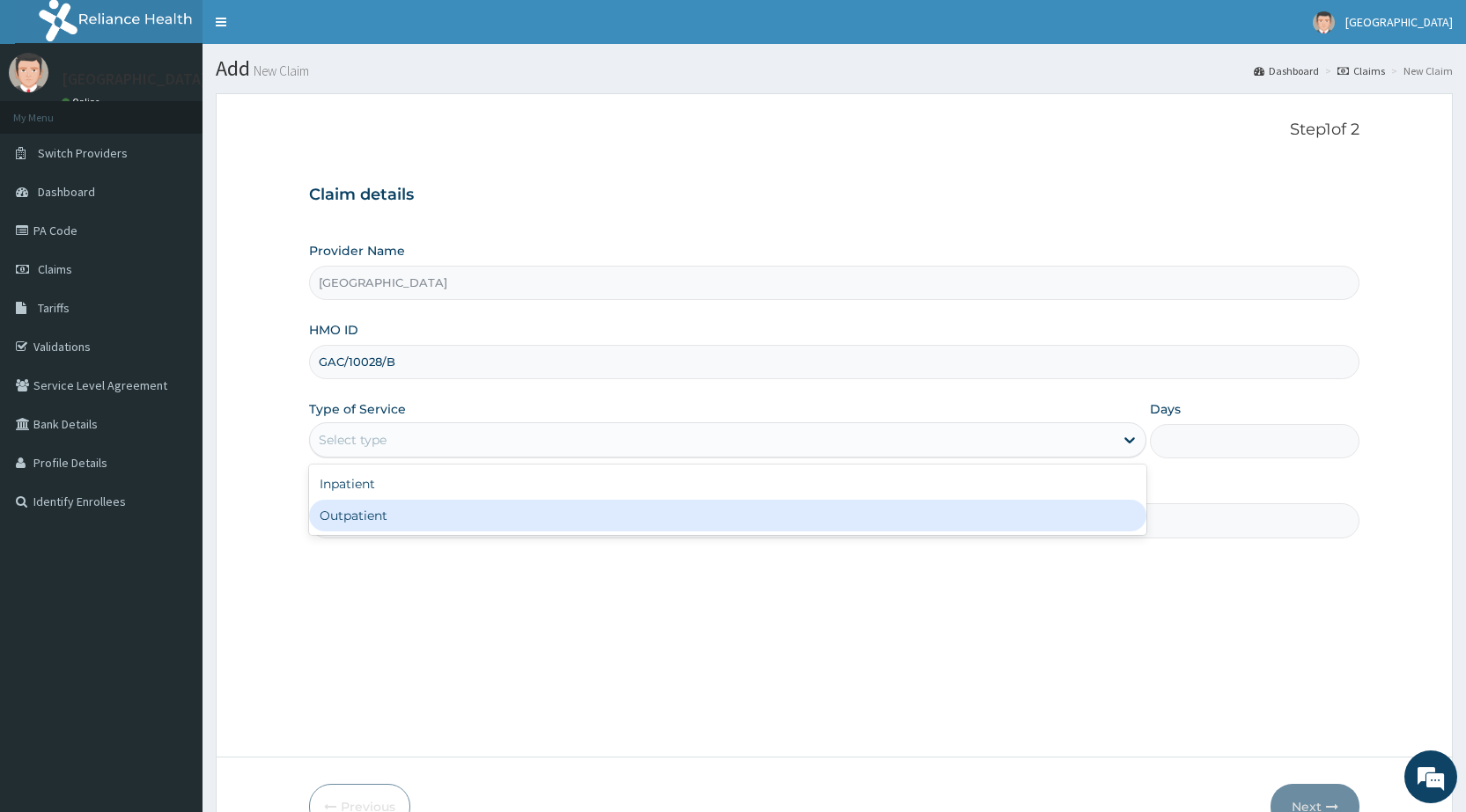
click at [374, 514] on div "Outpatient" at bounding box center [727, 515] width 837 height 31
type input "1"
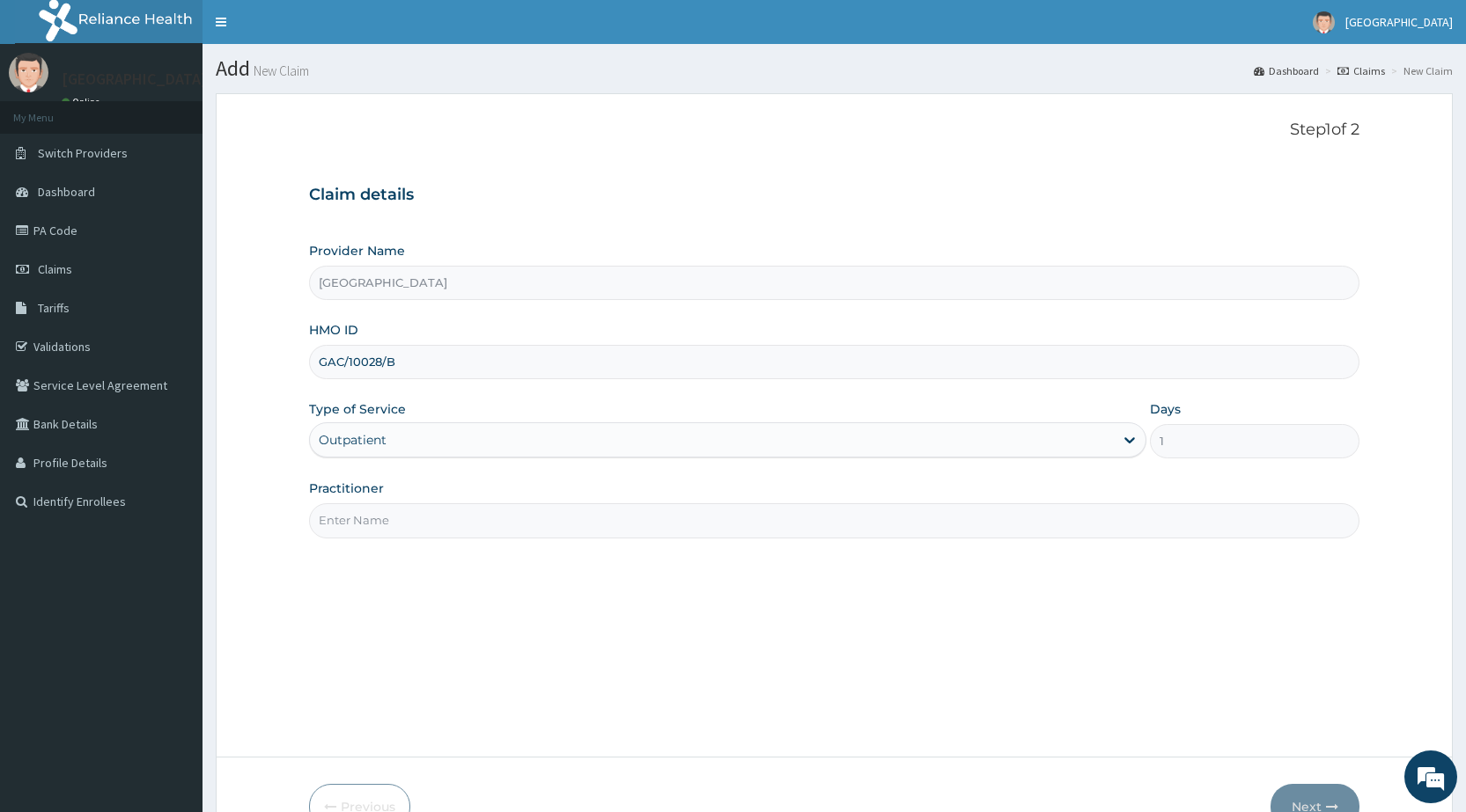
click at [375, 513] on input "Practitioner" at bounding box center [834, 520] width 1050 height 34
type input "Dr [PERSON_NAME]"
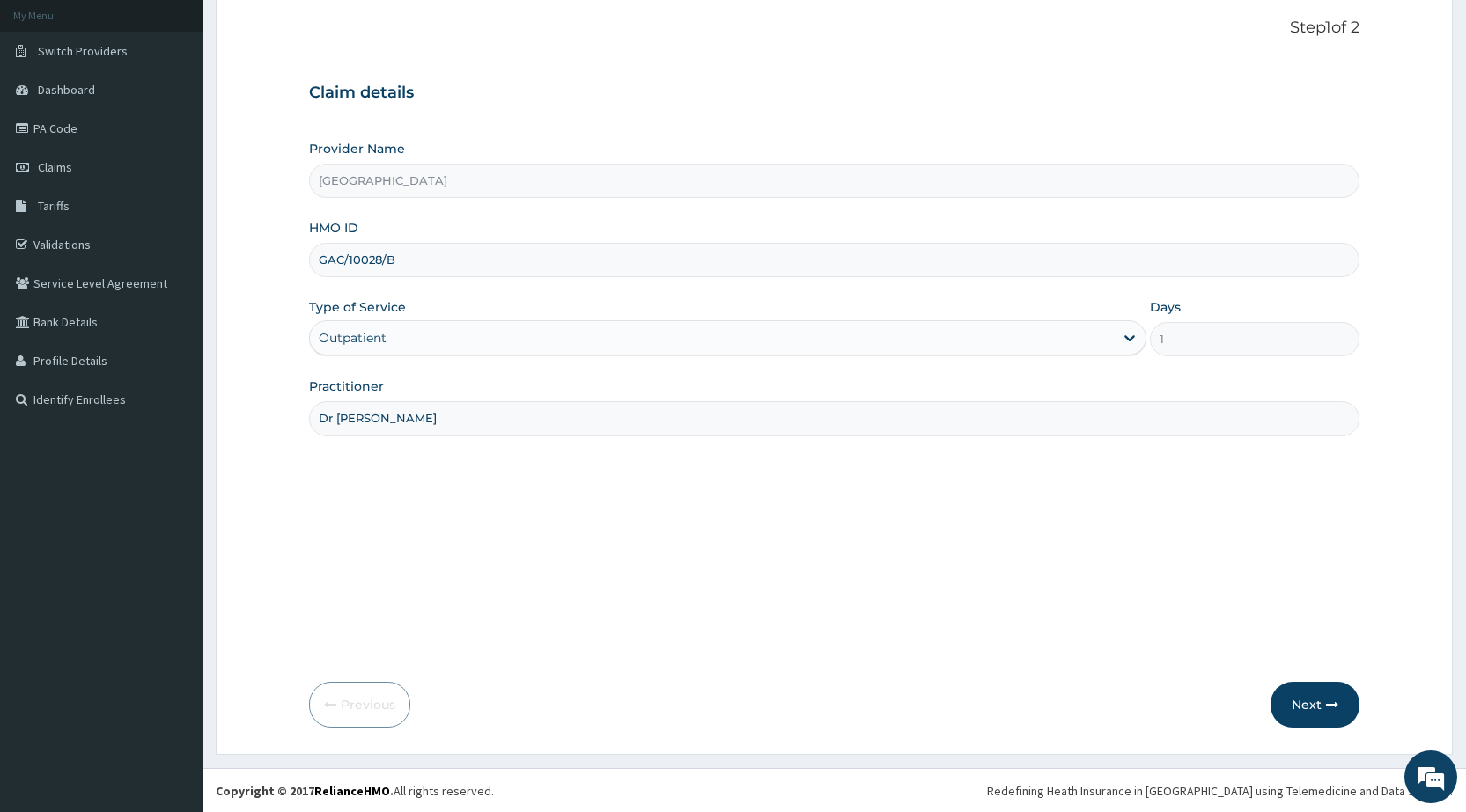
scroll to position [103, 0]
click at [1292, 697] on button "Next" at bounding box center [1314, 703] width 89 height 46
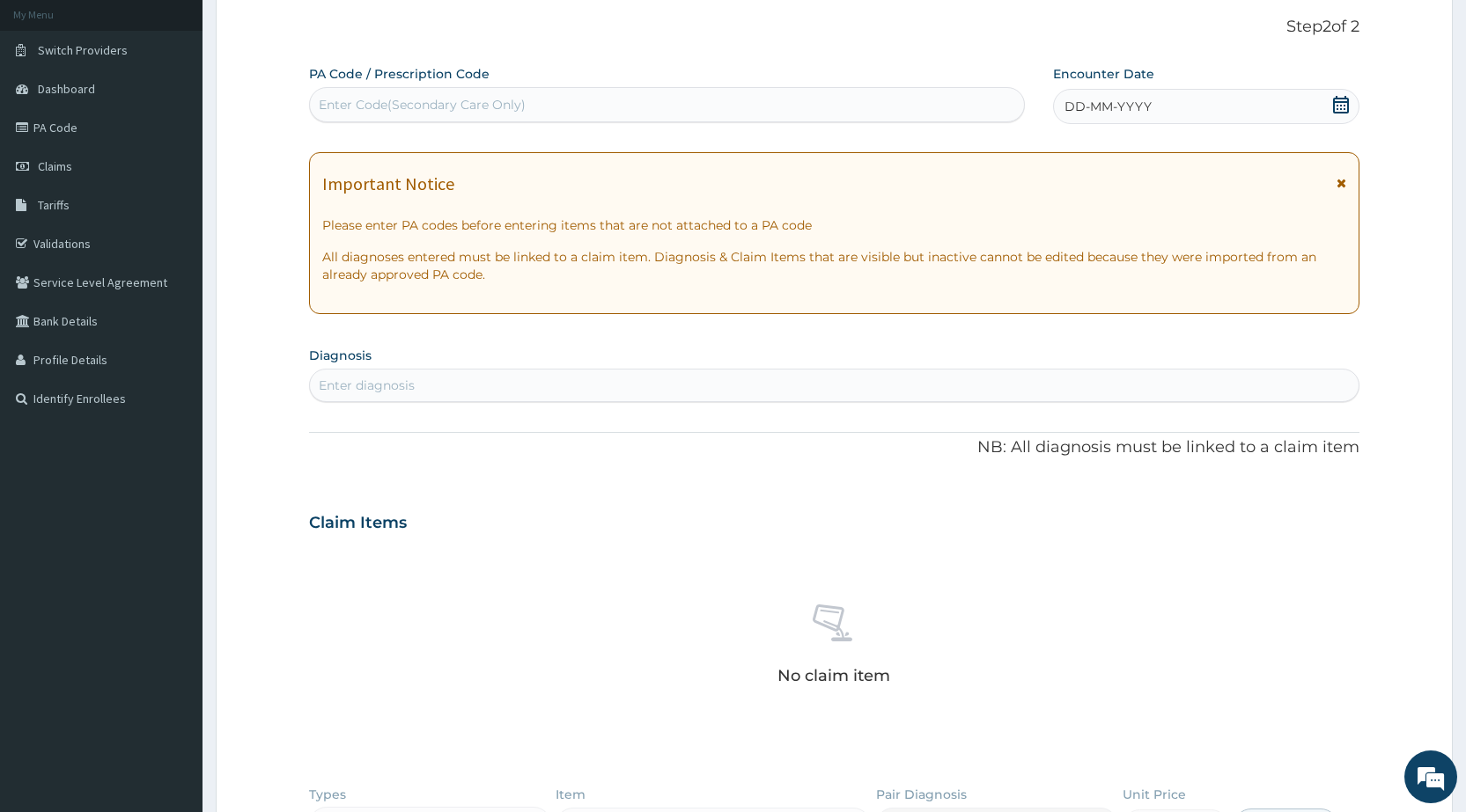
click at [390, 99] on div "Enter Code(Secondary Care Only)" at bounding box center [422, 105] width 206 height 18
type input "PA/585CBB"
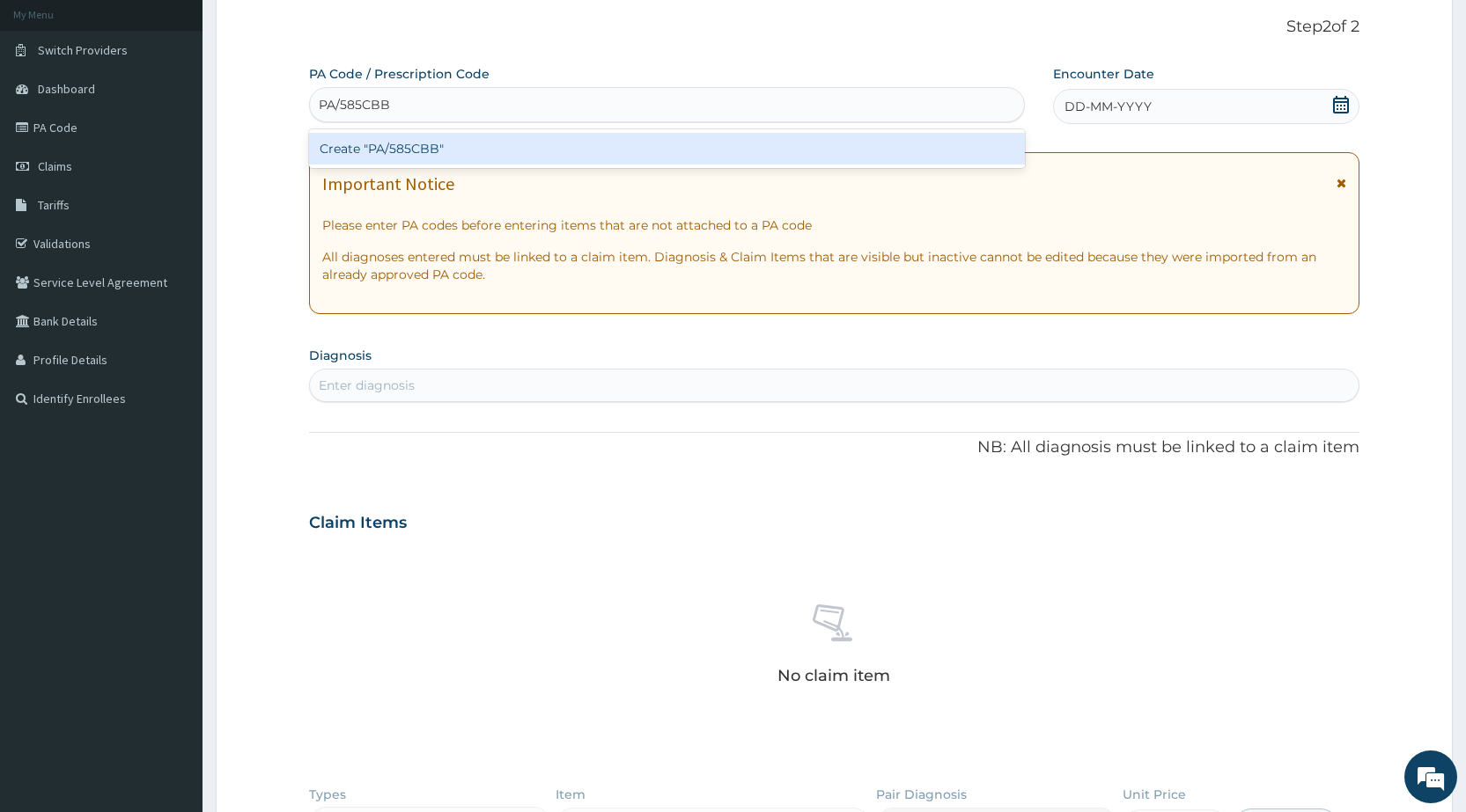
click at [409, 146] on div "Create "PA/585CBB"" at bounding box center [666, 148] width 715 height 31
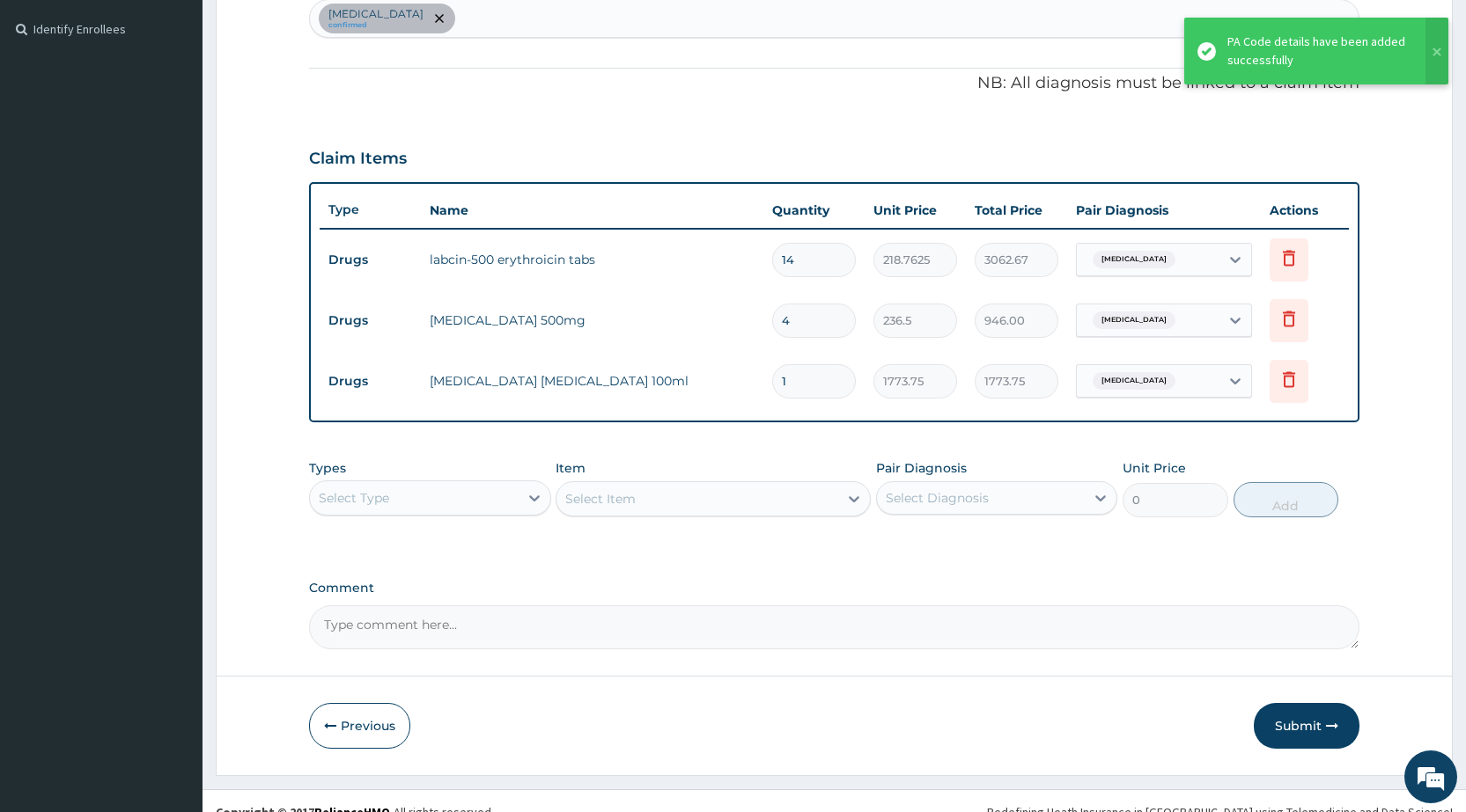
scroll to position [494, 0]
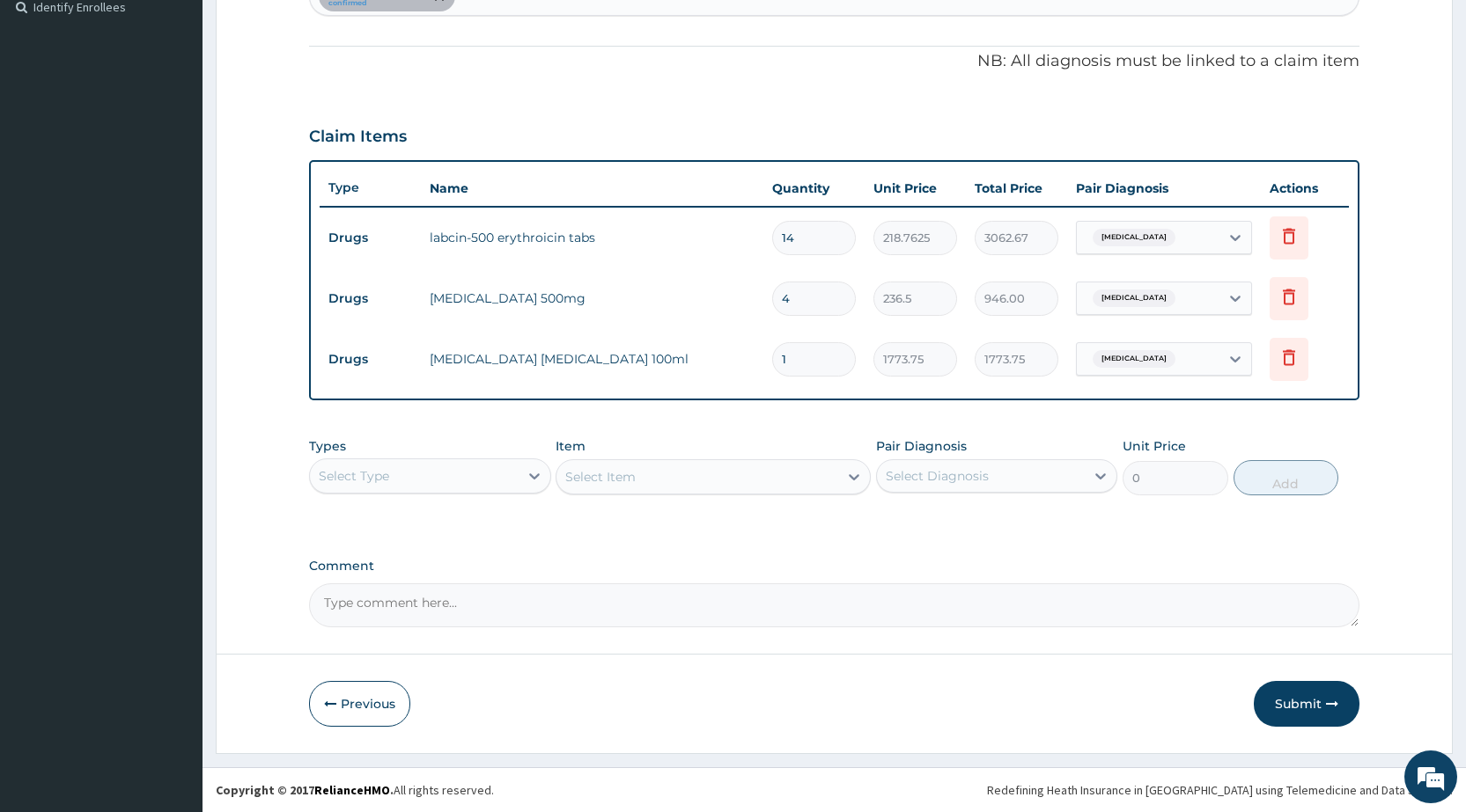
click at [342, 481] on div "Select Type" at bounding box center [354, 476] width 70 height 18
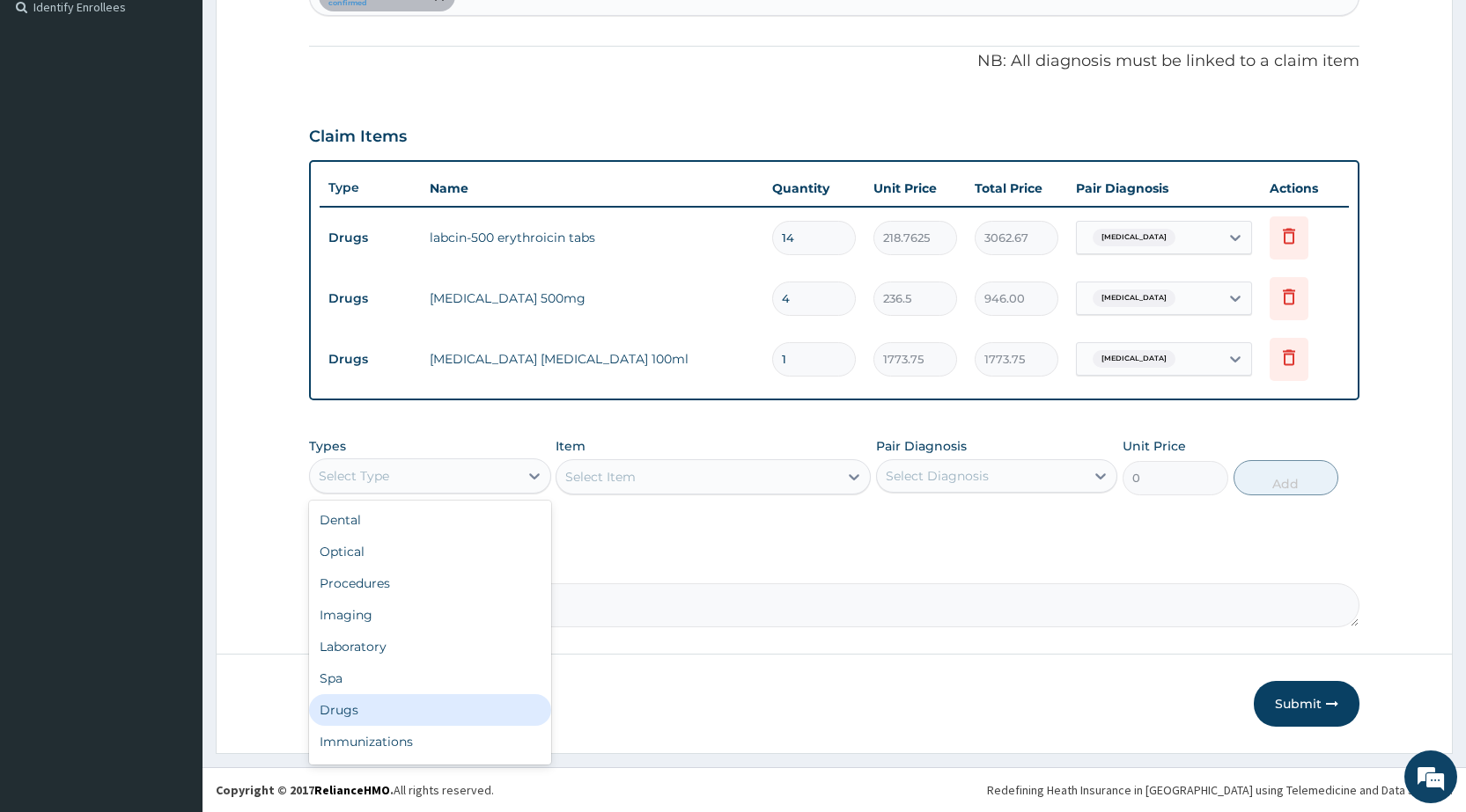
click at [364, 707] on div "Drugs" at bounding box center [429, 710] width 241 height 31
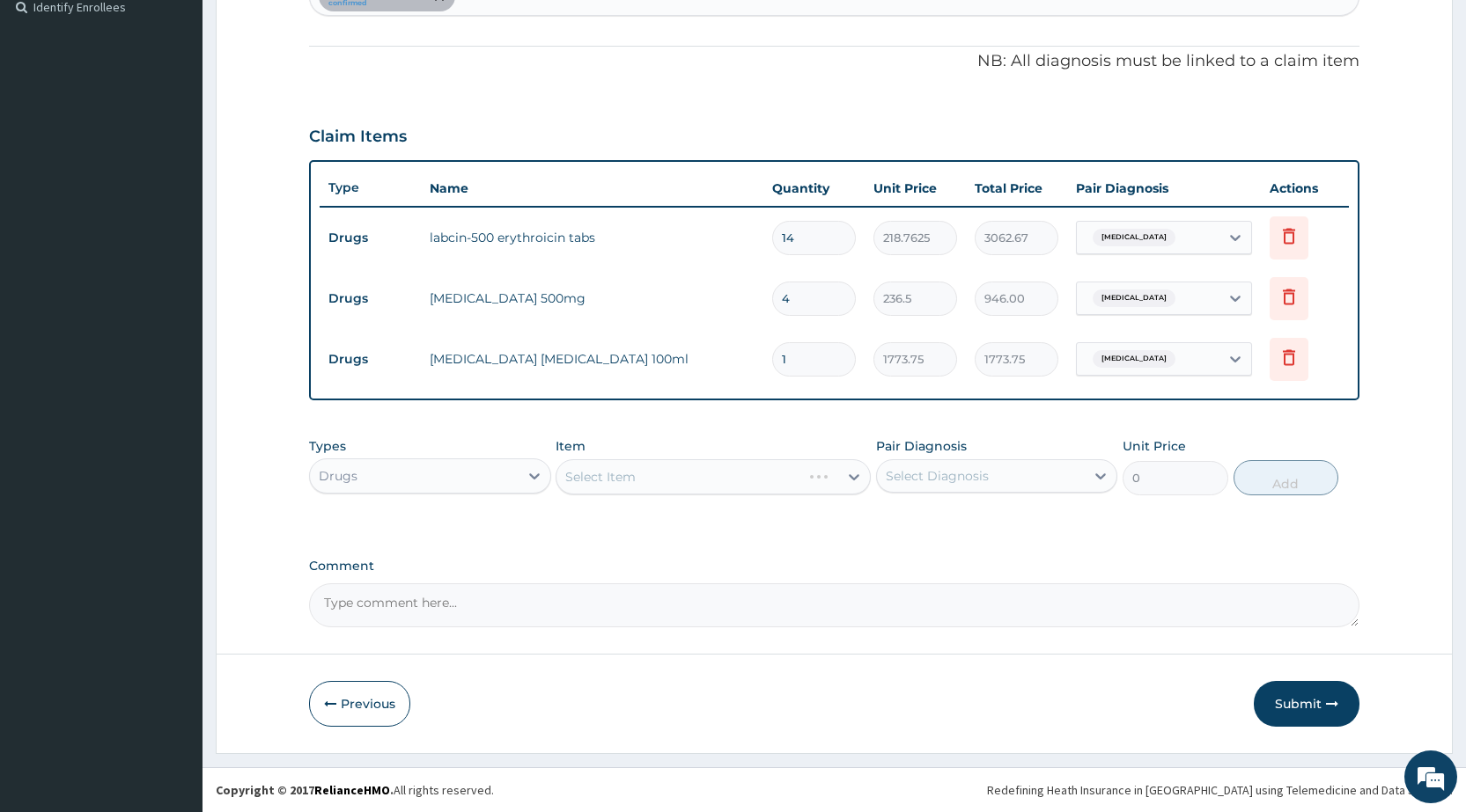
click at [608, 475] on div "Select Item" at bounding box center [713, 476] width 315 height 35
click at [608, 475] on div "Select Item" at bounding box center [601, 477] width 70 height 18
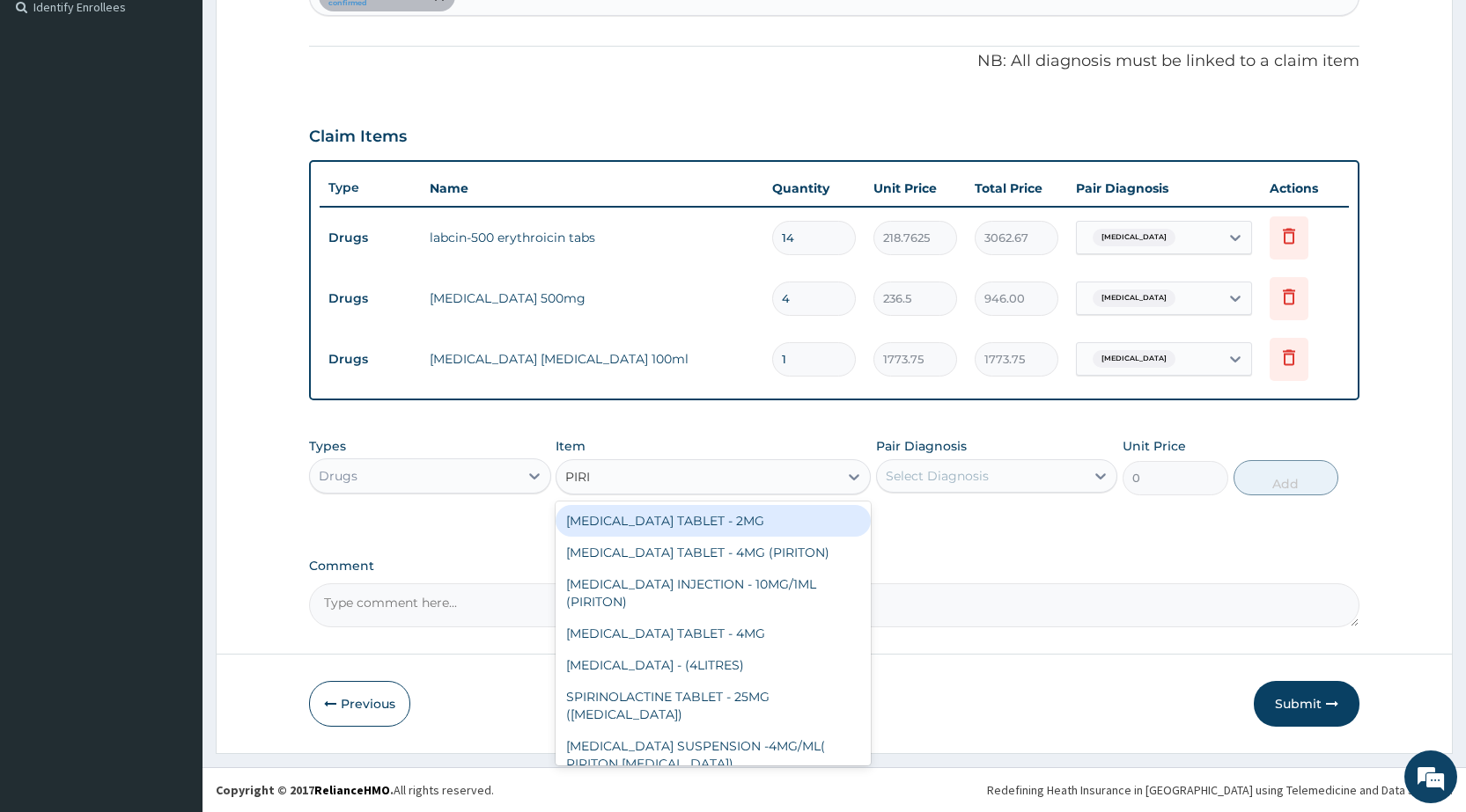
type input "PIRIT"
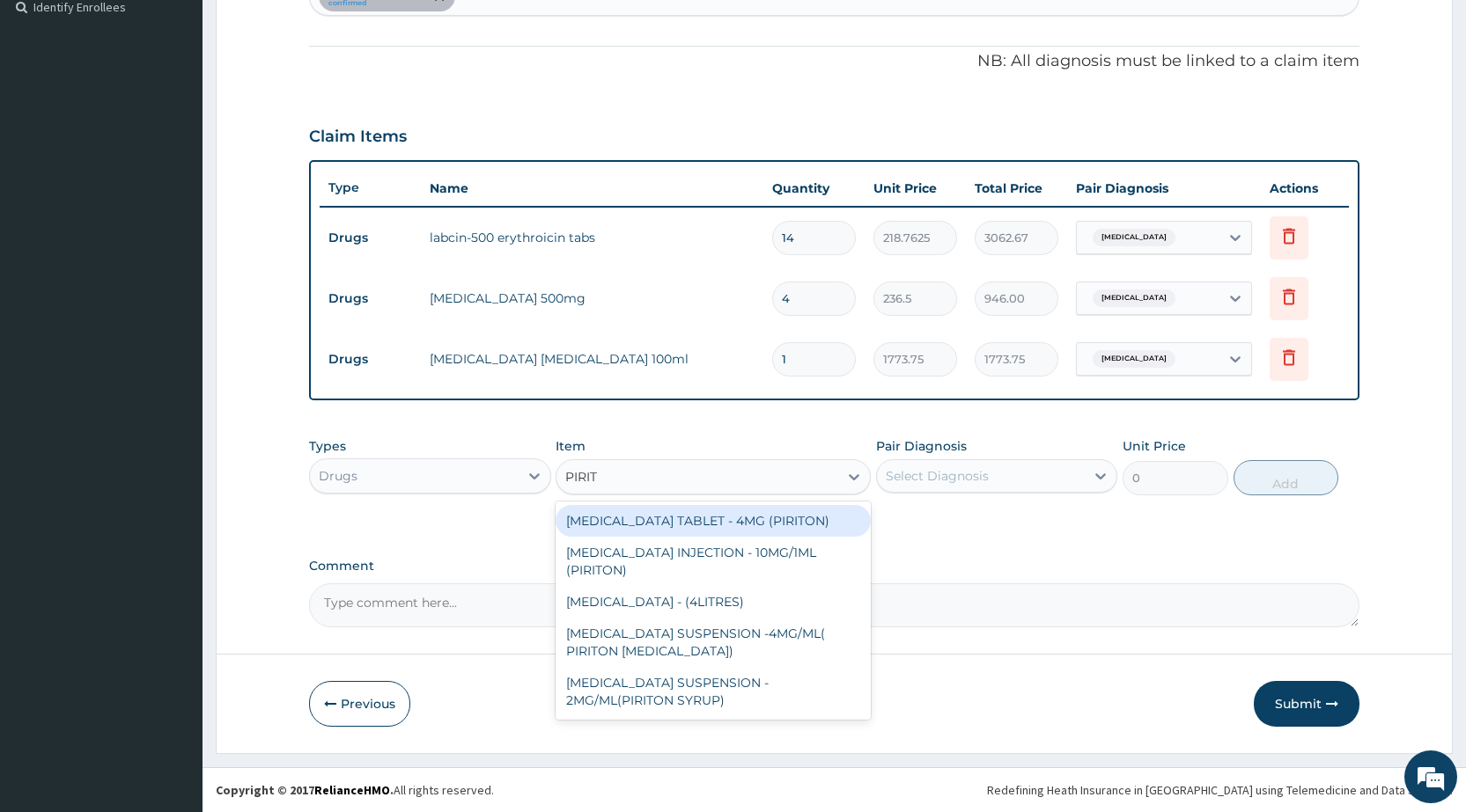
click at [658, 521] on div "[MEDICAL_DATA] TABLET - 4MG (PIRITON)" at bounding box center [713, 520] width 315 height 31
type input "22.4"
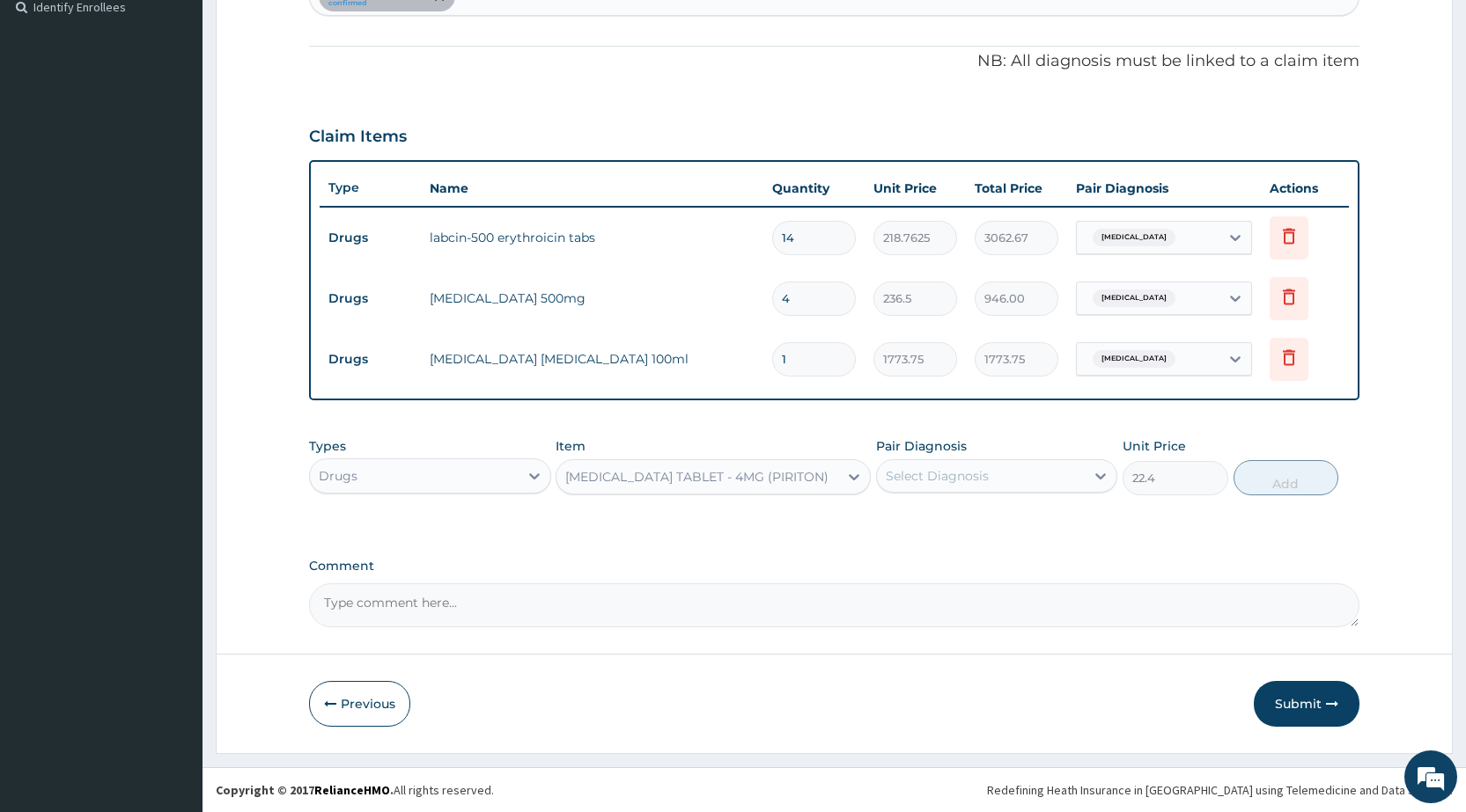
click at [1006, 471] on div "Select Diagnosis" at bounding box center [980, 476] width 207 height 28
drag, startPoint x: 975, startPoint y: 525, endPoint x: 992, endPoint y: 521, distance: 17.5
click at [976, 524] on label "[MEDICAL_DATA]" at bounding box center [960, 520] width 110 height 18
checkbox input "true"
click at [1301, 479] on button "Add" at bounding box center [1286, 477] width 105 height 35
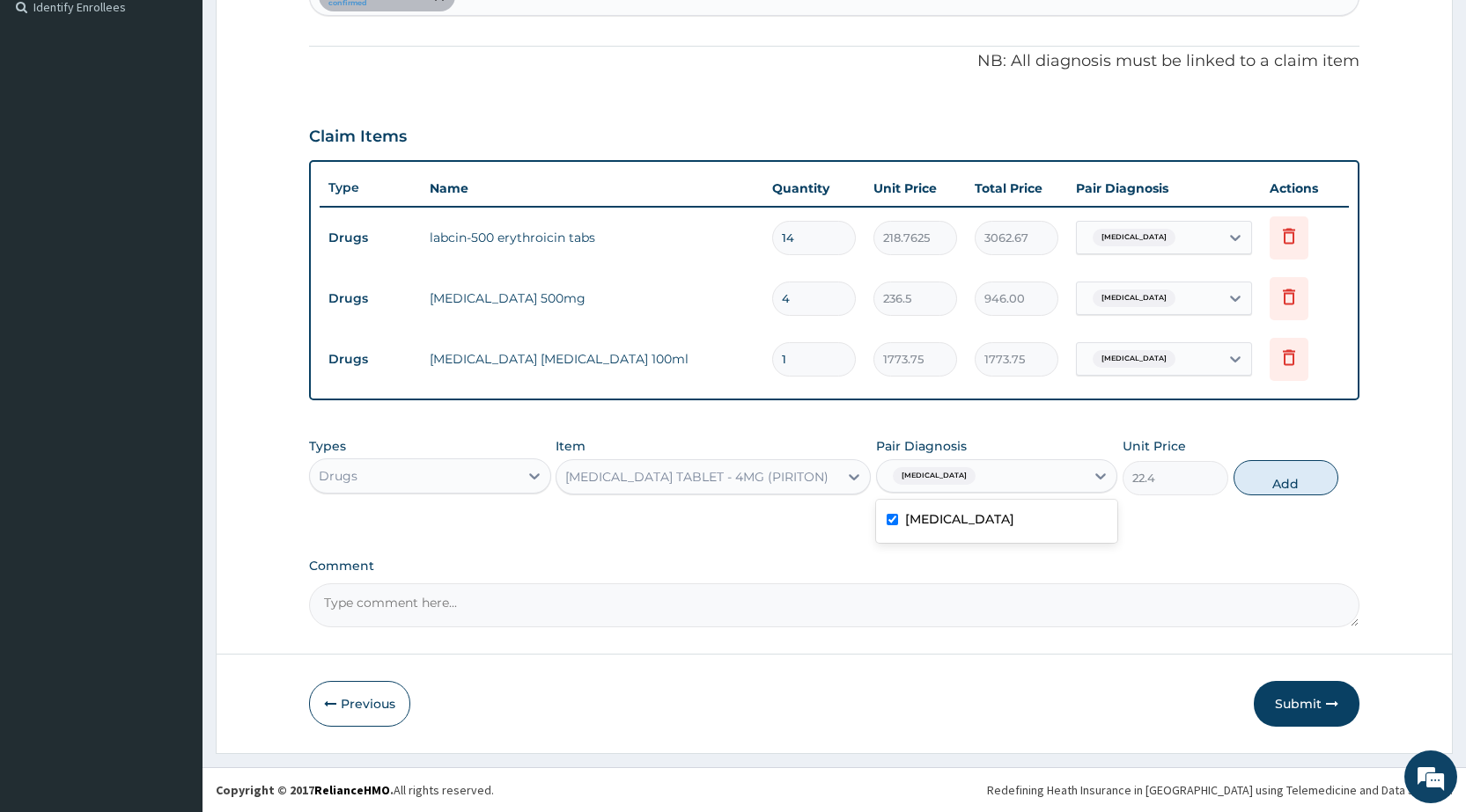
type input "0"
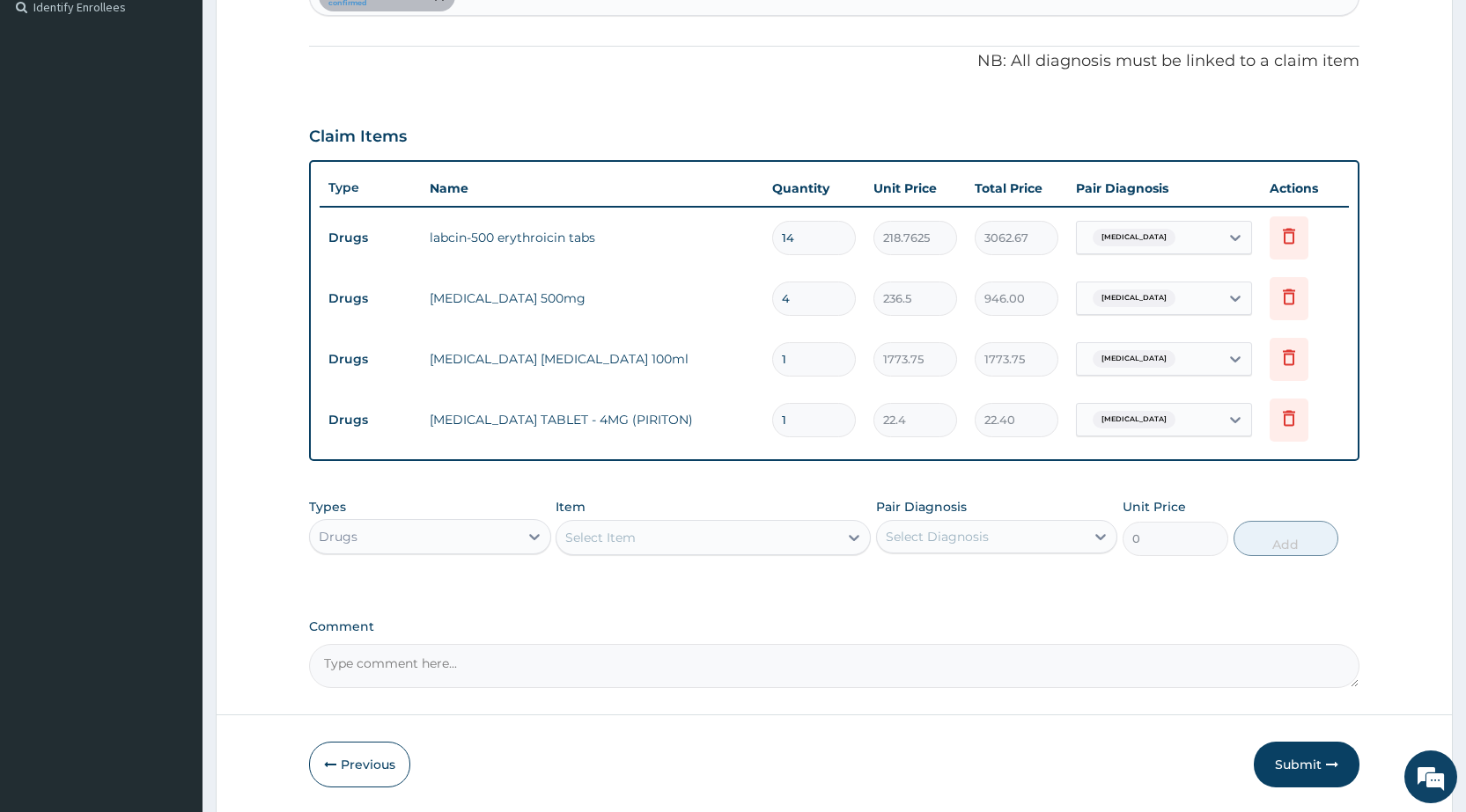
type input "0.00"
type input "4"
type input "89.60"
type input "4"
click at [615, 541] on div "Select Item" at bounding box center [601, 537] width 70 height 18
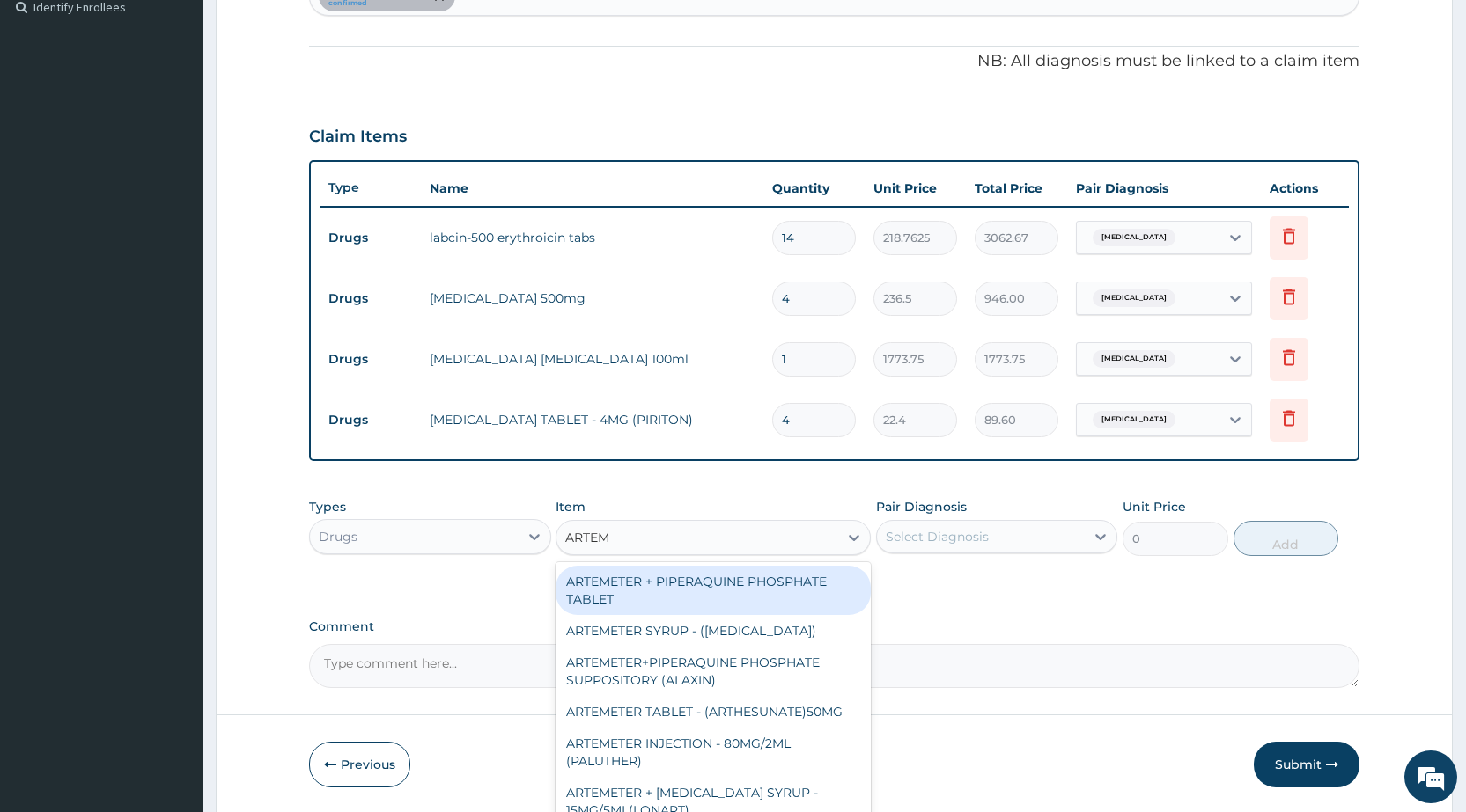
type input "ARTEME"
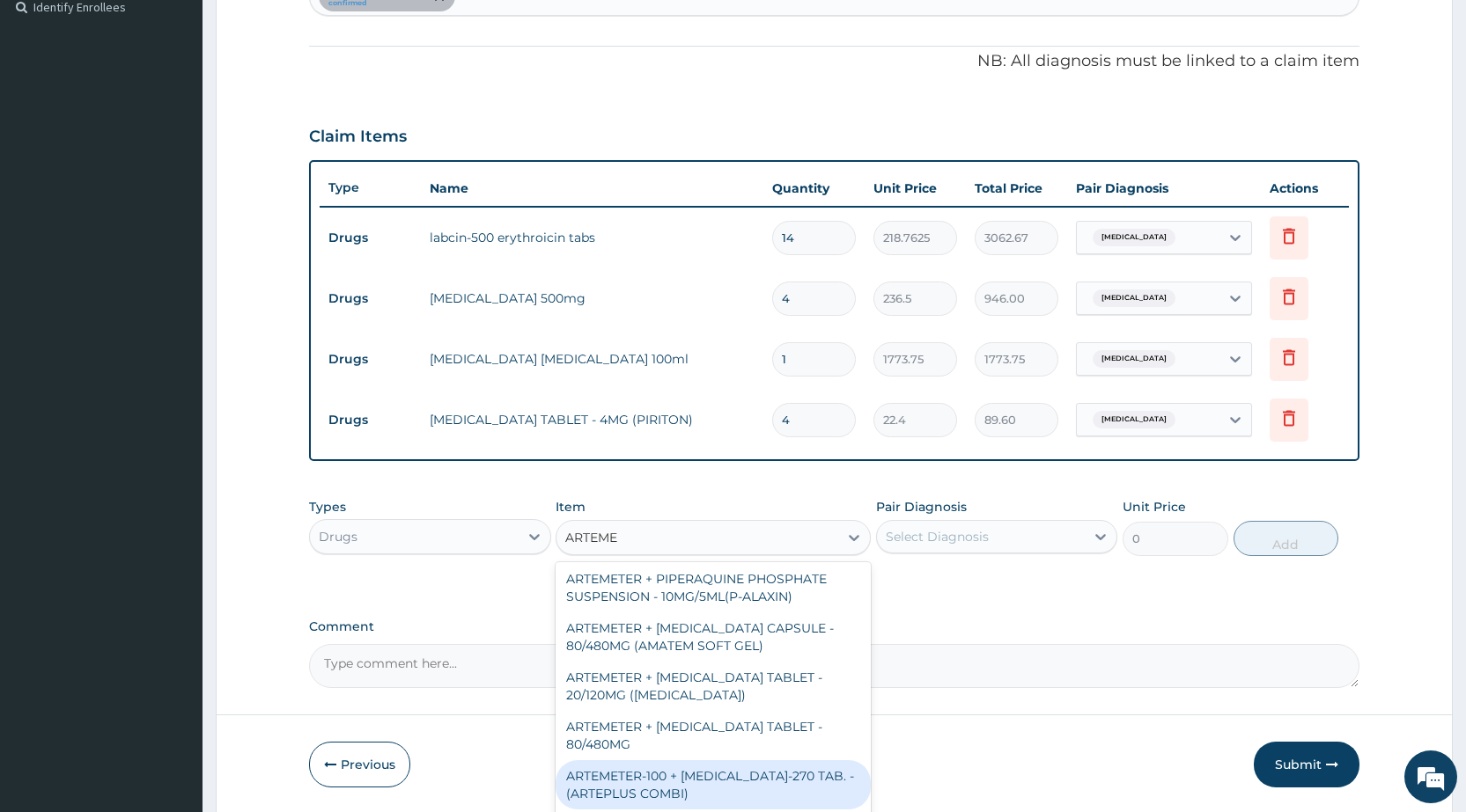
scroll to position [626, 0]
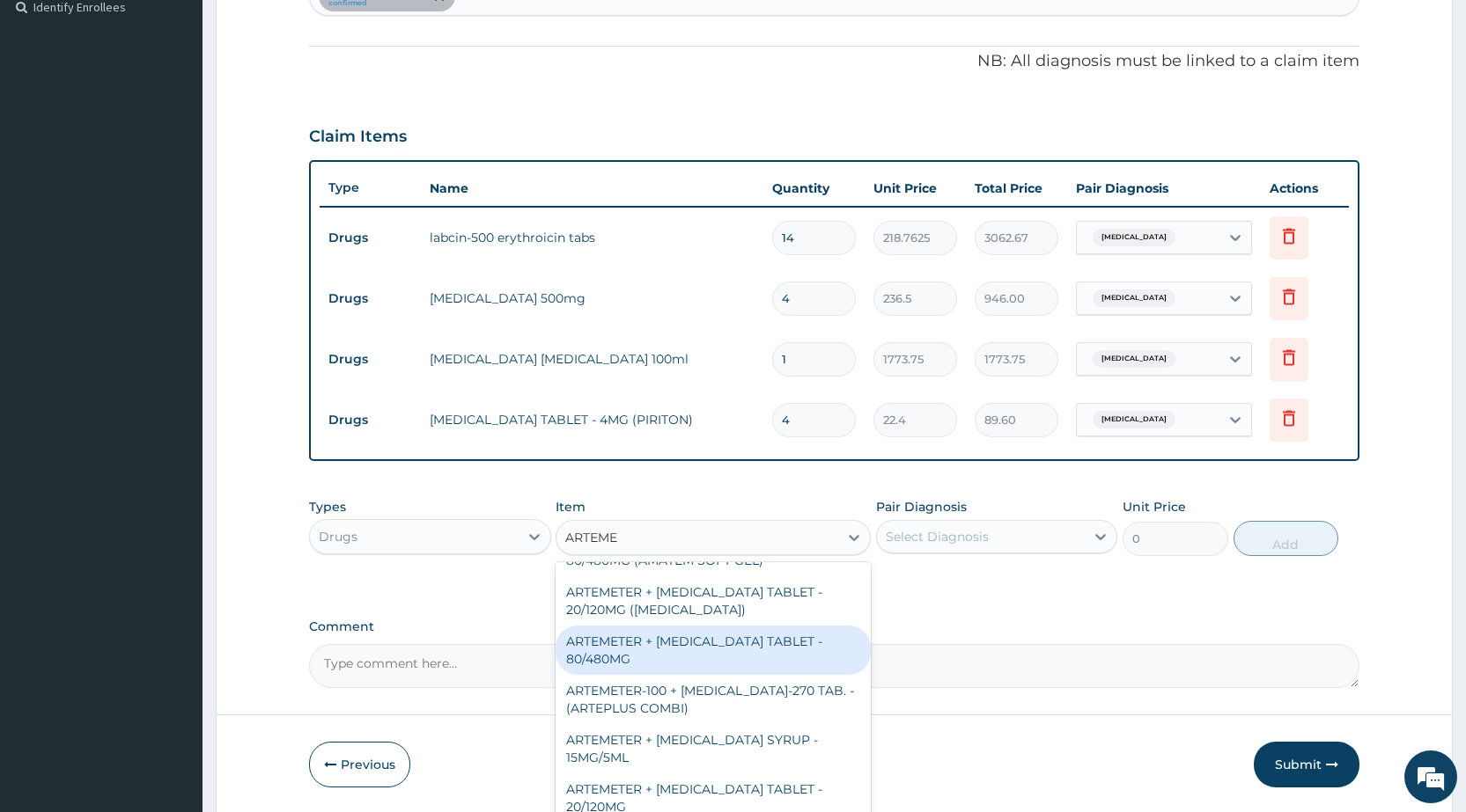
click at [698, 657] on div "ARTEMETER + [MEDICAL_DATA] TABLET - 80/480MG" at bounding box center [713, 650] width 315 height 49
type input "364"
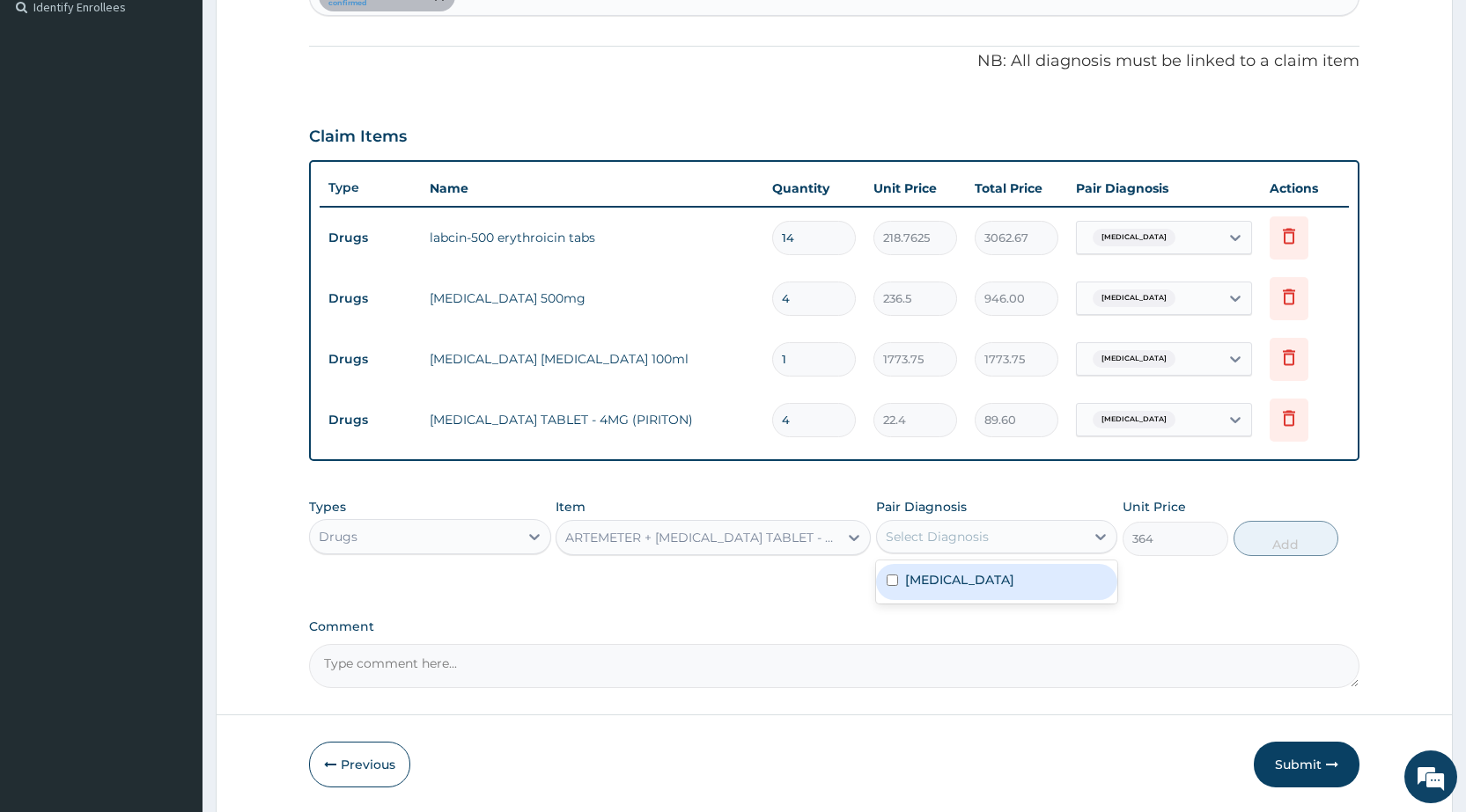
click at [917, 539] on div "Select Diagnosis" at bounding box center [936, 537] width 103 height 18
drag, startPoint x: 929, startPoint y: 579, endPoint x: 988, endPoint y: 581, distance: 59.0
click at [930, 580] on label "[MEDICAL_DATA]" at bounding box center [960, 580] width 110 height 18
checkbox input "true"
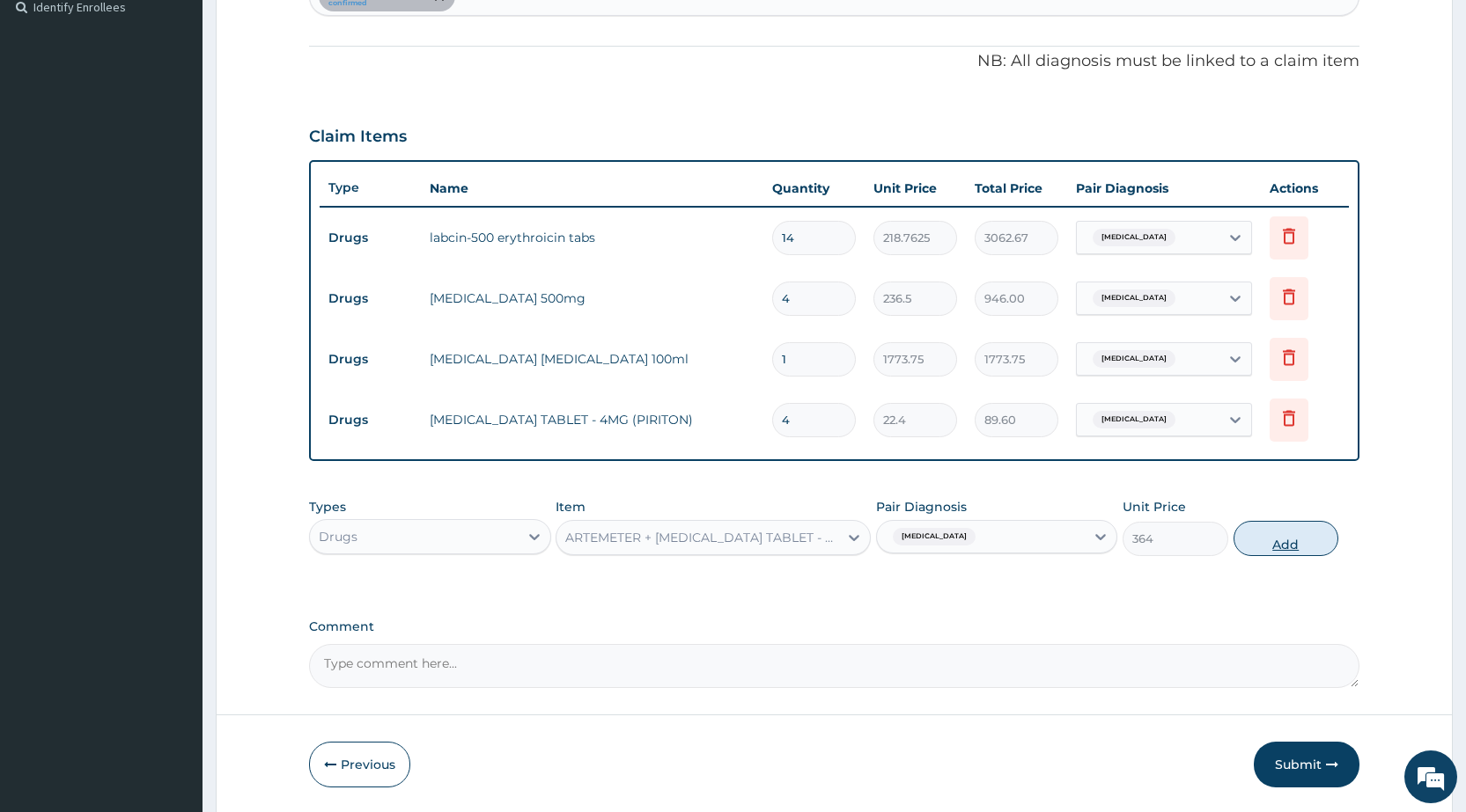
click at [1263, 541] on button "Add" at bounding box center [1286, 537] width 105 height 35
type input "0"
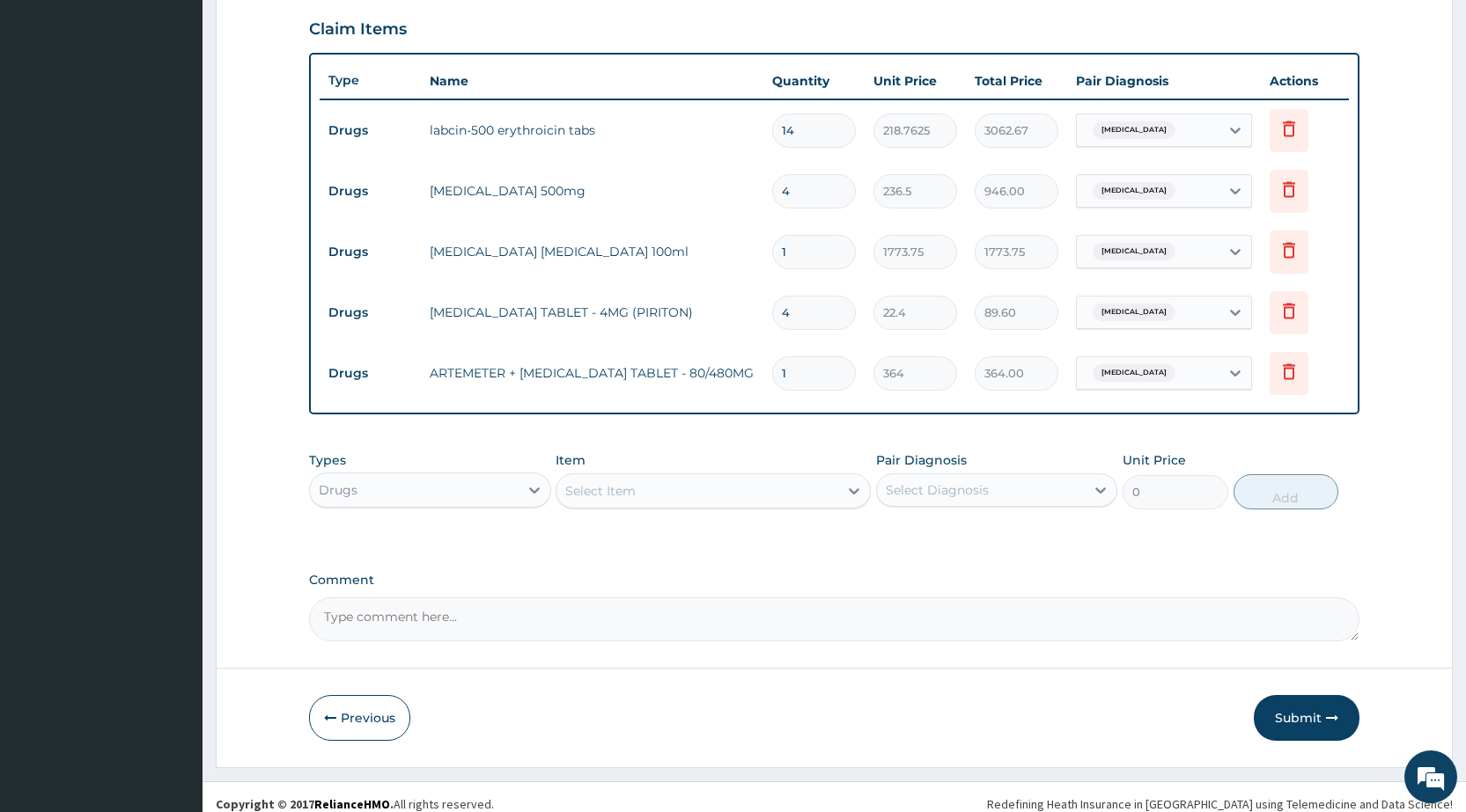
scroll to position [616, 0]
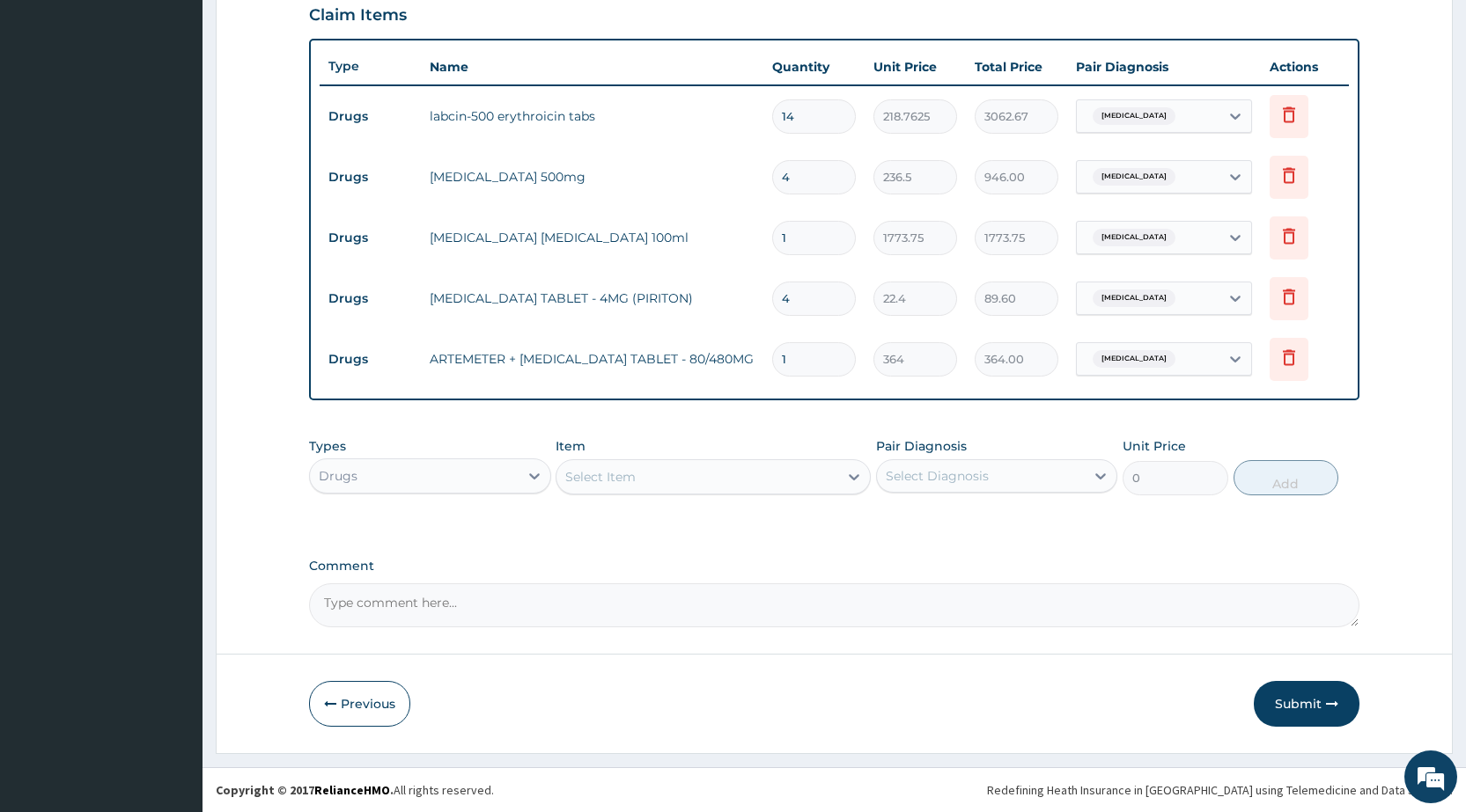
type input "0.00"
type input "6"
type input "2184.00"
type input "8"
type input "2912.00"
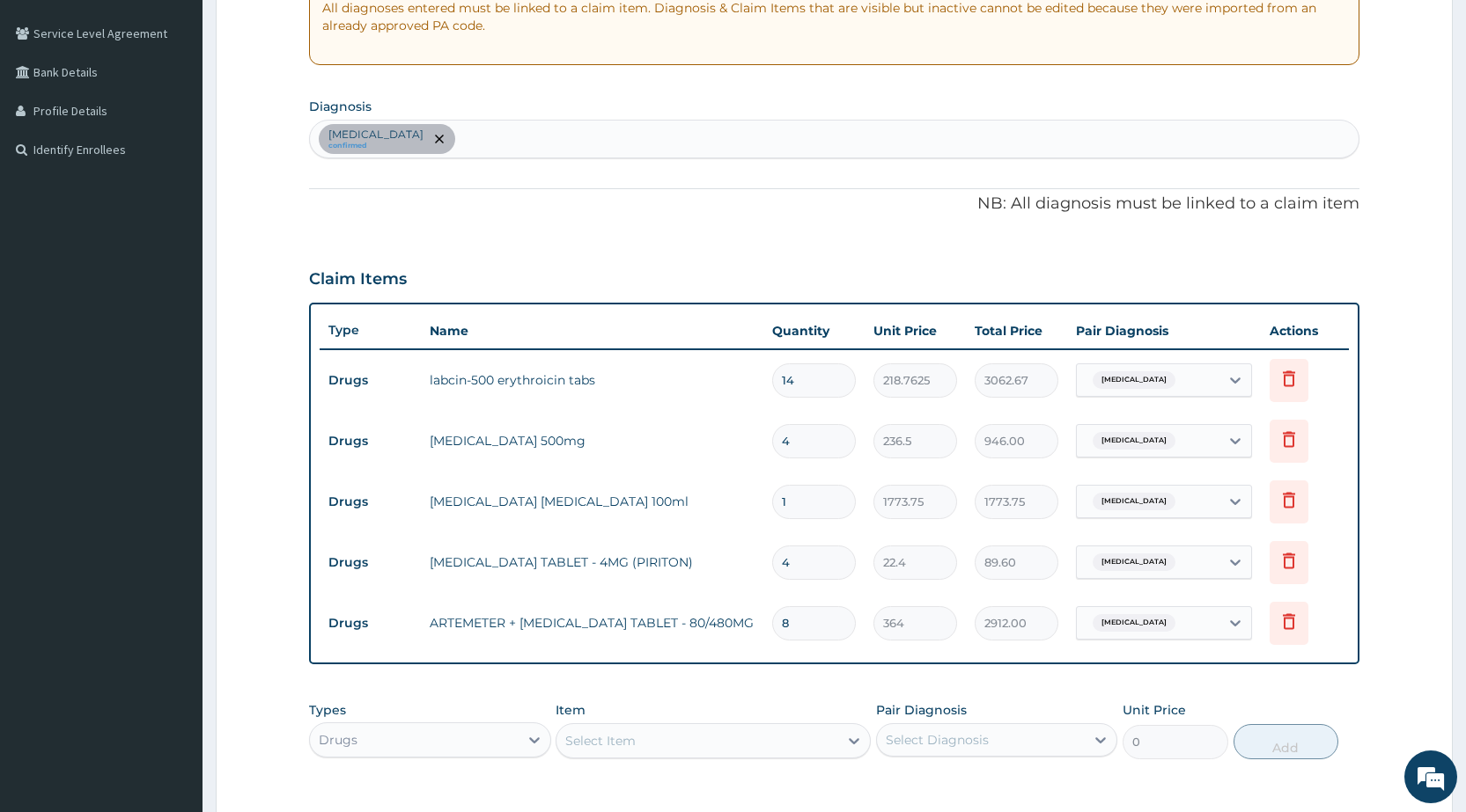
scroll to position [264, 0]
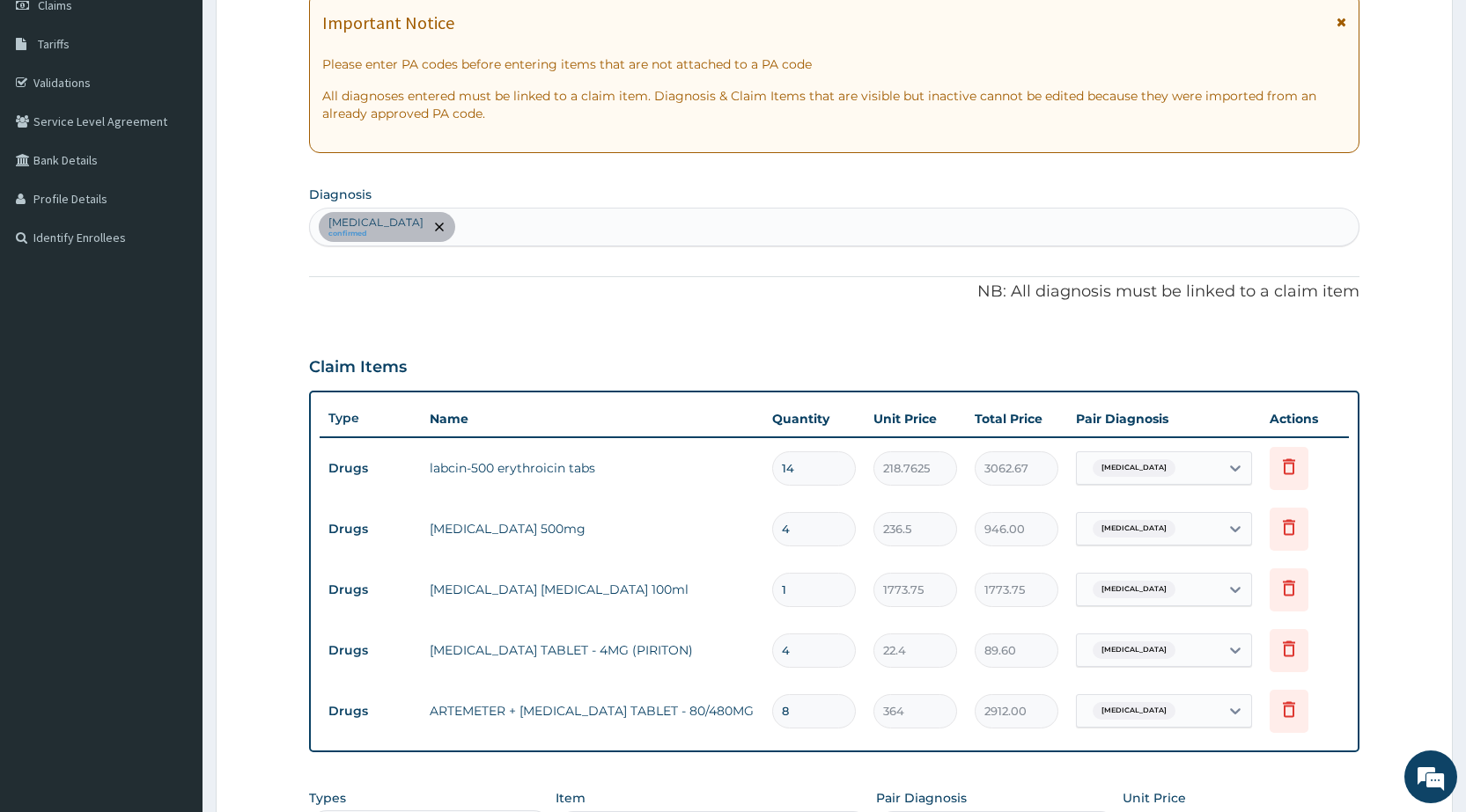
type input "8"
click at [600, 227] on div "[MEDICAL_DATA] confirmed" at bounding box center [834, 226] width 1049 height 37
type input "MALARI"
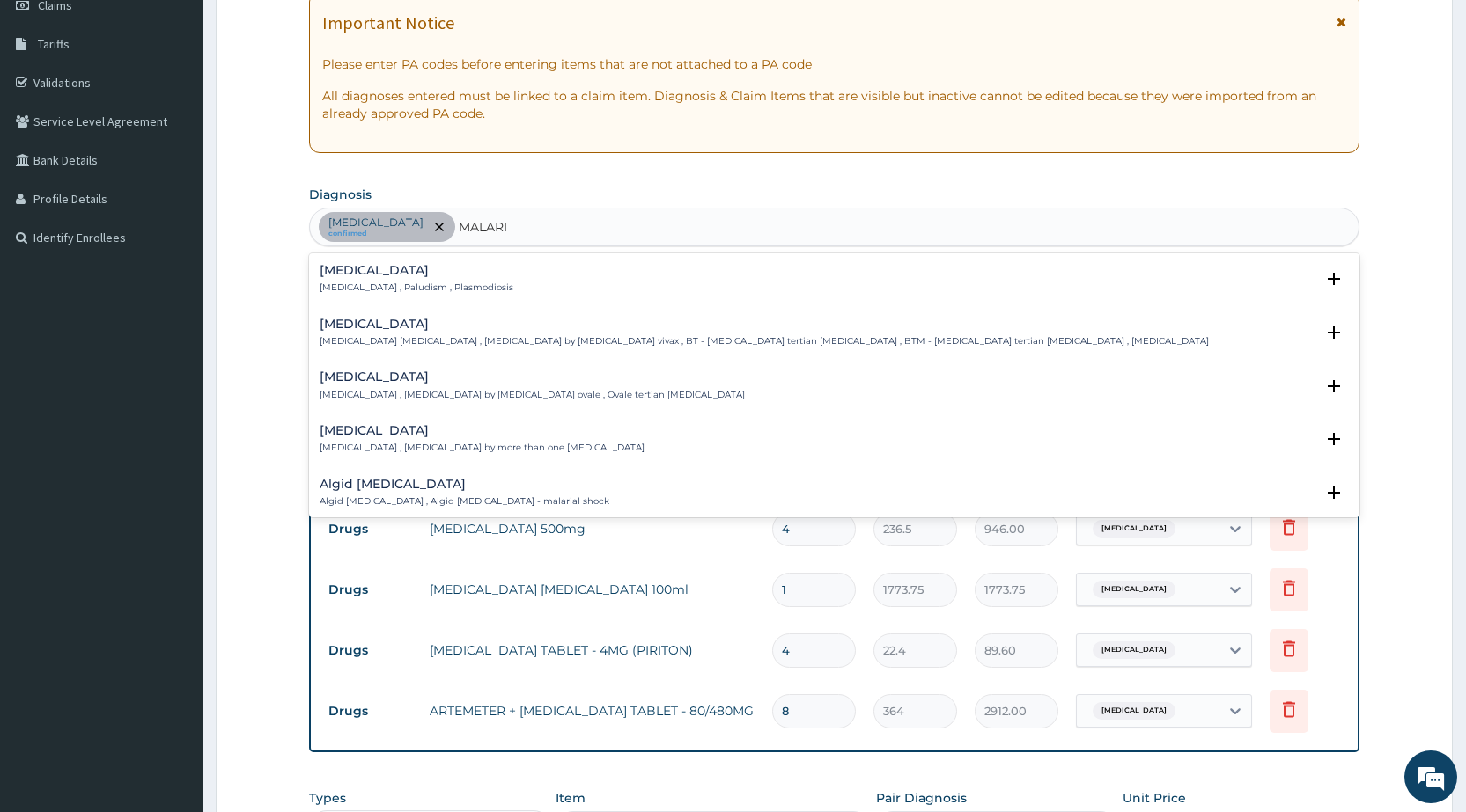
click at [392, 278] on div "[MEDICAL_DATA] [MEDICAL_DATA] , Paludism , Plasmodiosis" at bounding box center [417, 279] width 194 height 31
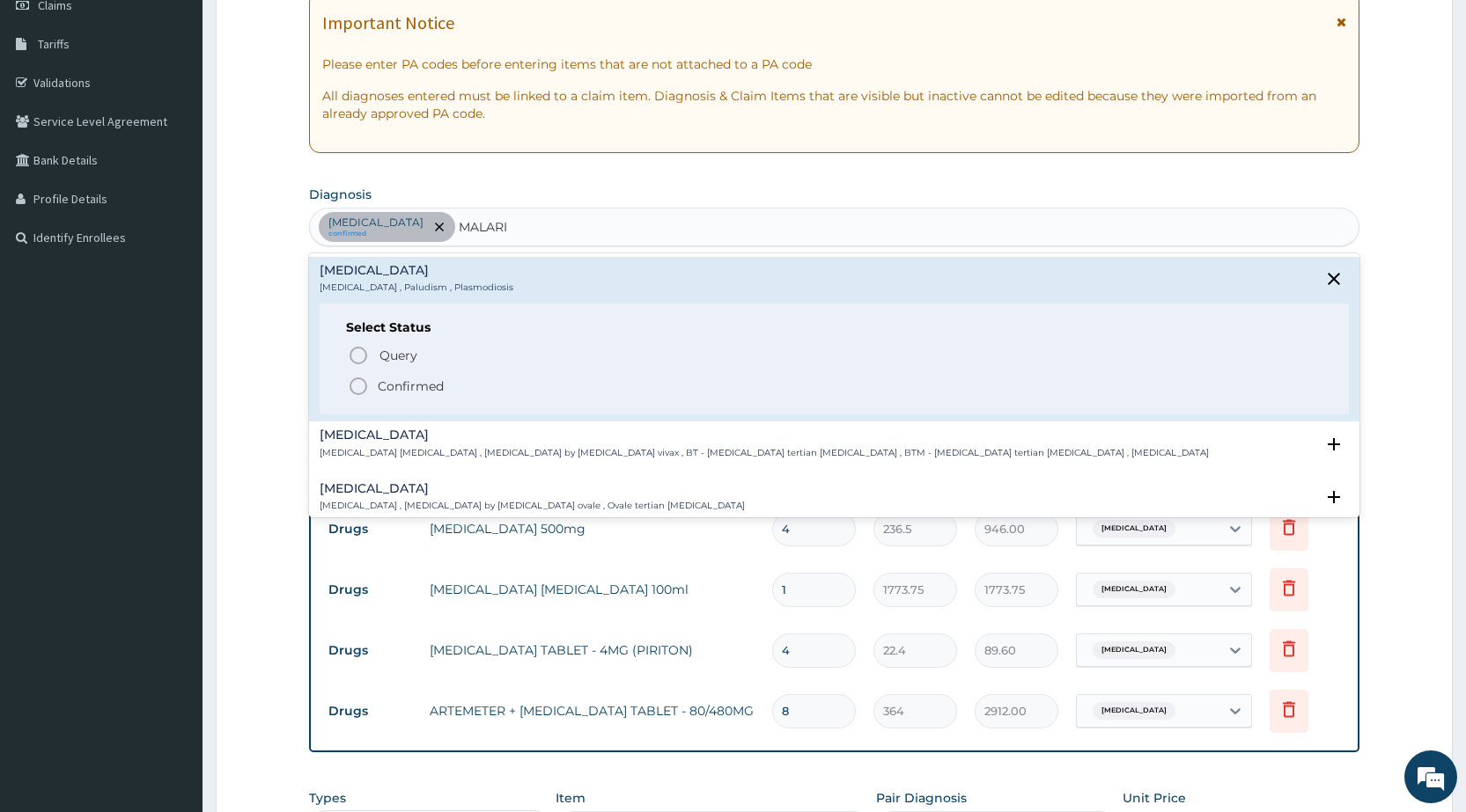
click at [356, 384] on icon "status option filled" at bounding box center [358, 387] width 22 height 22
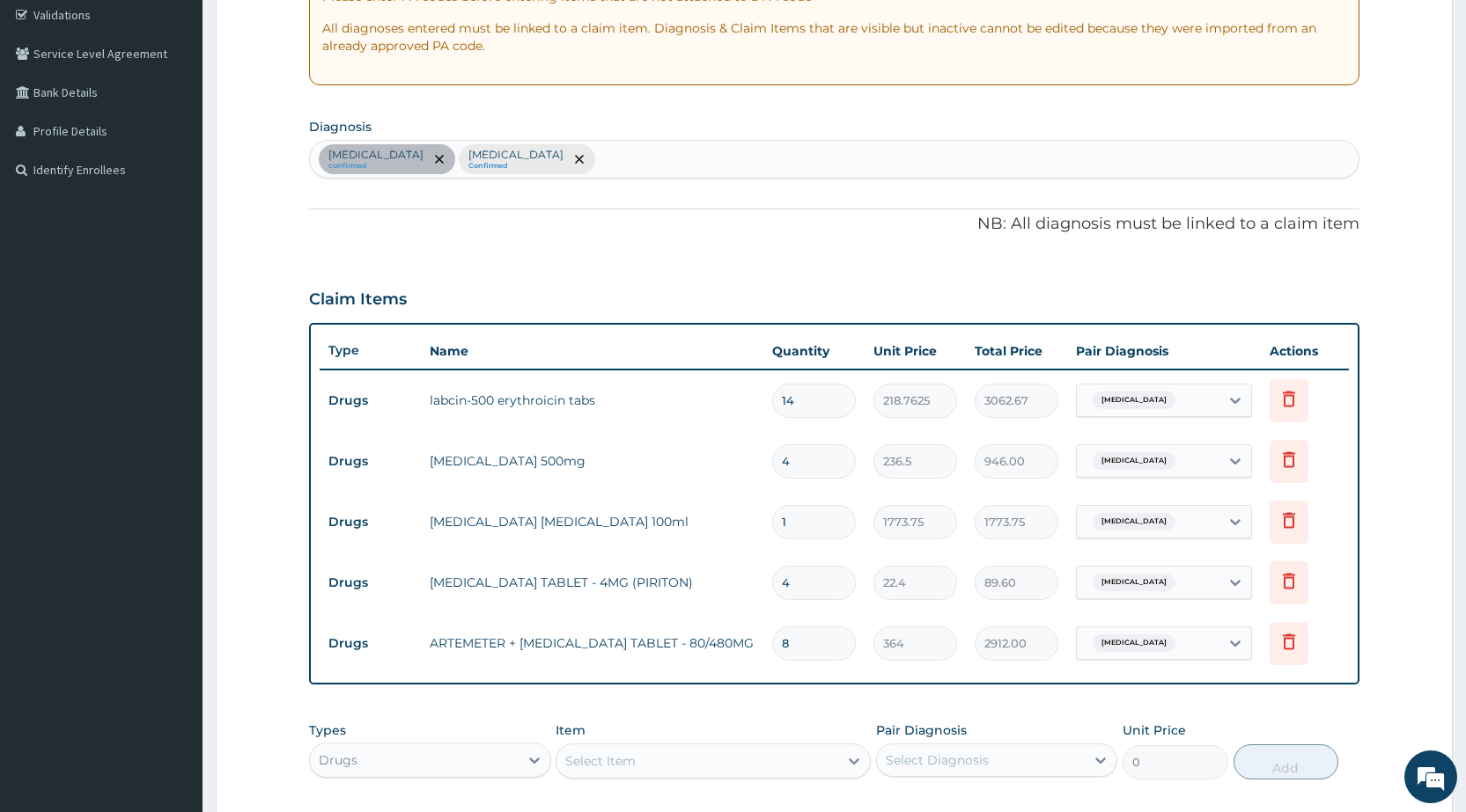
scroll to position [528, 0]
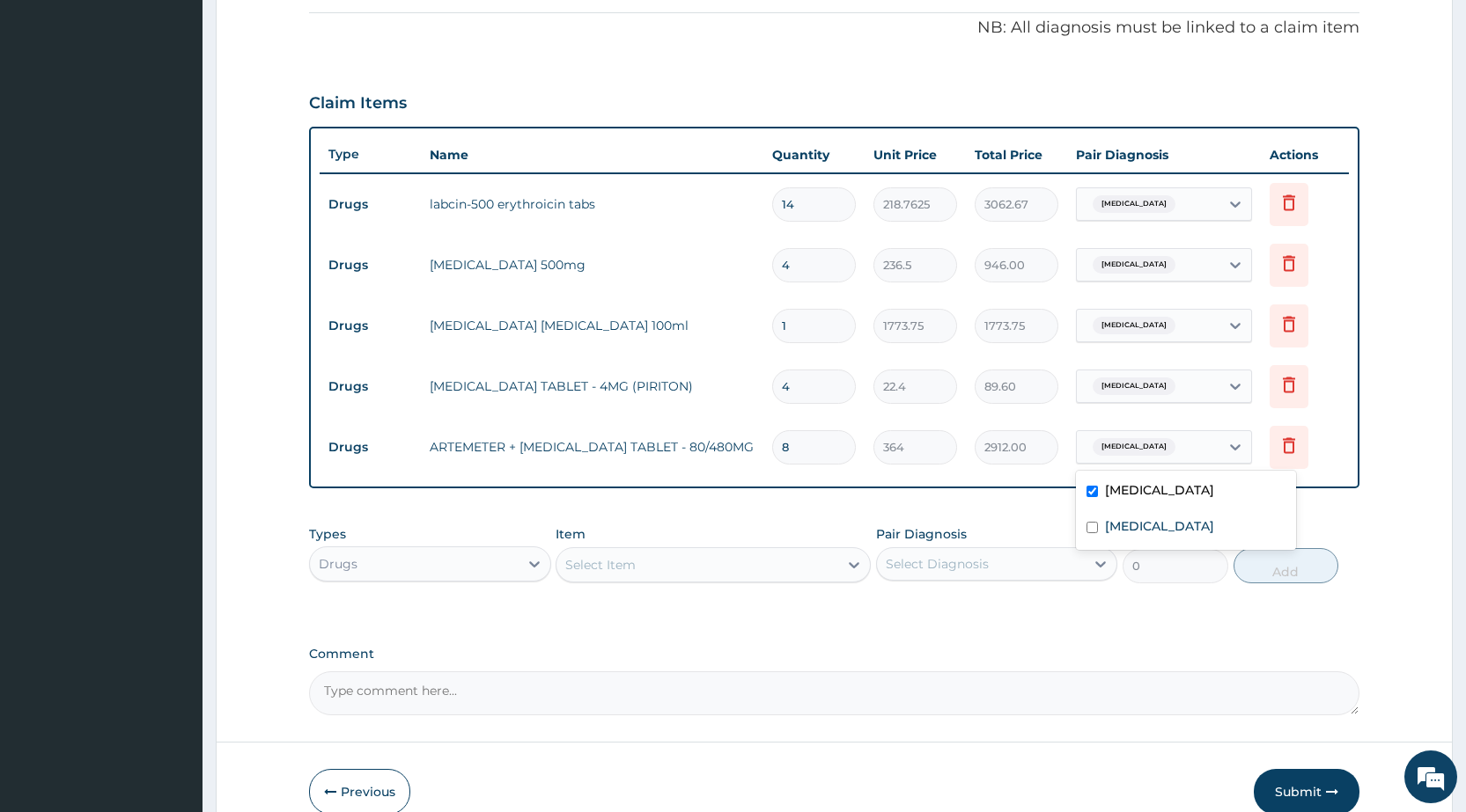
click at [1123, 444] on span "[MEDICAL_DATA]" at bounding box center [1134, 447] width 83 height 18
click at [1114, 523] on label "[MEDICAL_DATA]" at bounding box center [1160, 527] width 110 height 18
checkbox input "true"
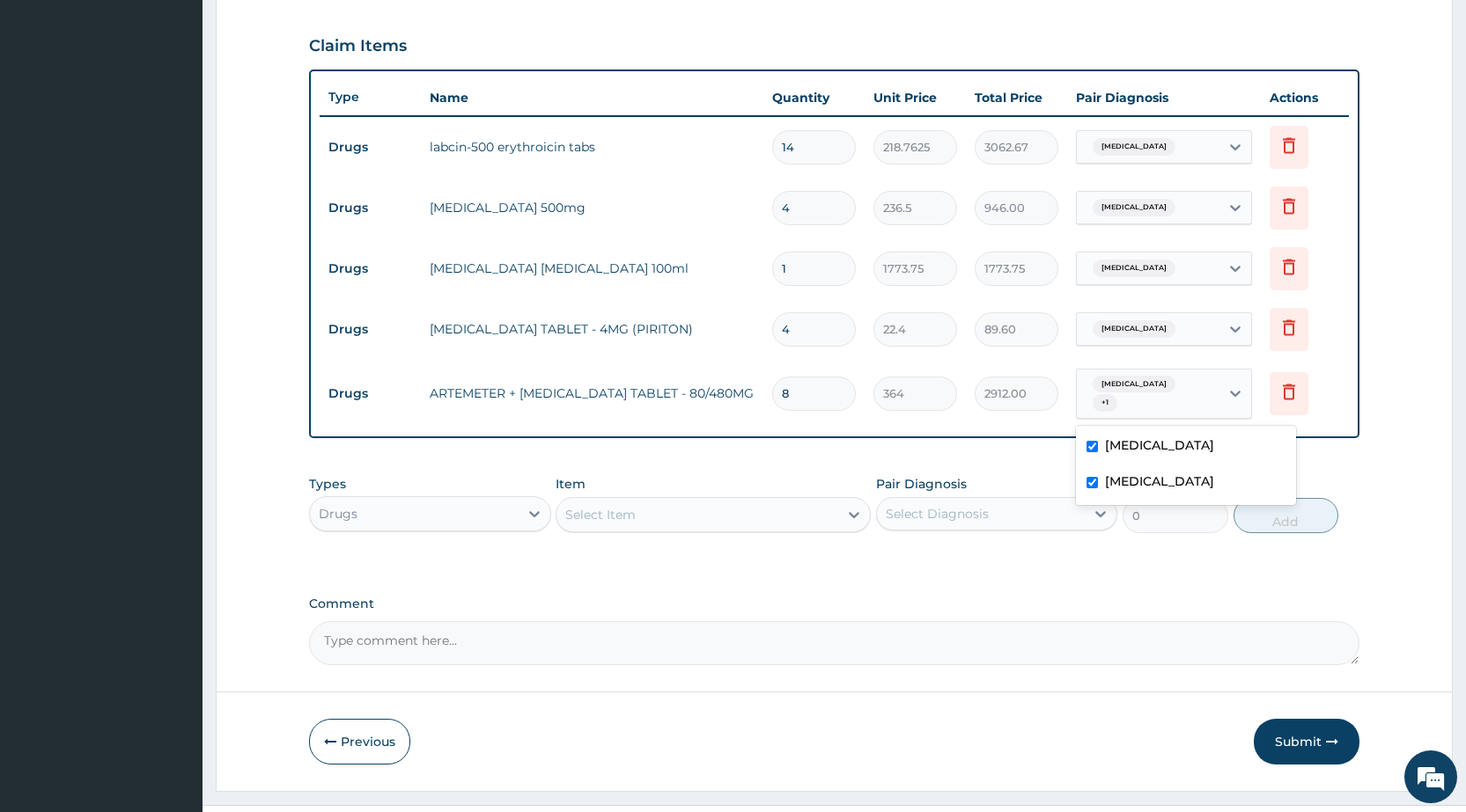
scroll to position [616, 0]
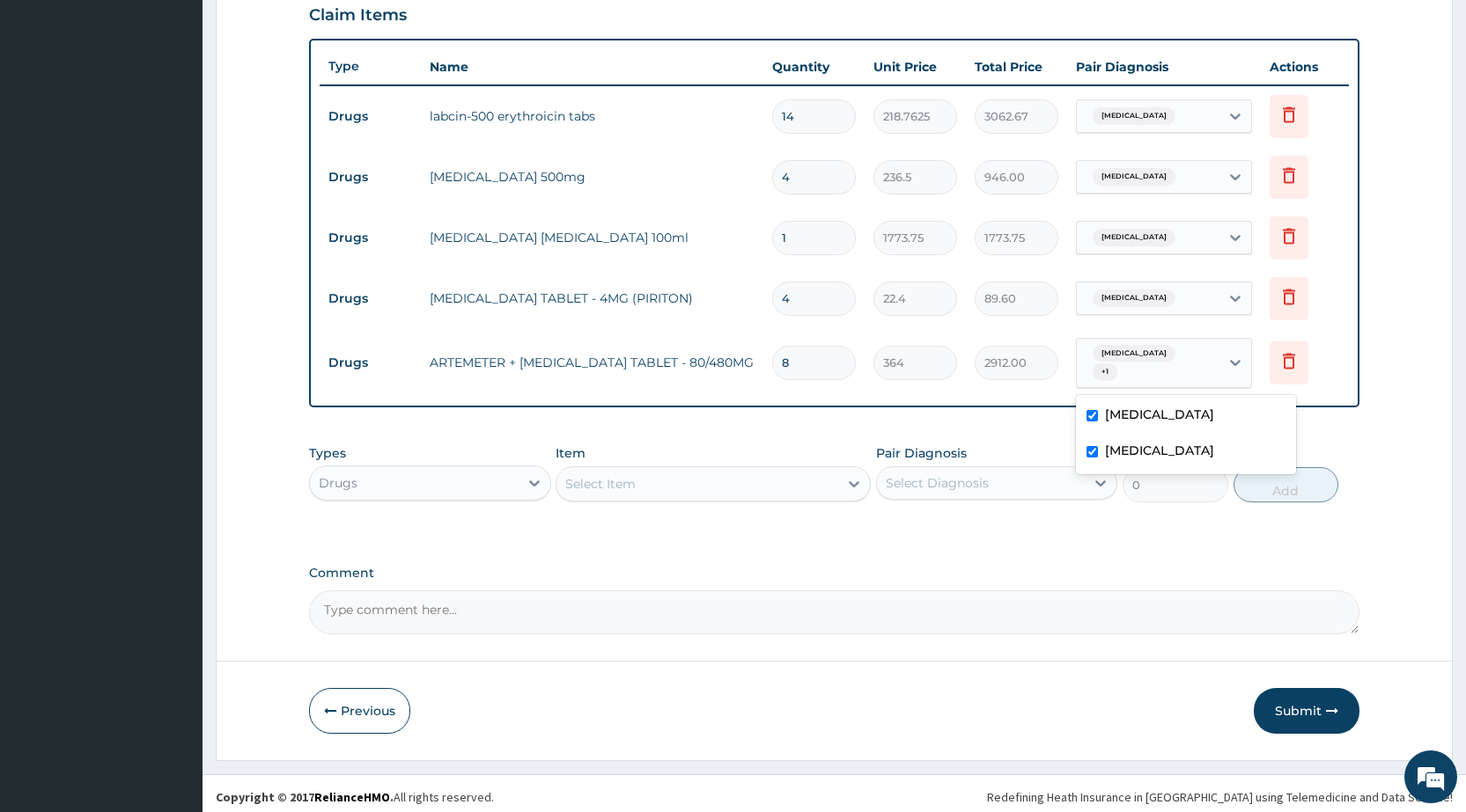
click at [628, 482] on div "Select Item" at bounding box center [601, 484] width 70 height 18
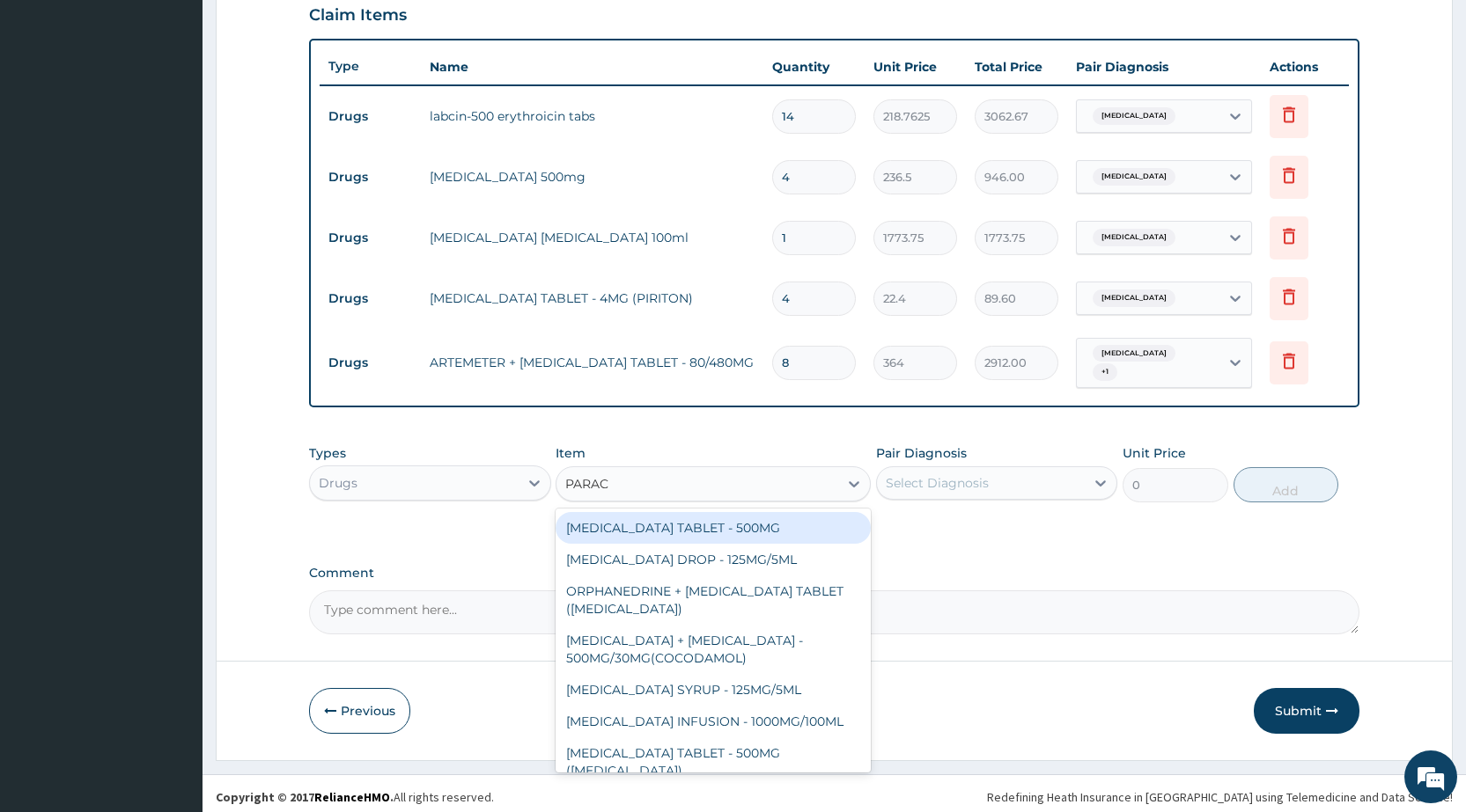
type input "PARACE"
click at [645, 535] on div "[MEDICAL_DATA] TABLET - 500MG" at bounding box center [713, 528] width 315 height 31
type input "33.599999999999994"
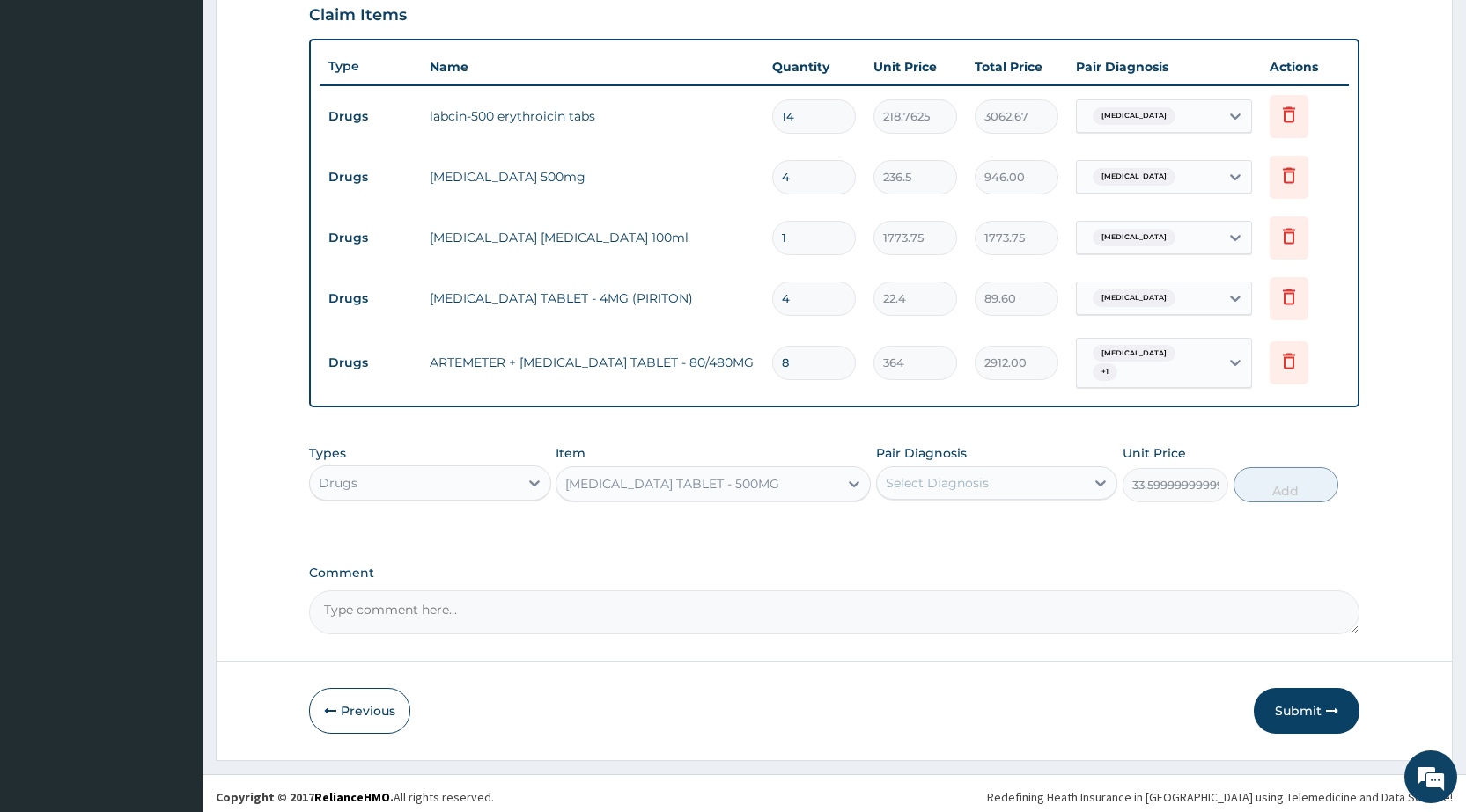
click at [918, 487] on div "Select Diagnosis" at bounding box center [936, 484] width 103 height 18
click at [933, 528] on label "[MEDICAL_DATA]" at bounding box center [960, 527] width 110 height 18
checkbox input "true"
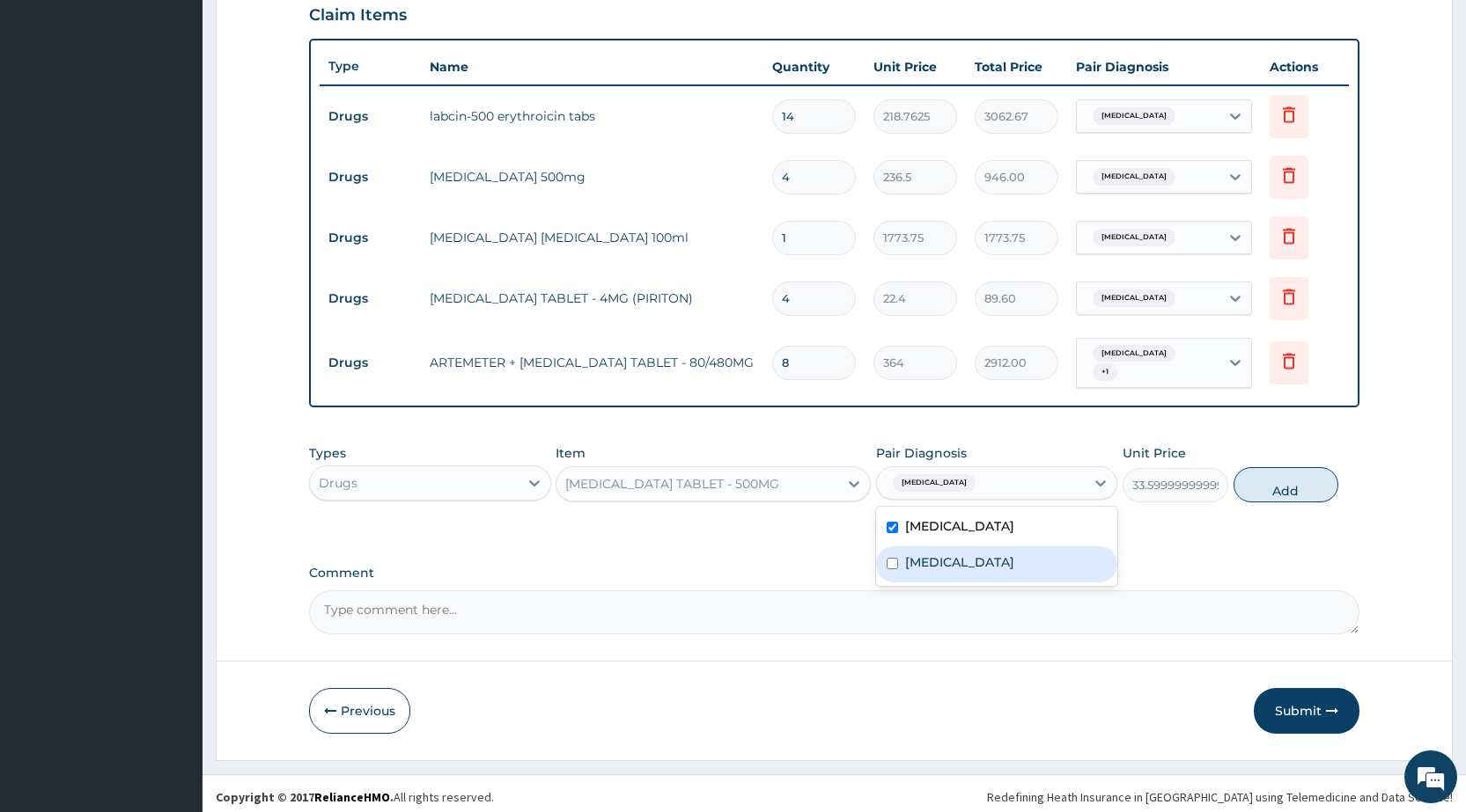
click at [941, 563] on label "[MEDICAL_DATA]" at bounding box center [960, 563] width 110 height 18
checkbox input "true"
click at [1313, 478] on button "Add" at bounding box center [1286, 485] width 105 height 35
type input "0"
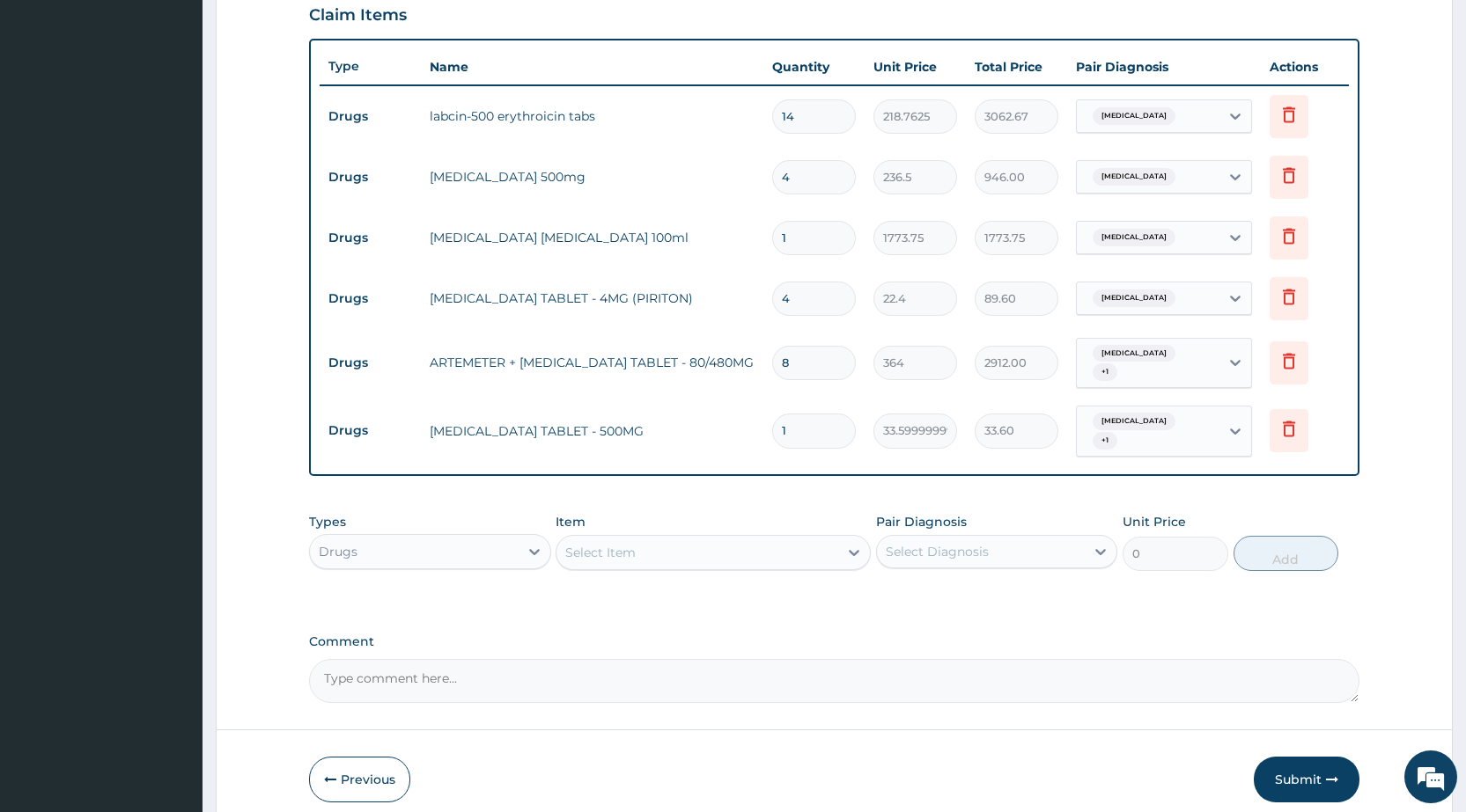
type input "18"
type input "604.80"
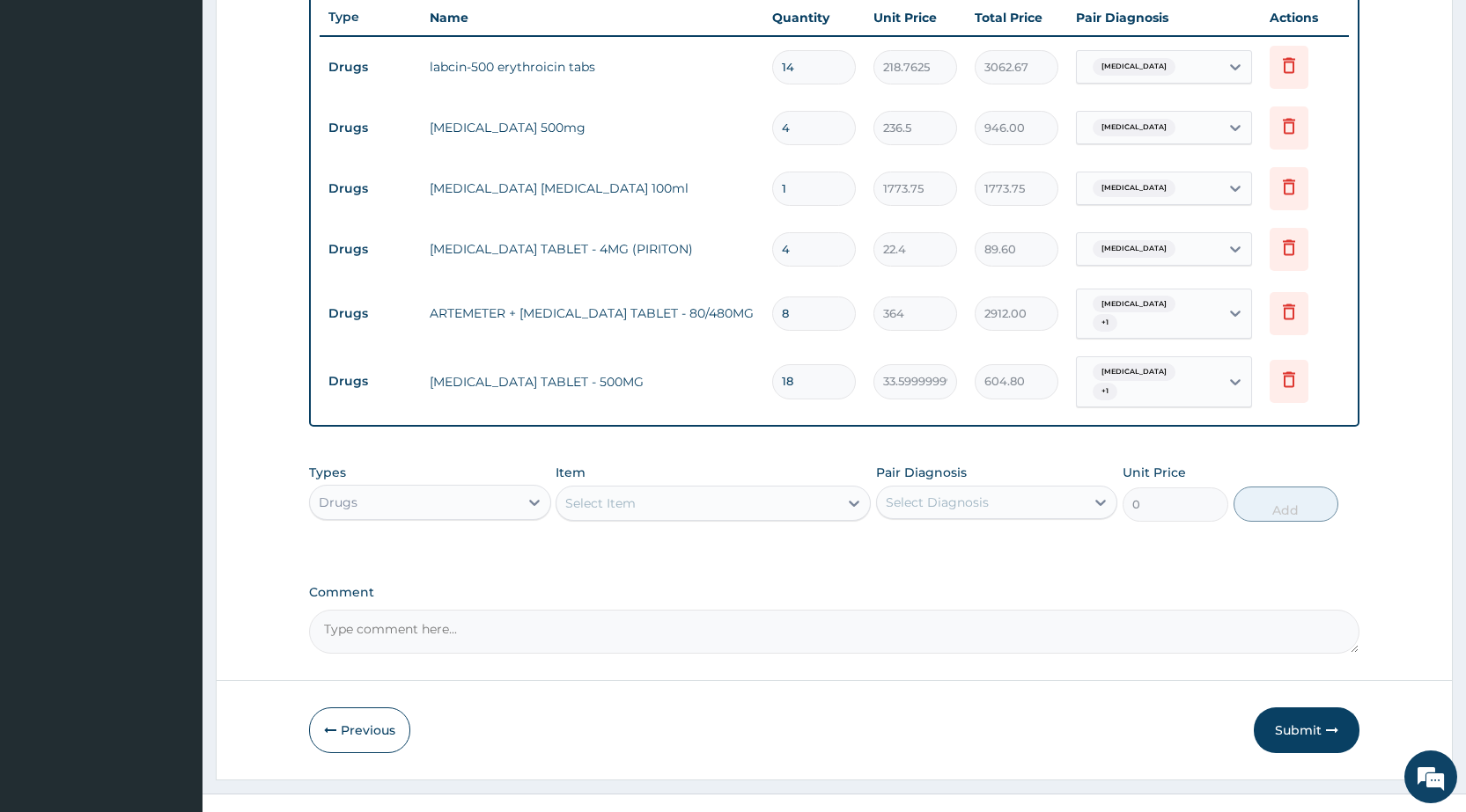
scroll to position [692, 0]
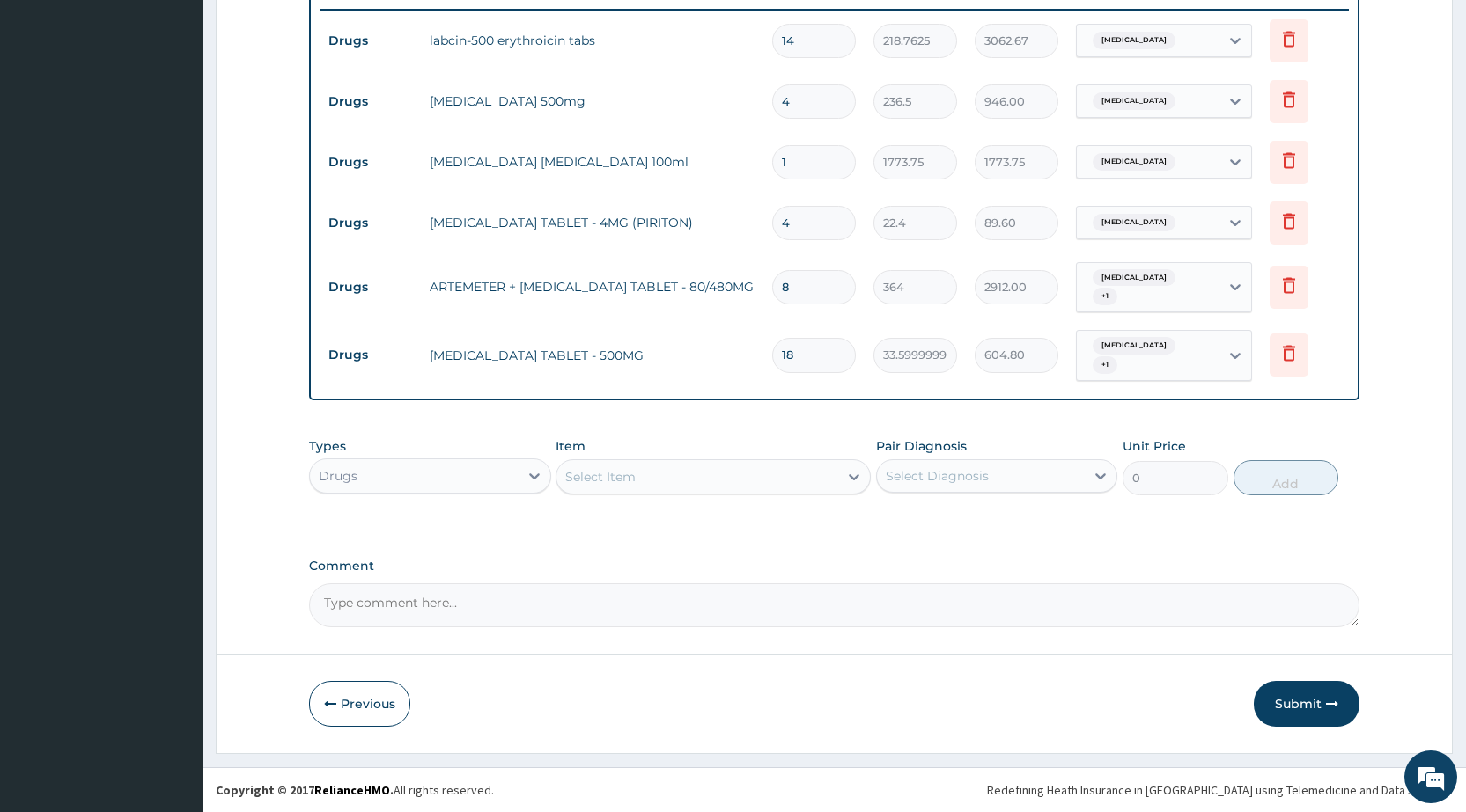
type input "18"
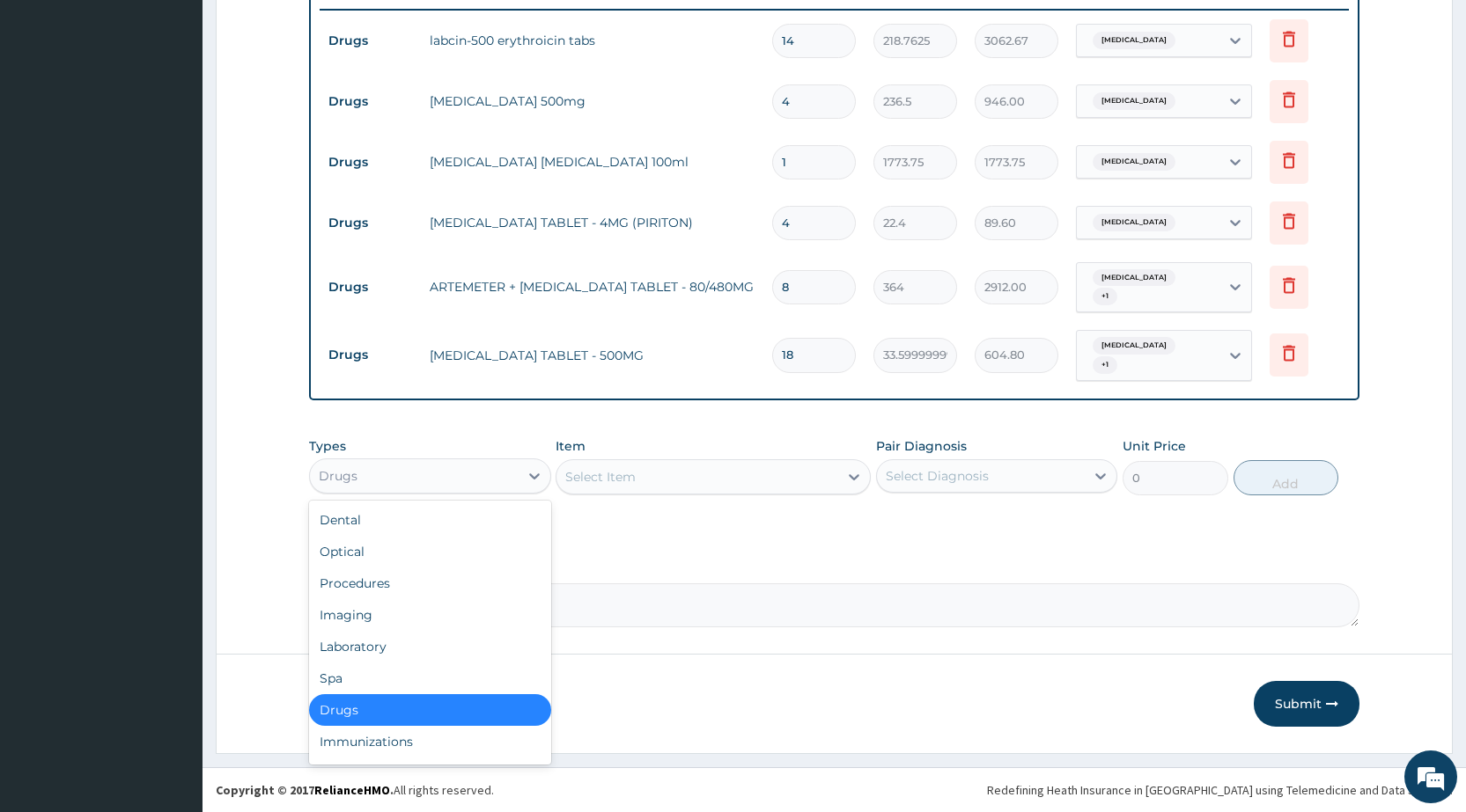
click at [352, 485] on div "Drugs" at bounding box center [413, 476] width 207 height 28
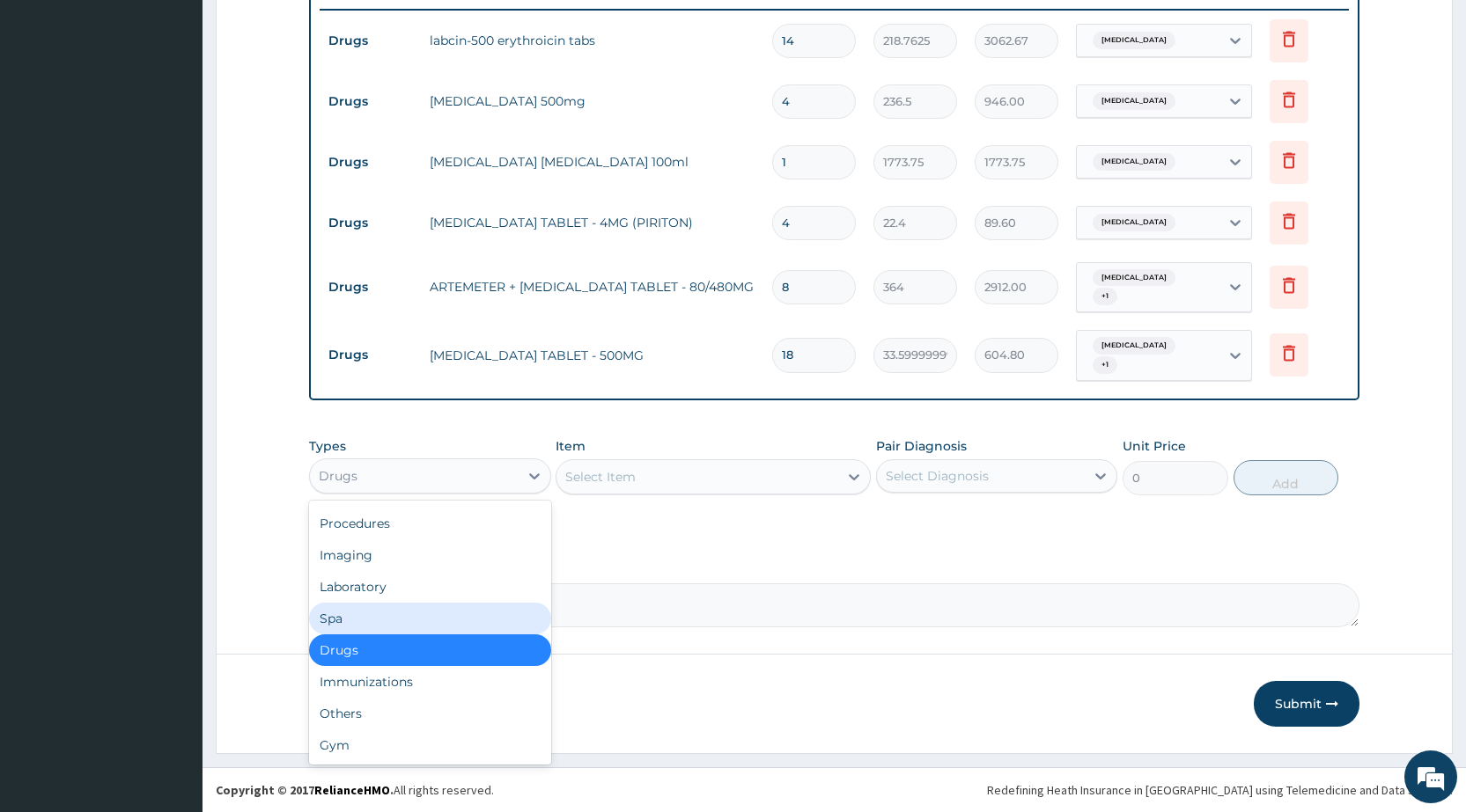
scroll to position [0, 0]
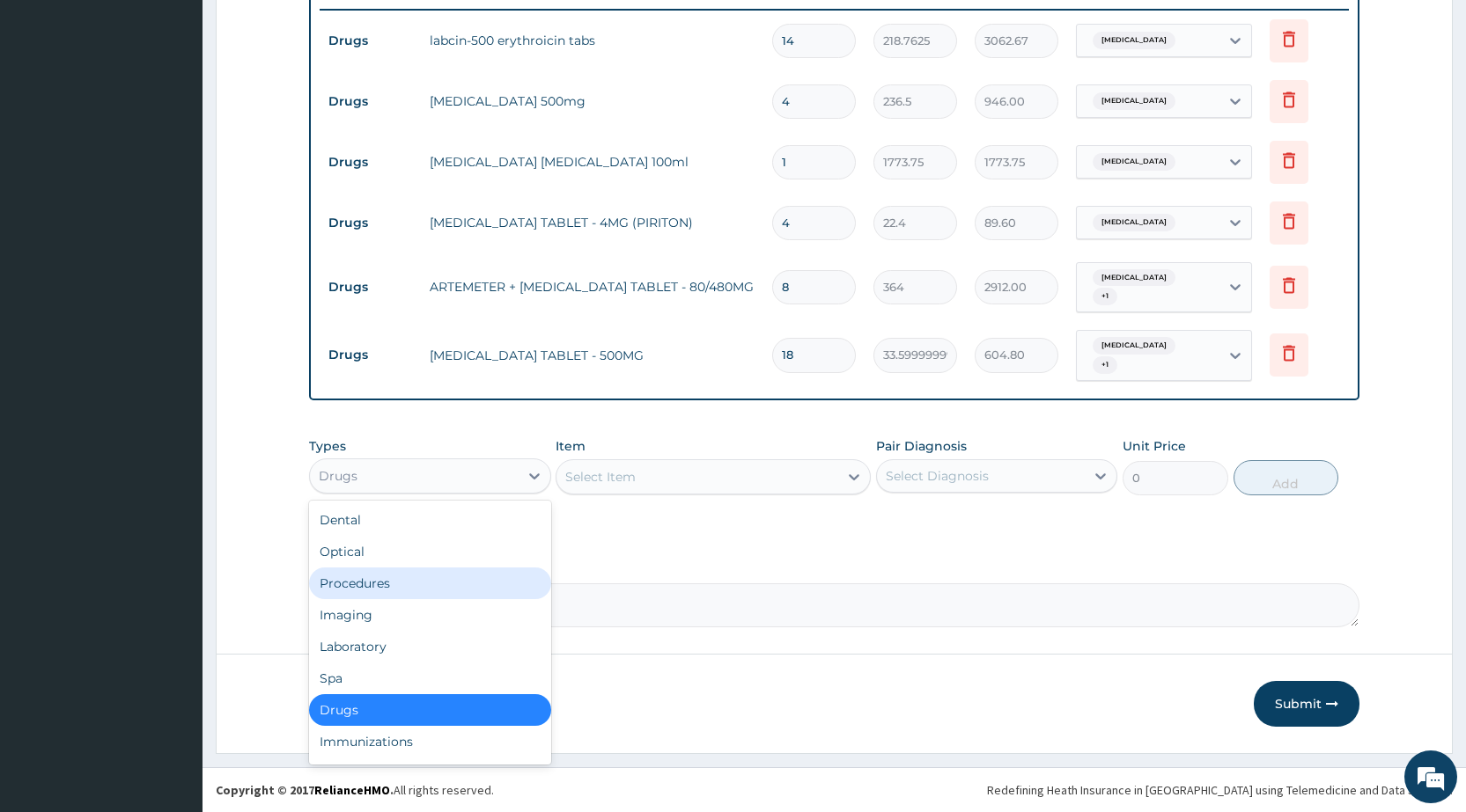
click at [376, 578] on div "Procedures" at bounding box center [429, 582] width 241 height 31
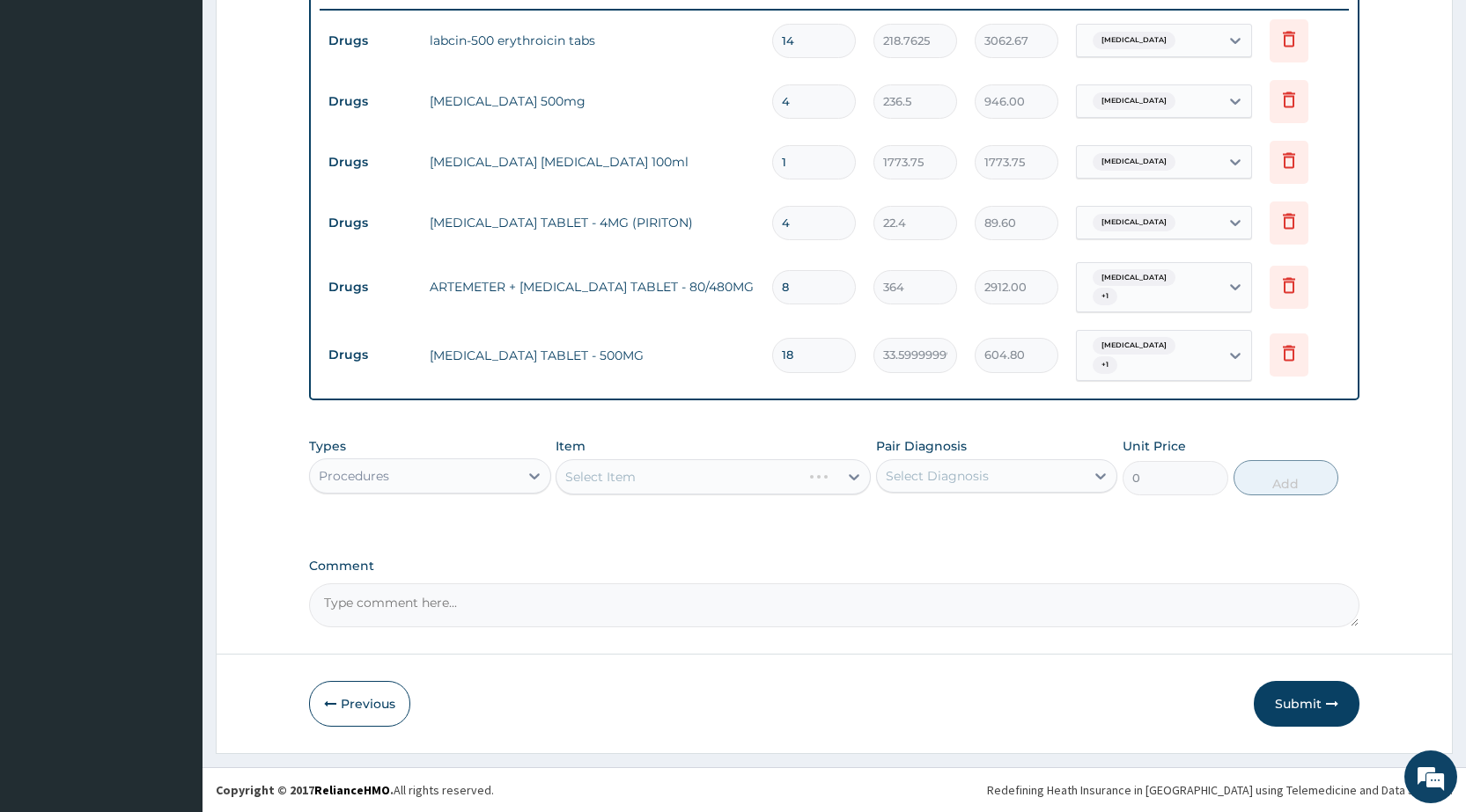
click at [614, 482] on div "Select Item" at bounding box center [713, 476] width 315 height 35
click at [614, 482] on div "Select Item" at bounding box center [601, 477] width 70 height 18
type input "G"
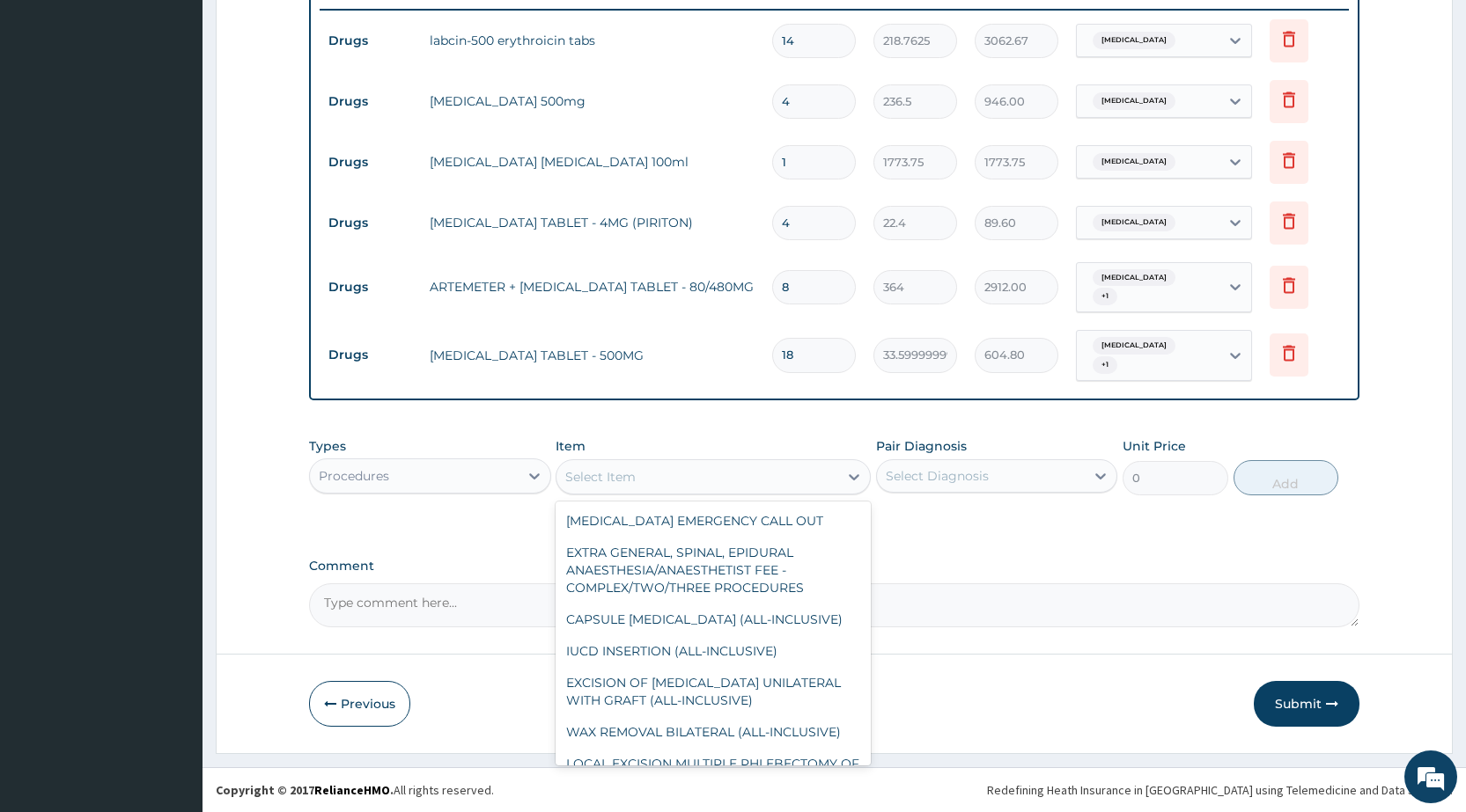
click at [470, 457] on div "Types Procedures" at bounding box center [429, 466] width 241 height 58
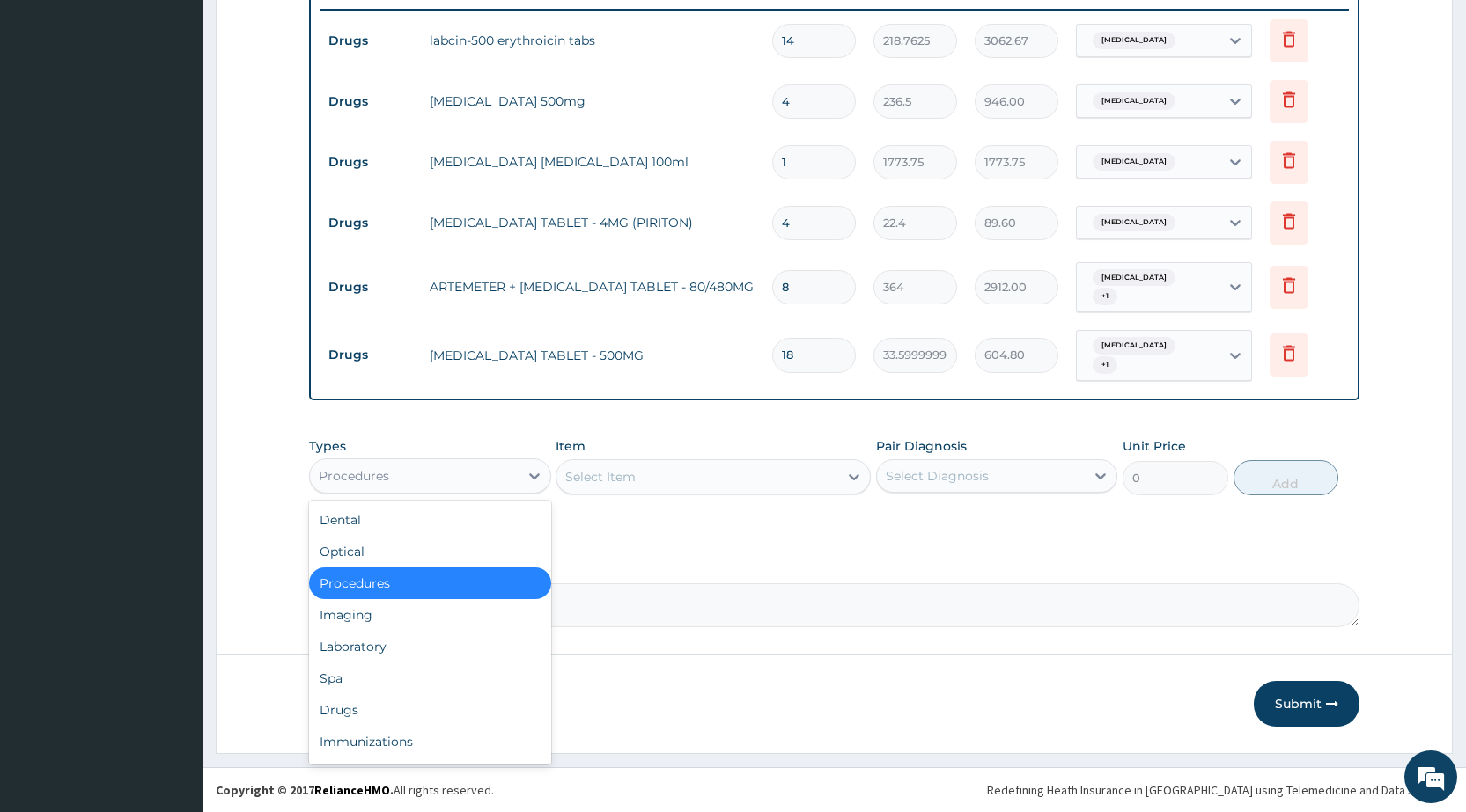
click at [438, 489] on div "Procedures" at bounding box center [413, 476] width 207 height 28
click at [391, 568] on div "Procedures" at bounding box center [429, 582] width 241 height 31
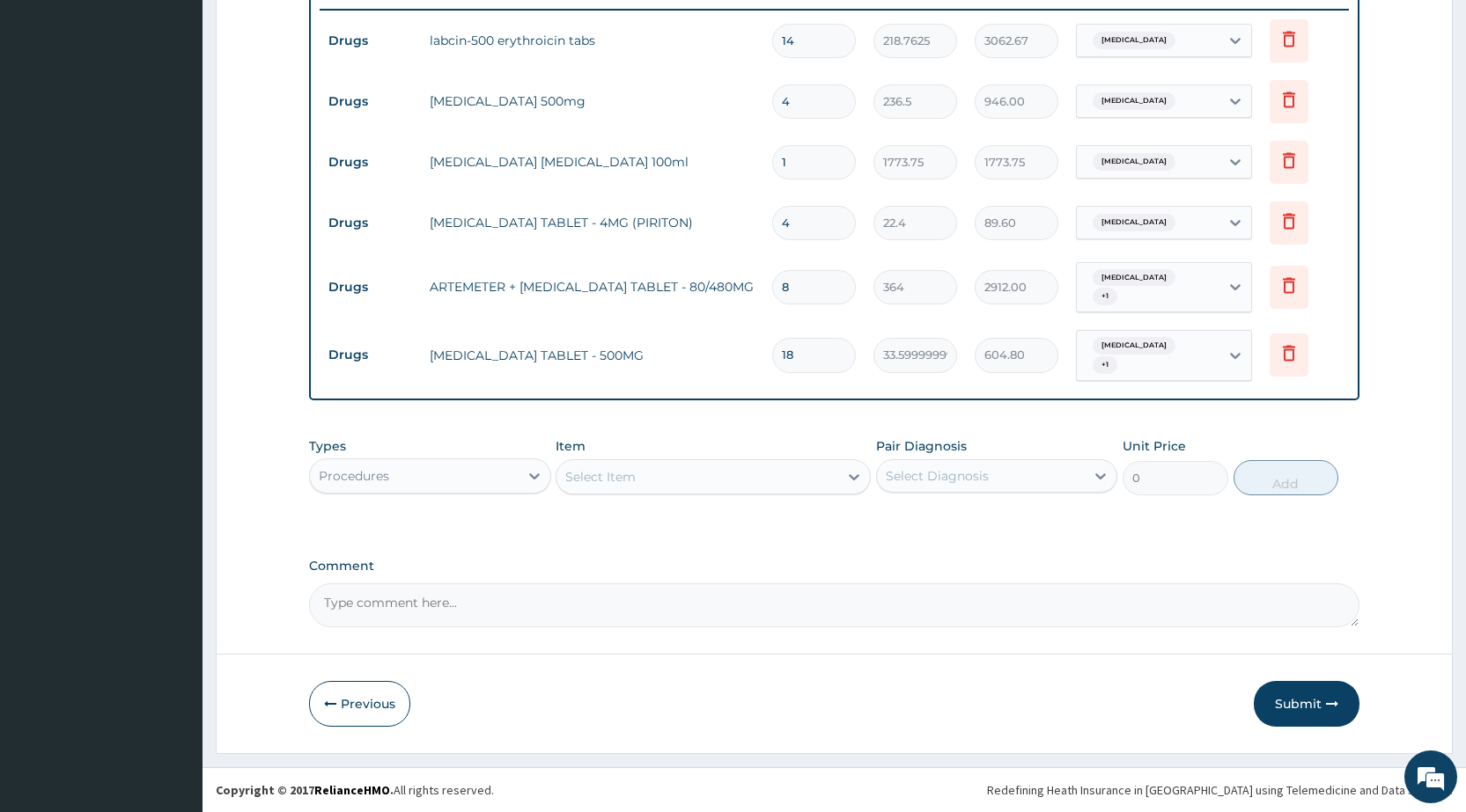
click at [606, 479] on div "Select Item" at bounding box center [601, 477] width 70 height 18
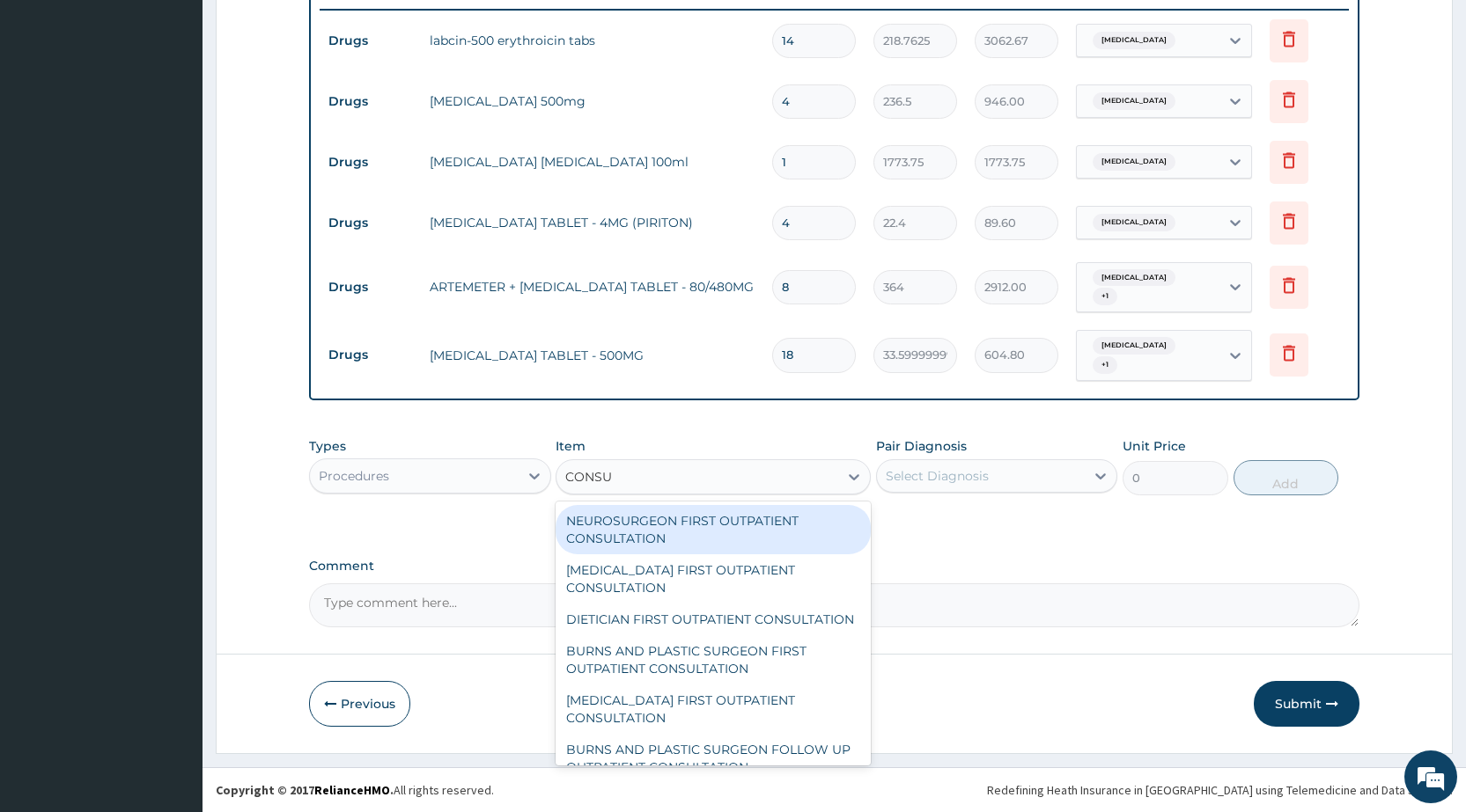
type input "CONSUL"
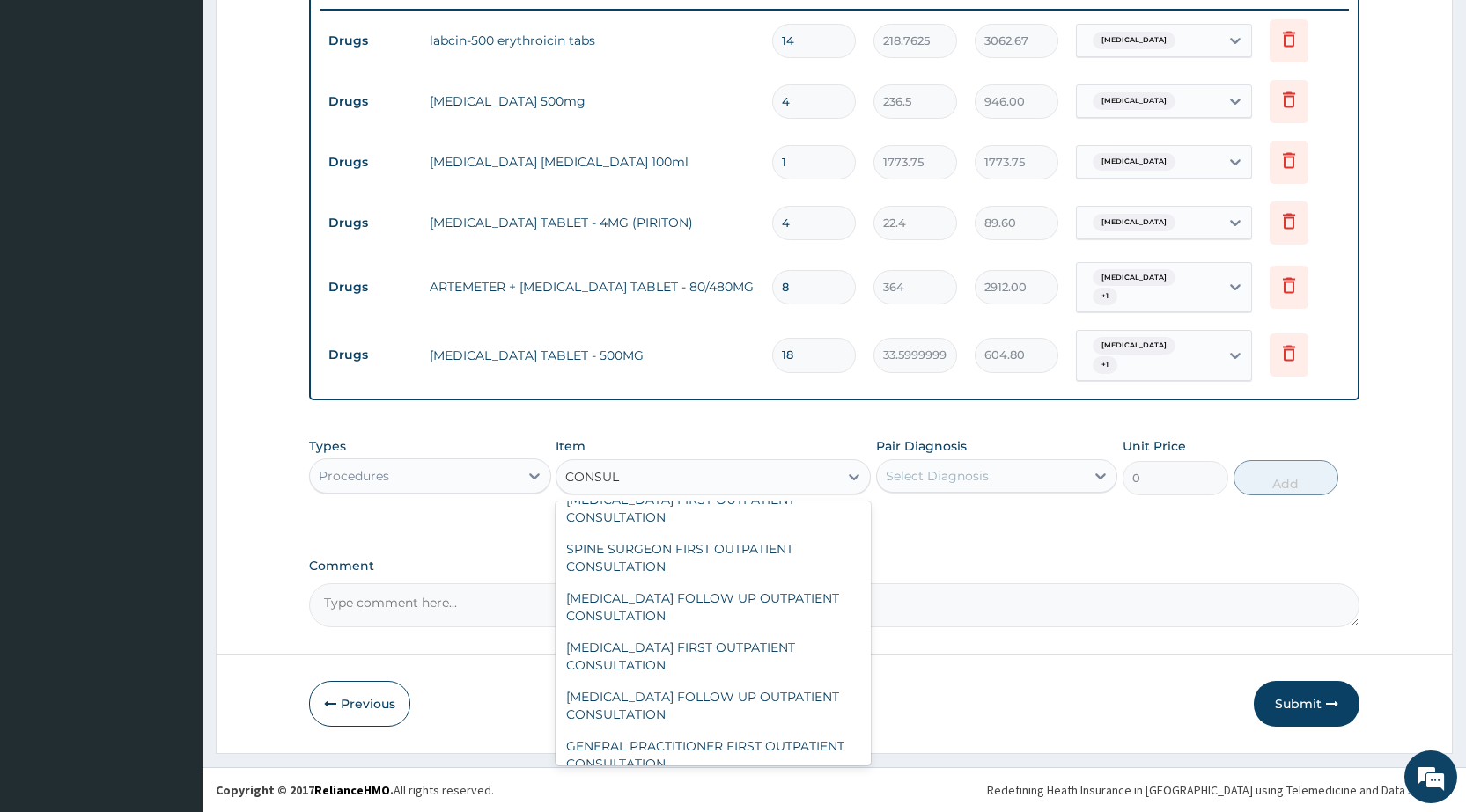
scroll to position [2210, 0]
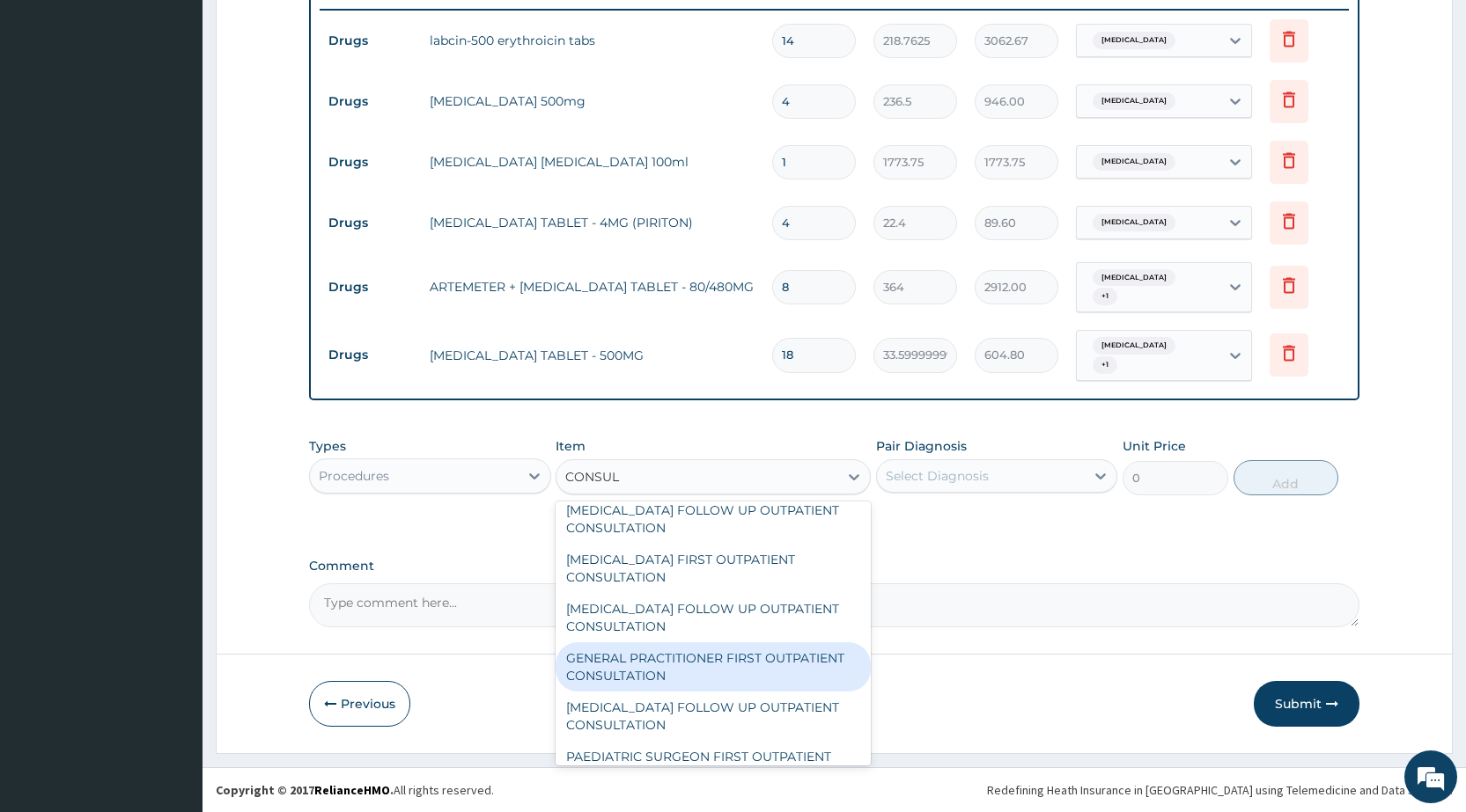
click at [636, 692] on div "GENERAL PRACTITIONER FIRST OUTPATIENT CONSULTATION" at bounding box center [713, 667] width 315 height 49
type input "3750"
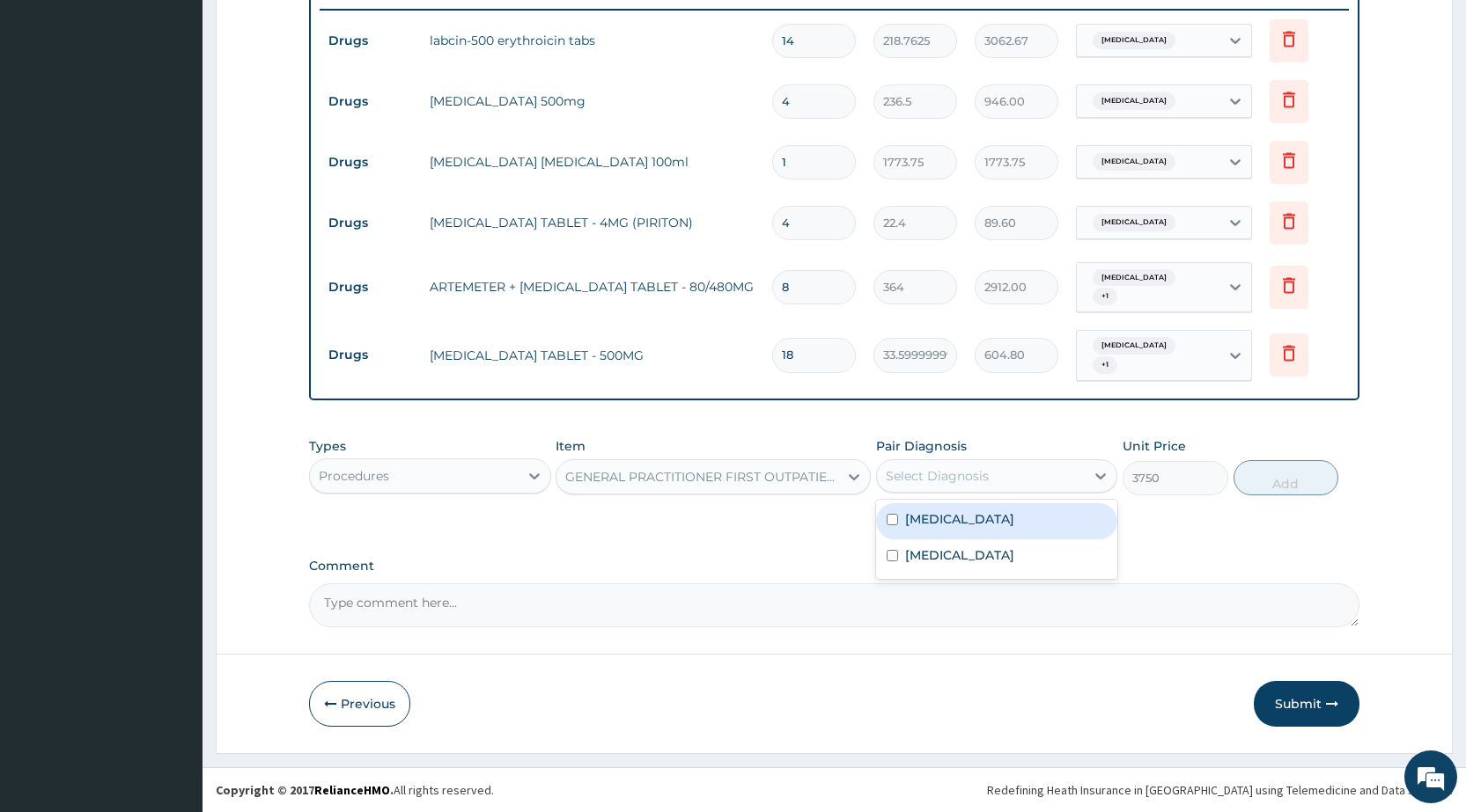
click at [927, 480] on div "Select Diagnosis" at bounding box center [936, 476] width 103 height 18
click at [923, 528] on div "[MEDICAL_DATA]" at bounding box center [996, 521] width 241 height 36
checkbox input "true"
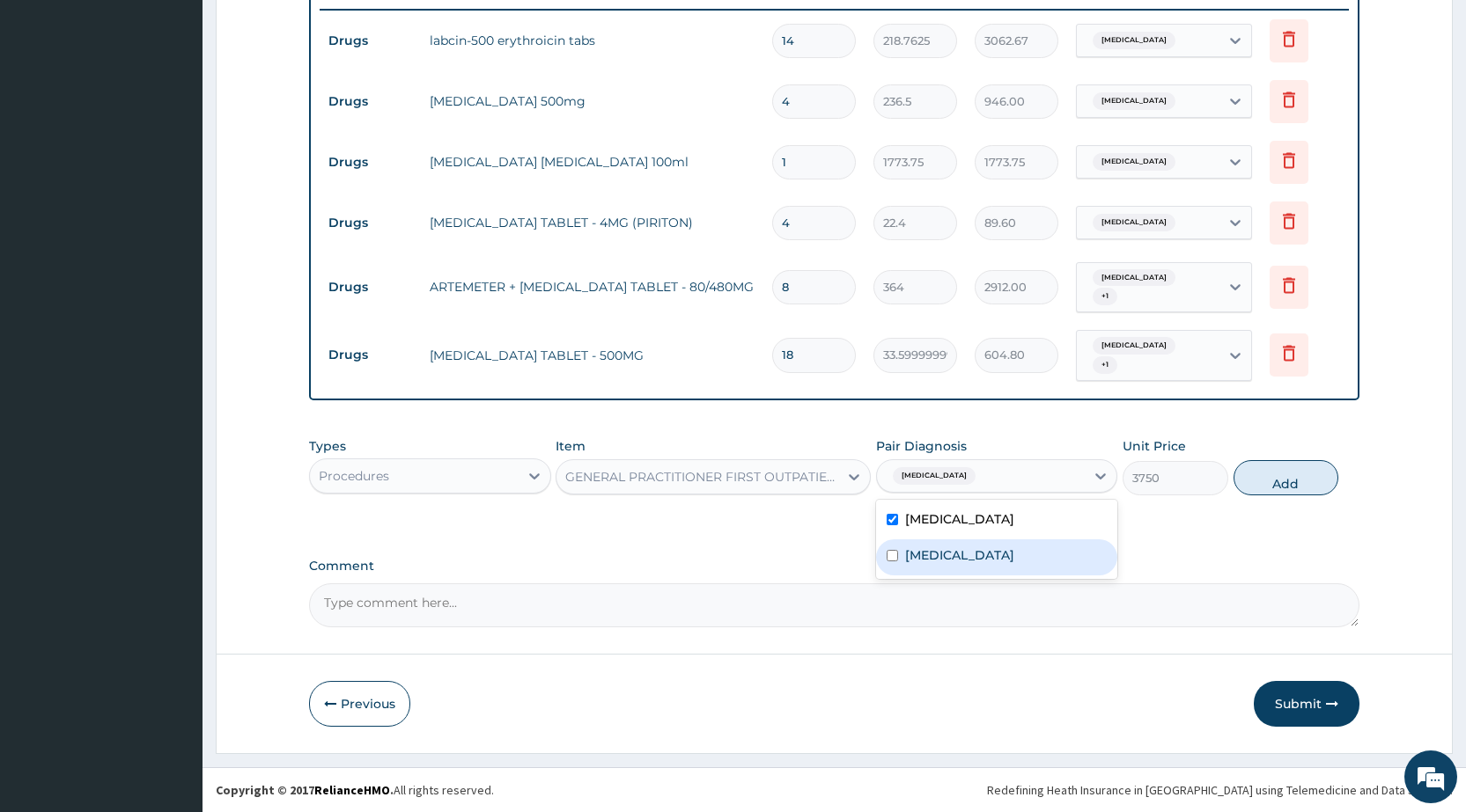
click at [922, 554] on label "[MEDICAL_DATA]" at bounding box center [960, 555] width 110 height 18
checkbox input "true"
click at [1266, 484] on button "Add" at bounding box center [1286, 477] width 105 height 35
type input "0"
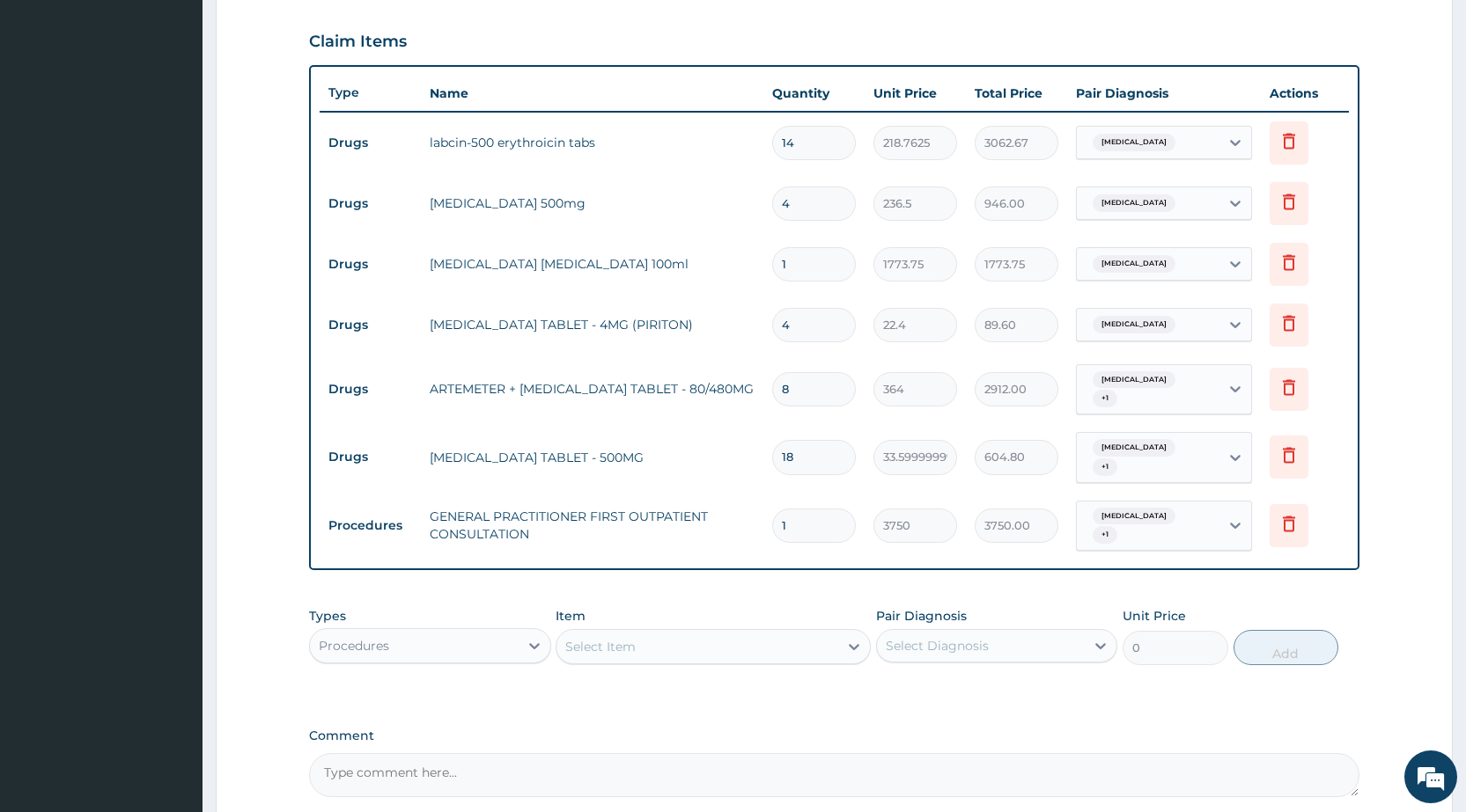
scroll to position [759, 0]
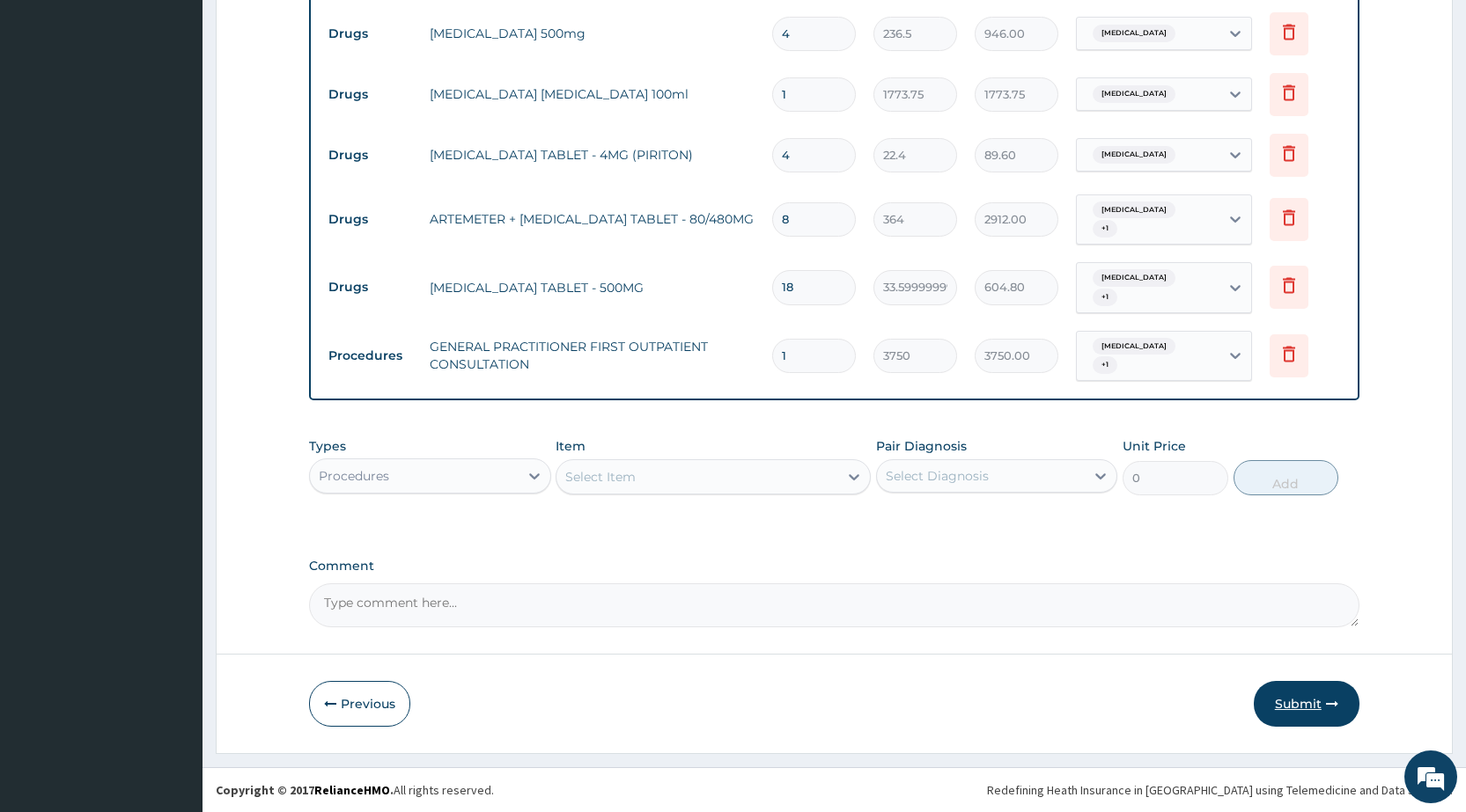
click at [1297, 698] on button "Submit" at bounding box center [1306, 703] width 106 height 46
